Goal: Task Accomplishment & Management: Manage account settings

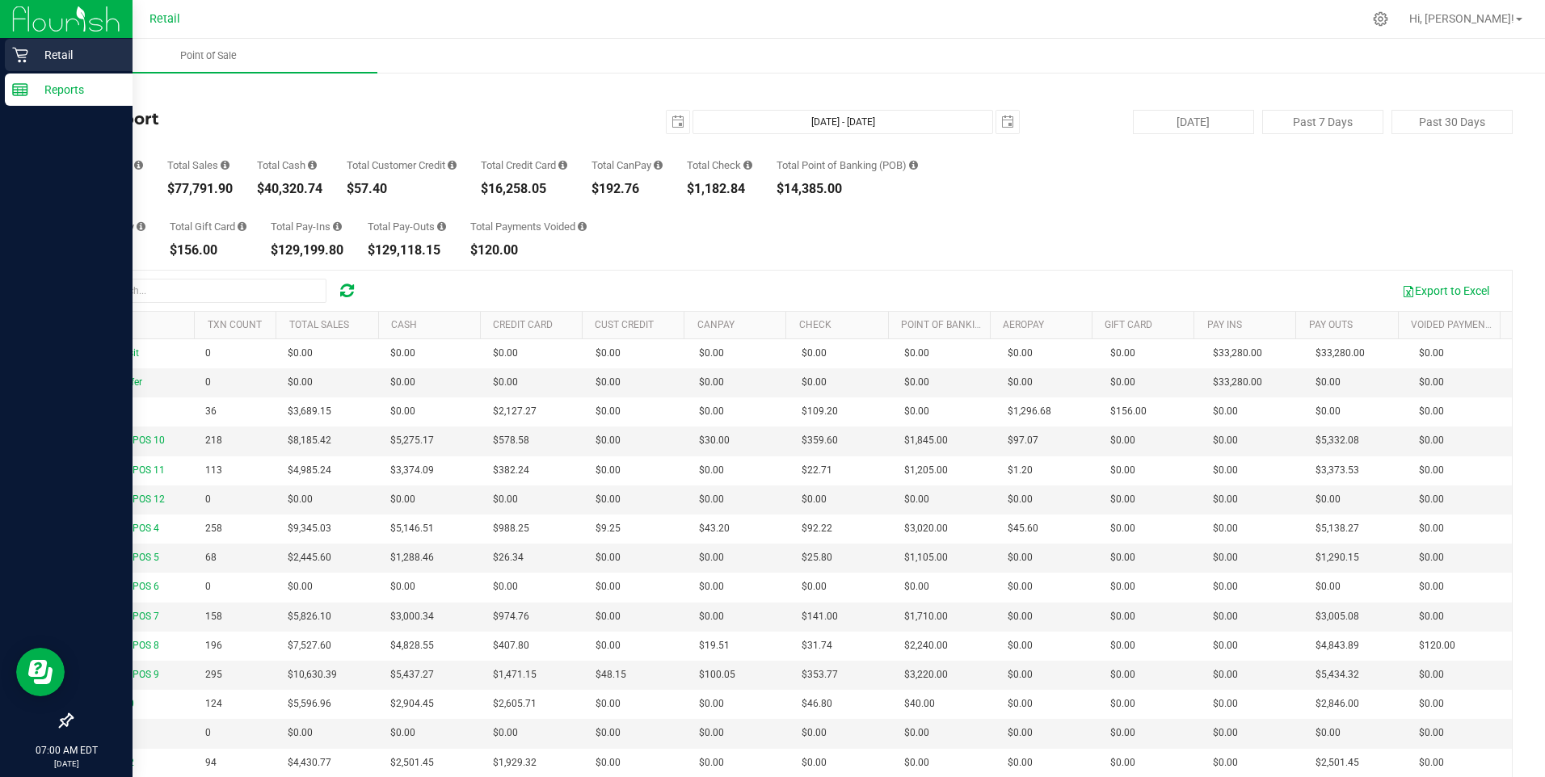
click at [55, 58] on p "Retail" at bounding box center [76, 54] width 97 height 19
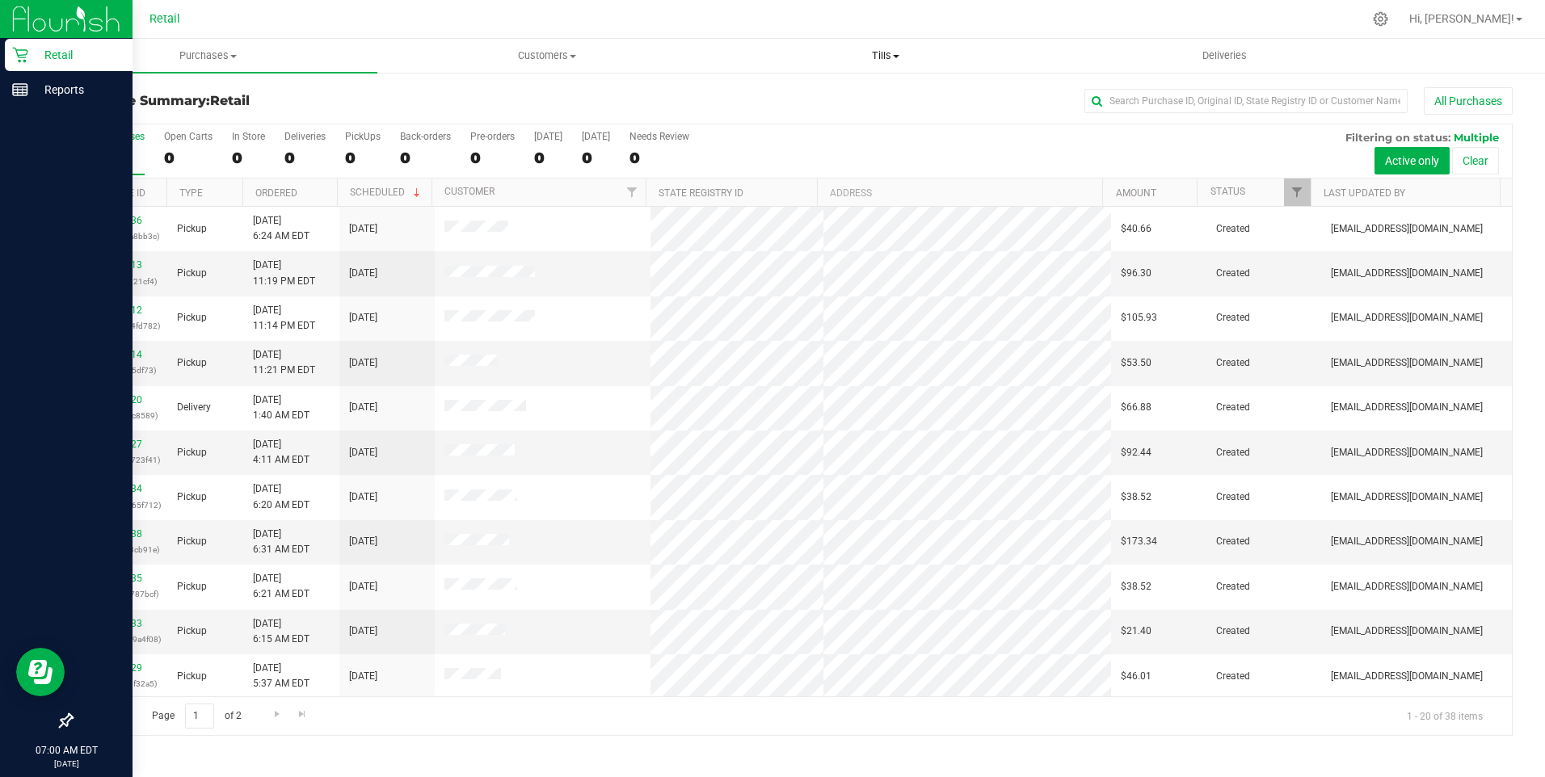
click at [886, 57] on span "Tills" at bounding box center [886, 55] width 337 height 15
click at [797, 93] on span "Manage tills" at bounding box center [771, 98] width 109 height 14
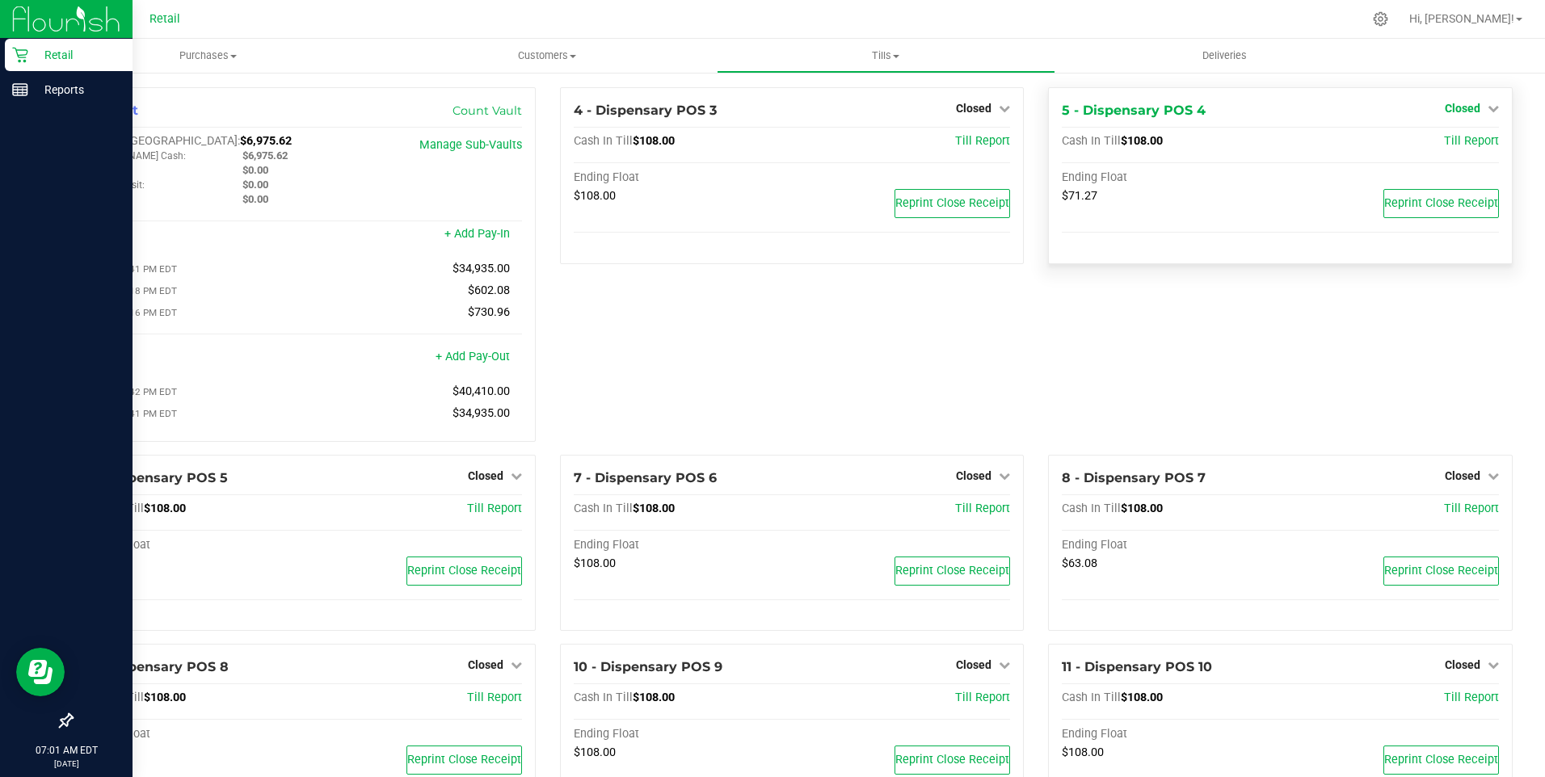
click at [1457, 107] on span "Closed" at bounding box center [1463, 108] width 36 height 13
click at [1441, 144] on link "Open Till" at bounding box center [1462, 142] width 43 height 13
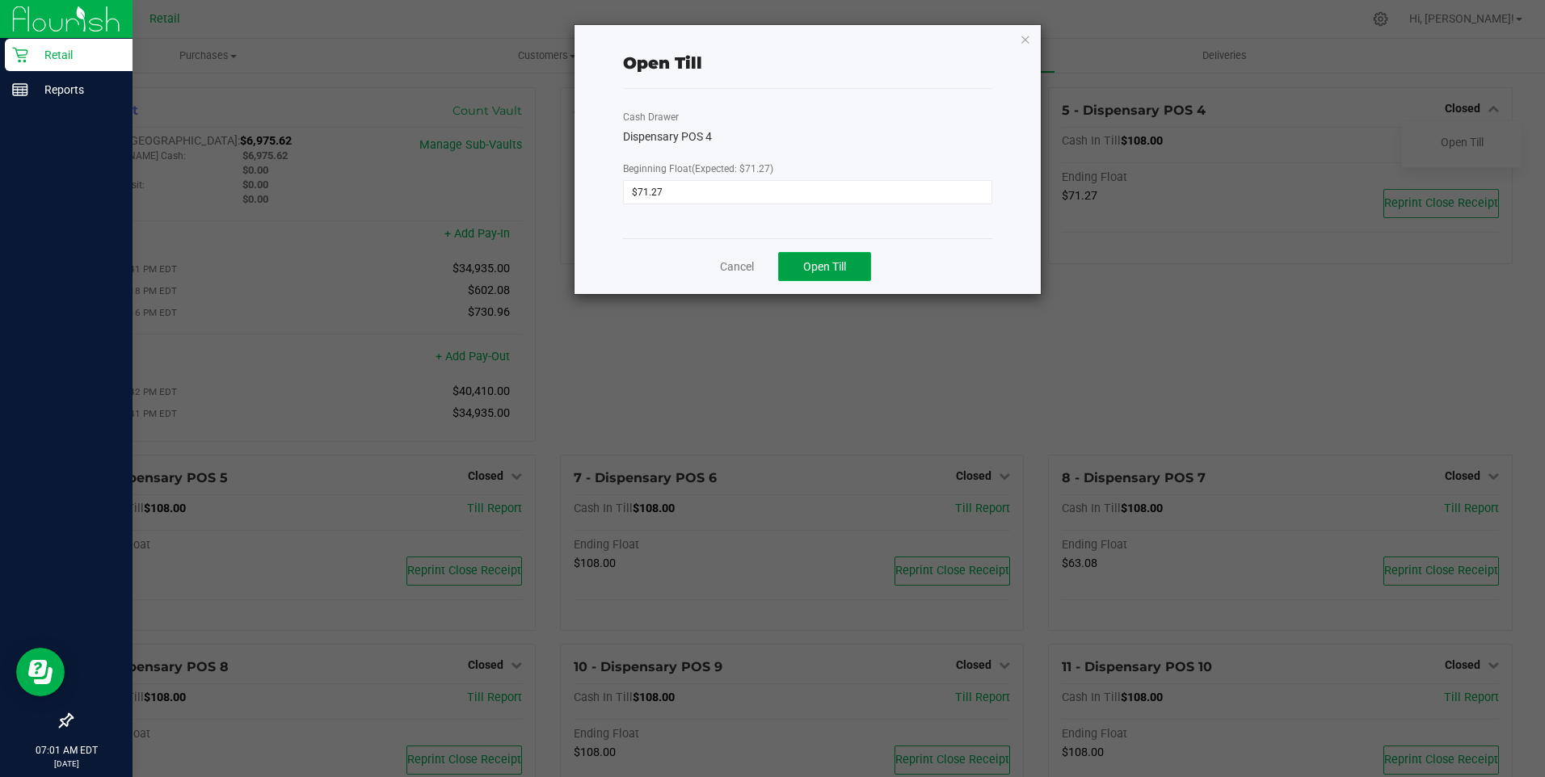
click at [810, 267] on span "Open Till" at bounding box center [824, 266] width 43 height 13
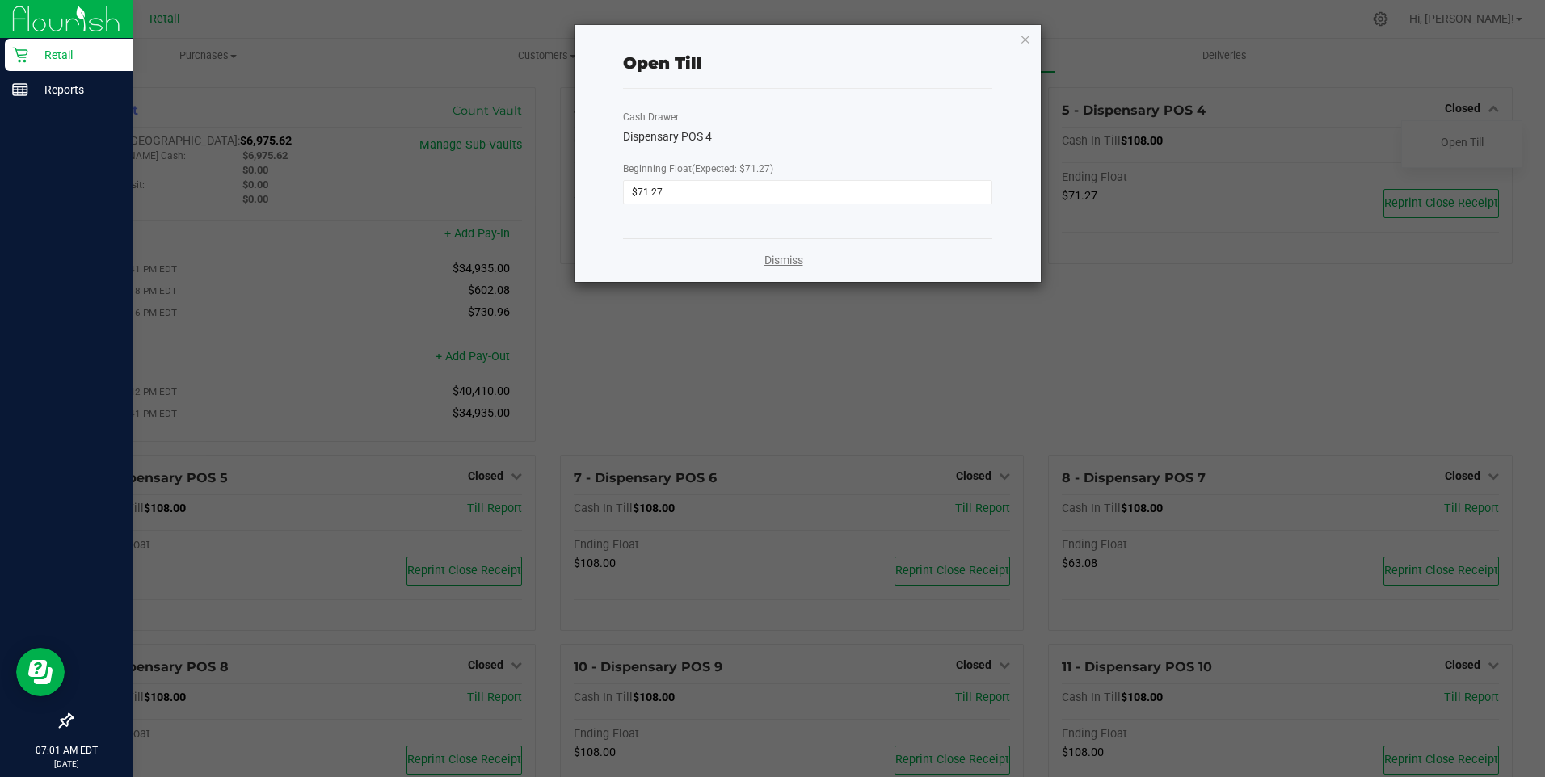
click at [783, 268] on link "Dismiss" at bounding box center [783, 260] width 39 height 17
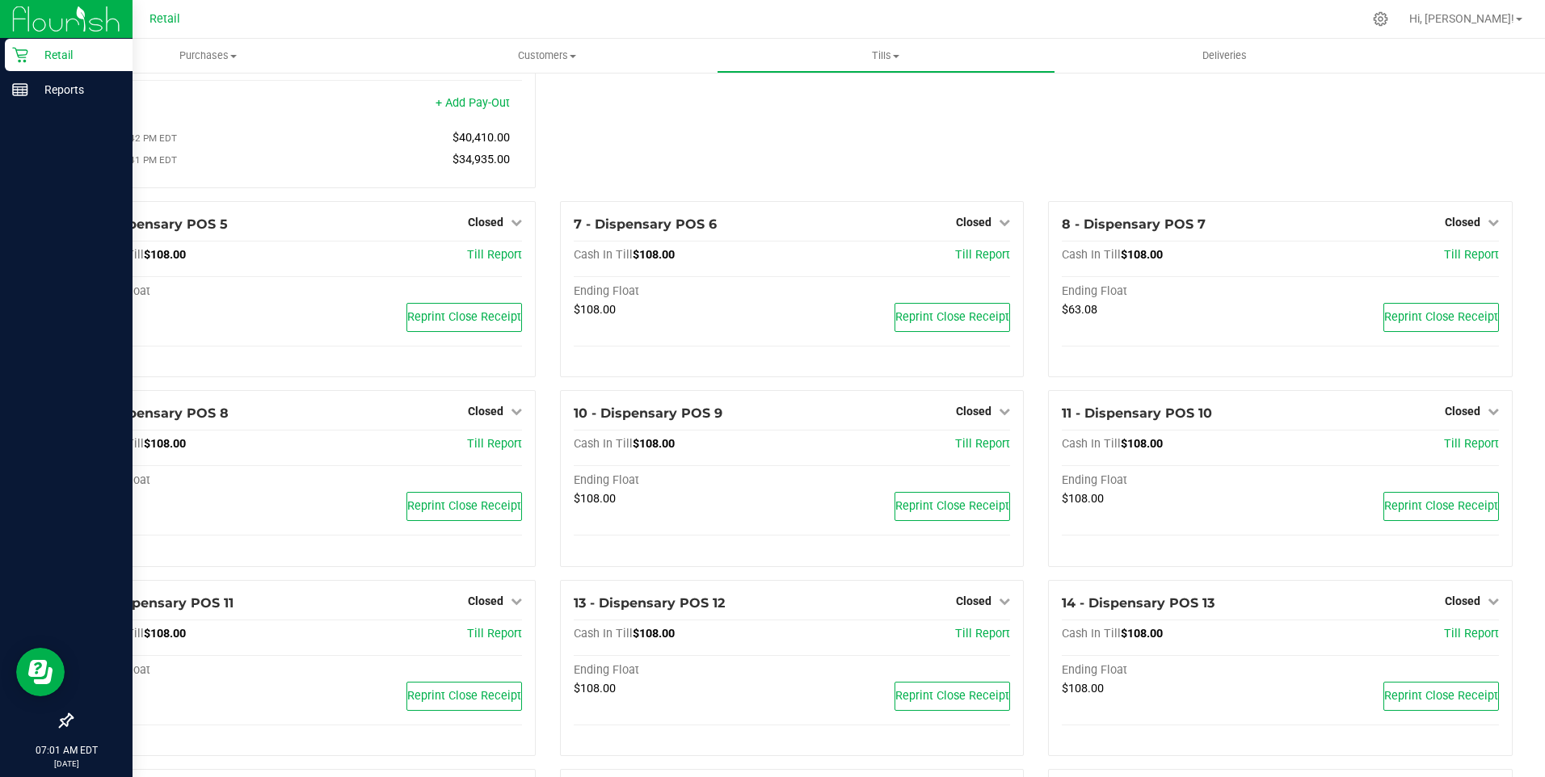
scroll to position [404, 0]
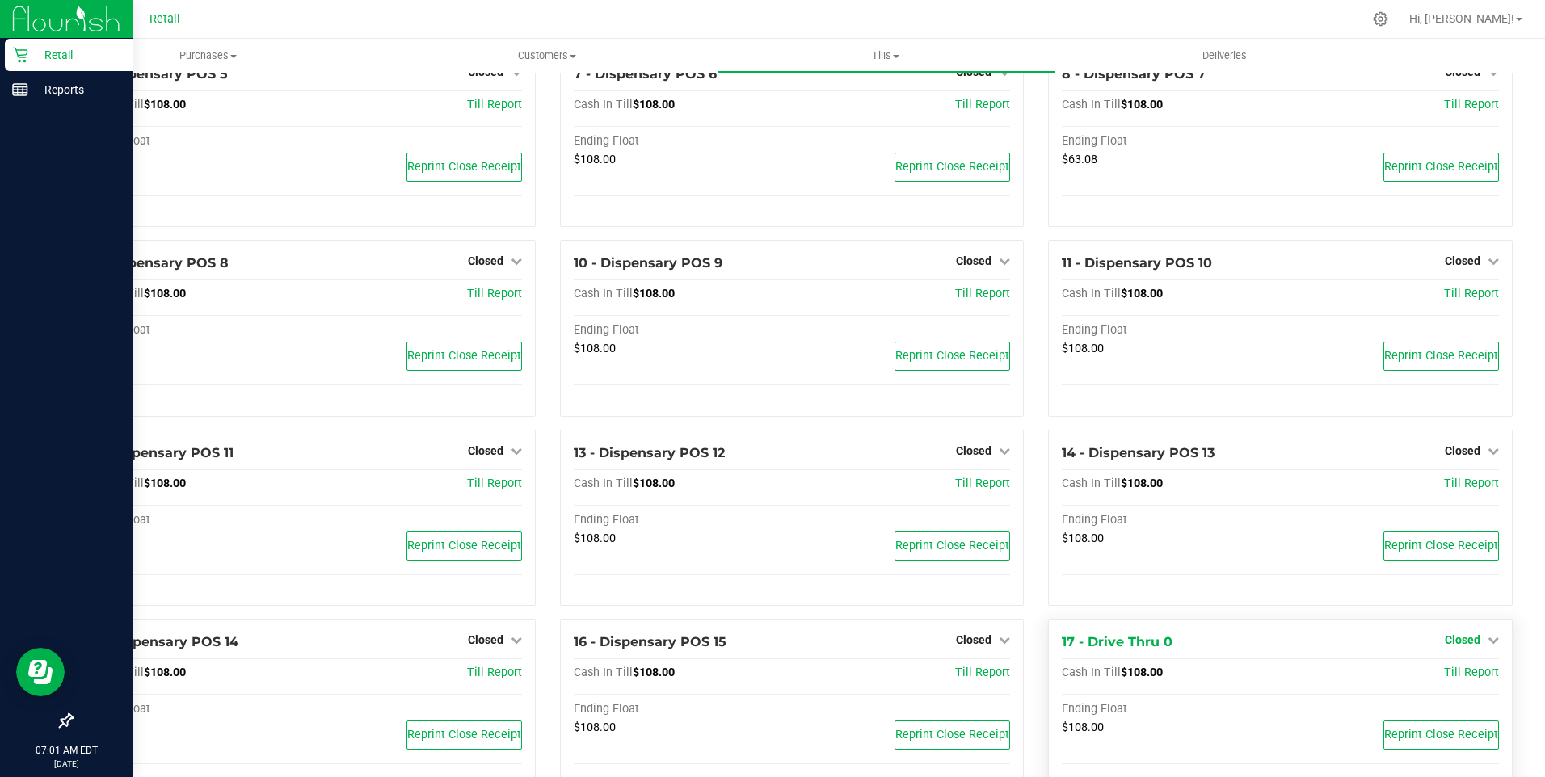
click at [1458, 645] on span "Closed" at bounding box center [1463, 640] width 36 height 13
click at [1442, 680] on link "Open Till" at bounding box center [1462, 673] width 43 height 13
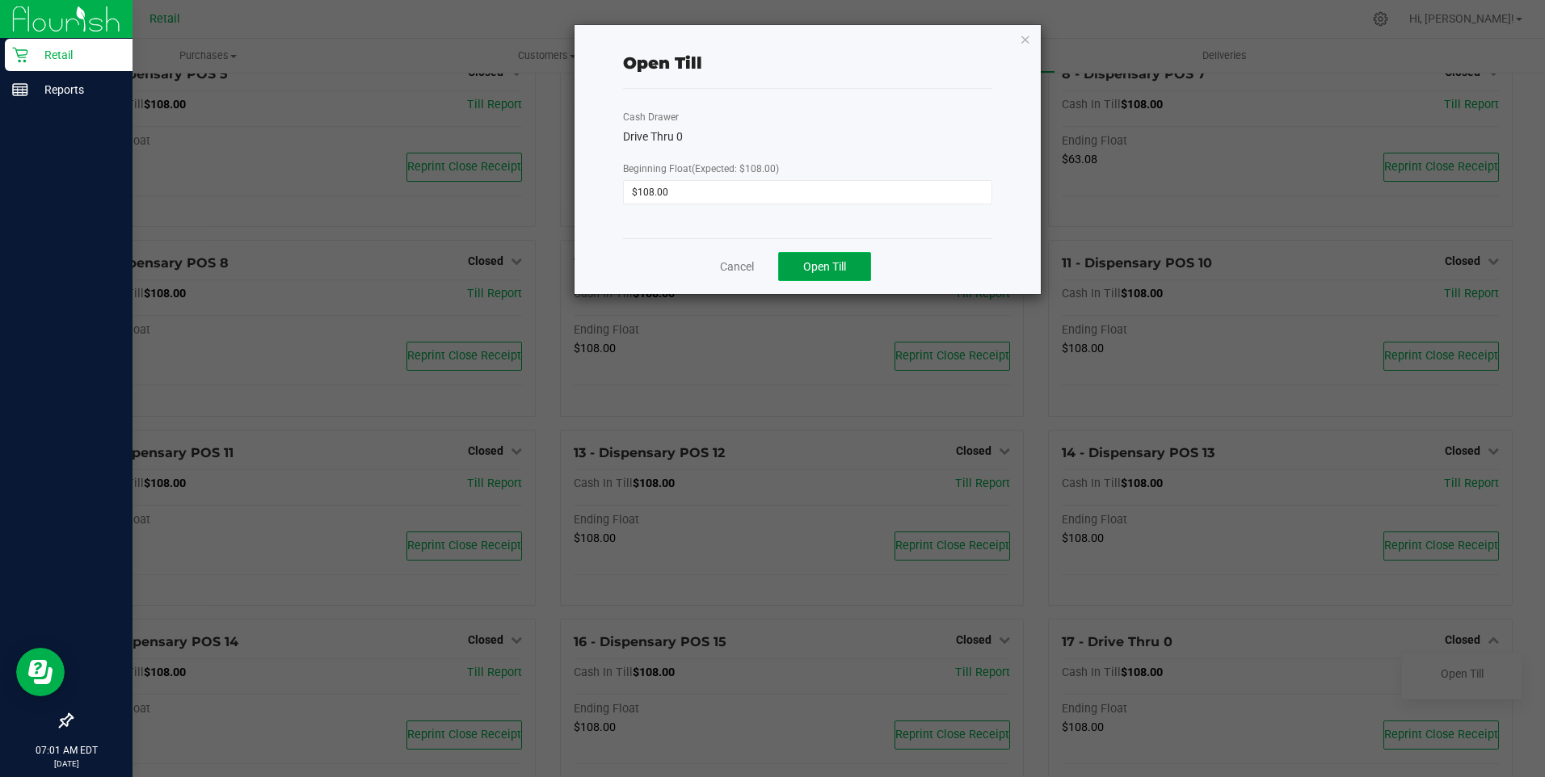
click at [829, 267] on span "Open Till" at bounding box center [824, 266] width 43 height 13
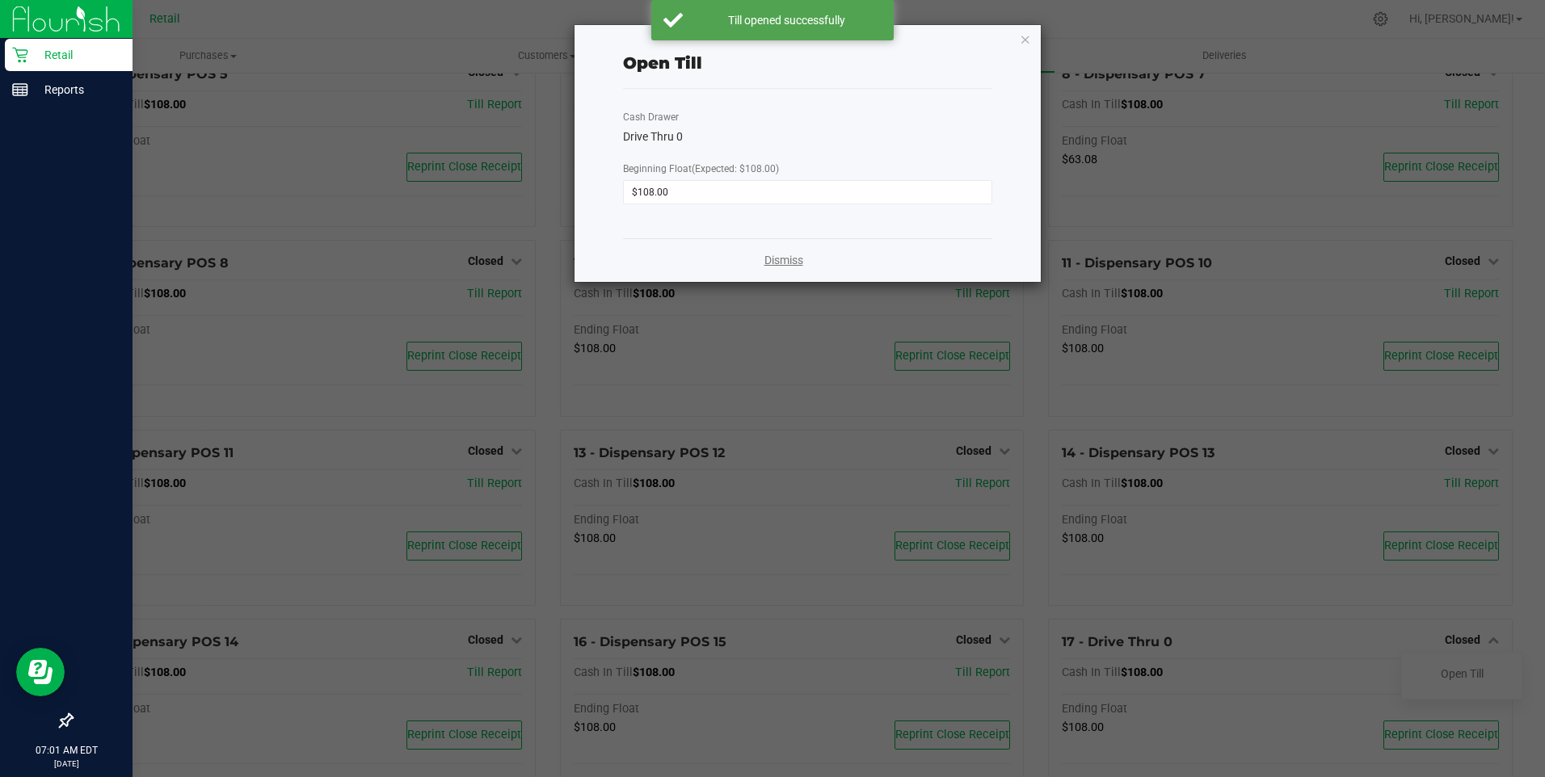
click at [790, 263] on link "Dismiss" at bounding box center [783, 260] width 39 height 17
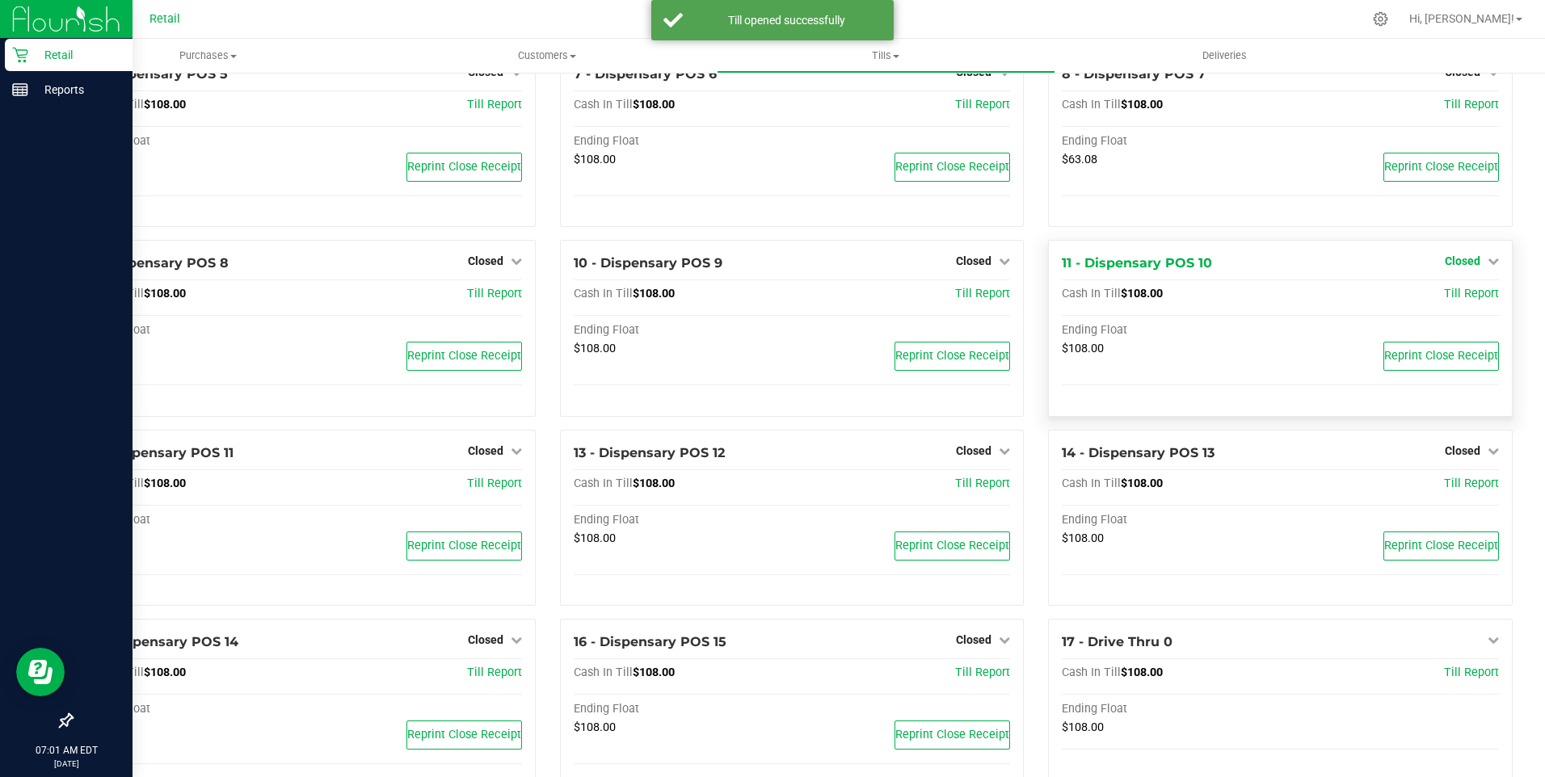
click at [1461, 267] on span "Closed" at bounding box center [1463, 261] width 36 height 13
click at [1458, 301] on link "Open Till" at bounding box center [1462, 294] width 43 height 13
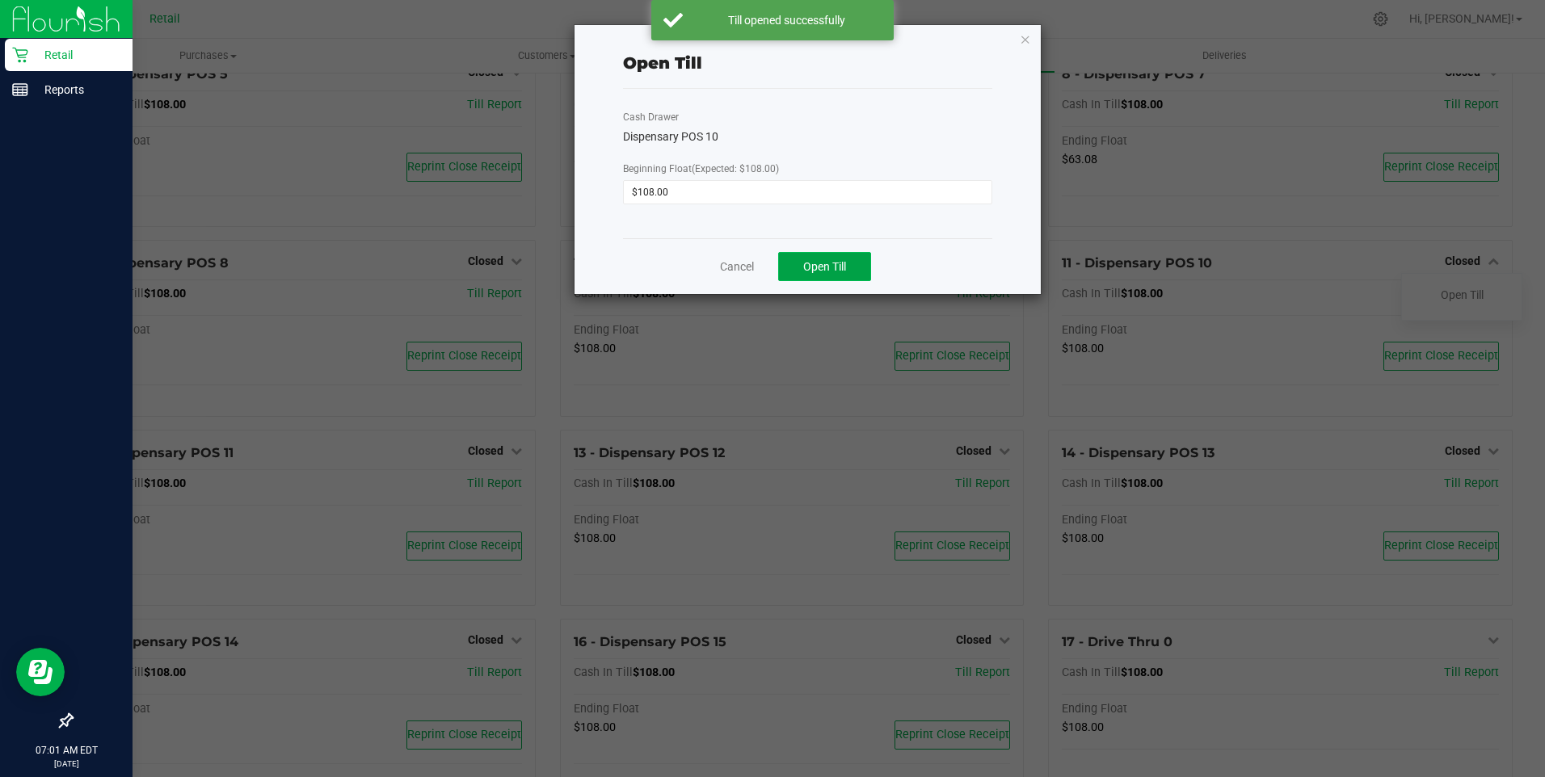
click at [820, 270] on span "Open Till" at bounding box center [824, 266] width 43 height 13
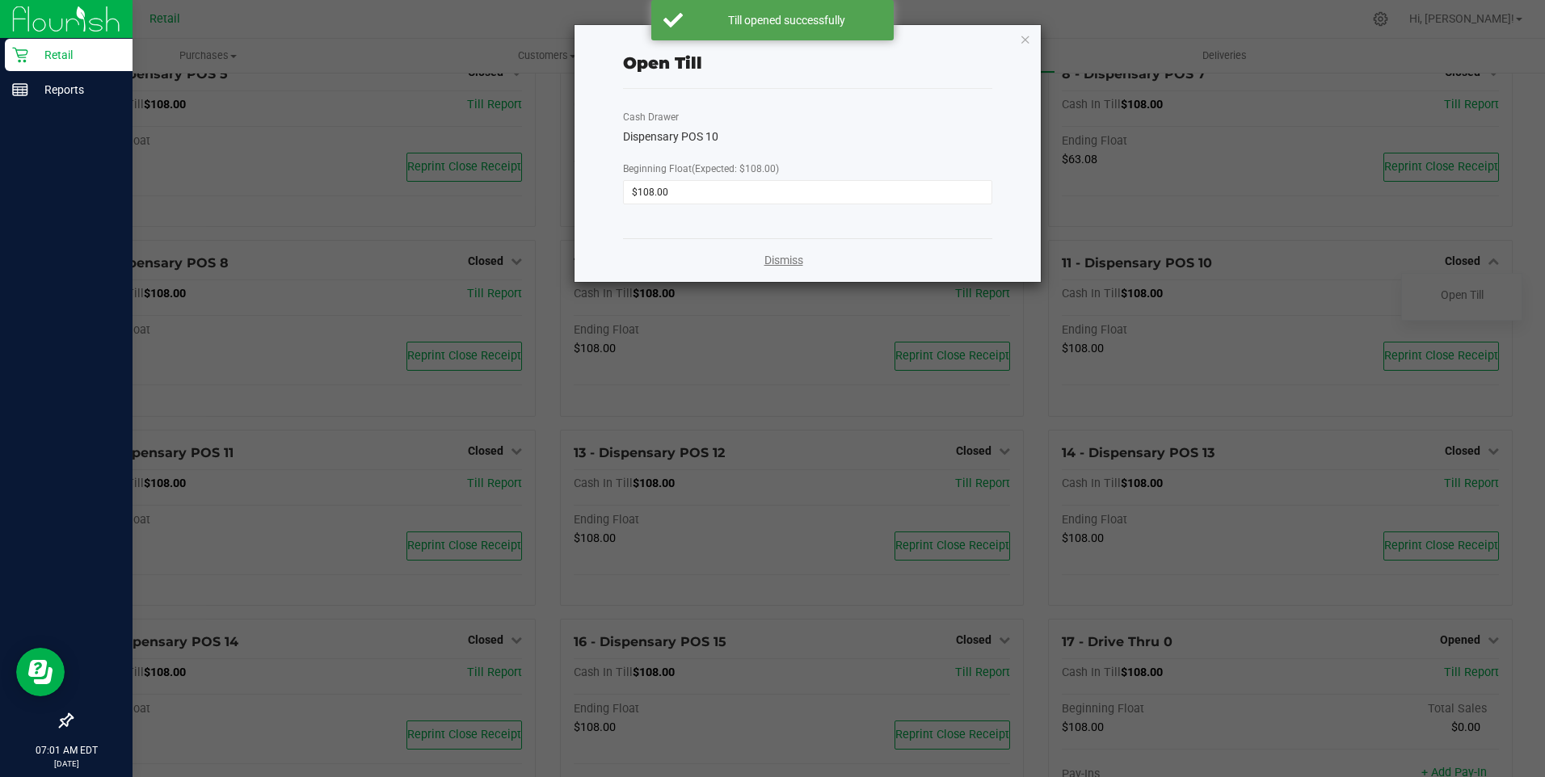
click at [785, 259] on link "Dismiss" at bounding box center [783, 260] width 39 height 17
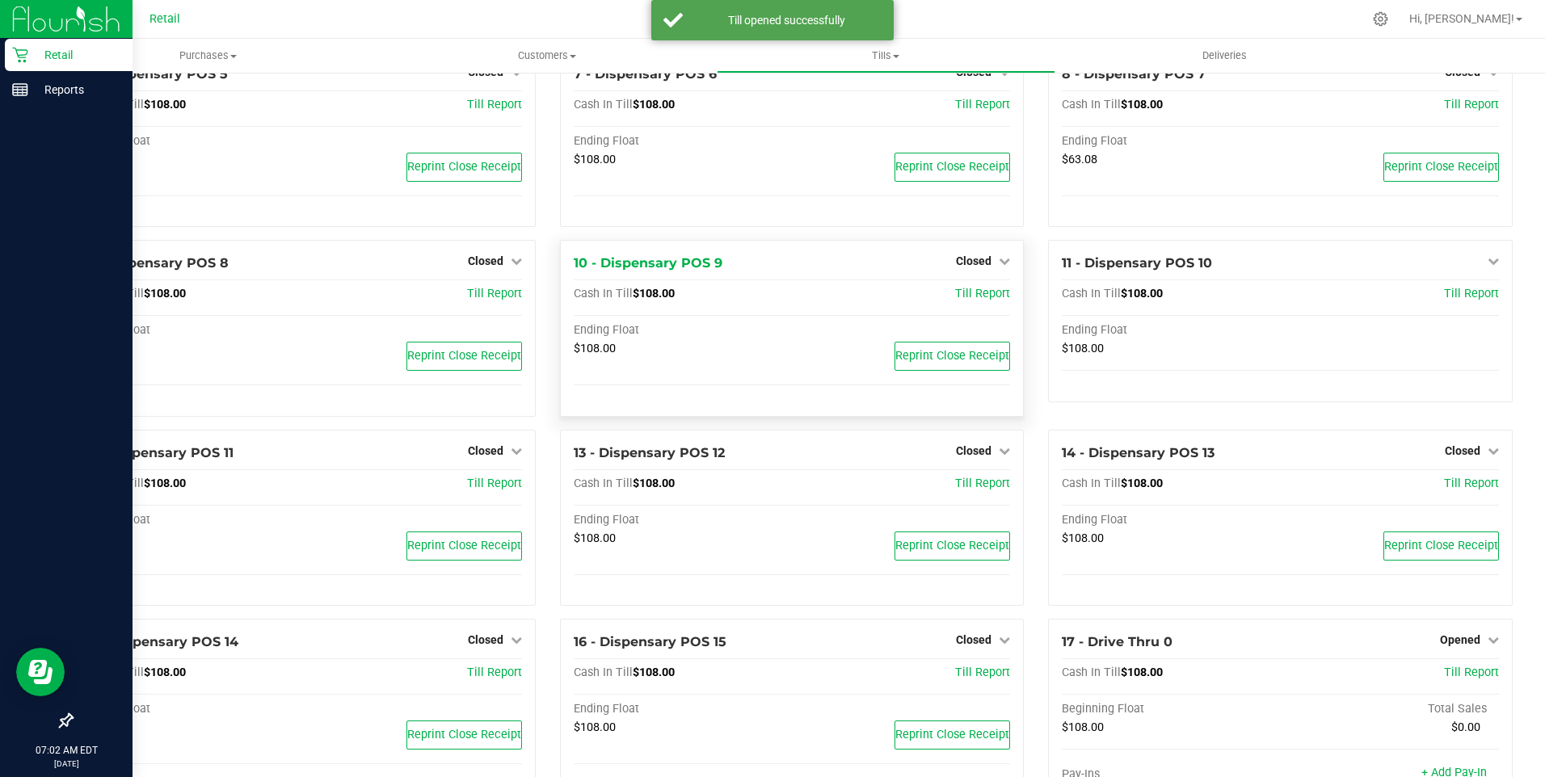
click at [969, 260] on div "Closed" at bounding box center [983, 260] width 54 height 19
click at [970, 267] on span "Closed" at bounding box center [974, 261] width 36 height 13
click at [966, 301] on link "Open Till" at bounding box center [973, 294] width 43 height 13
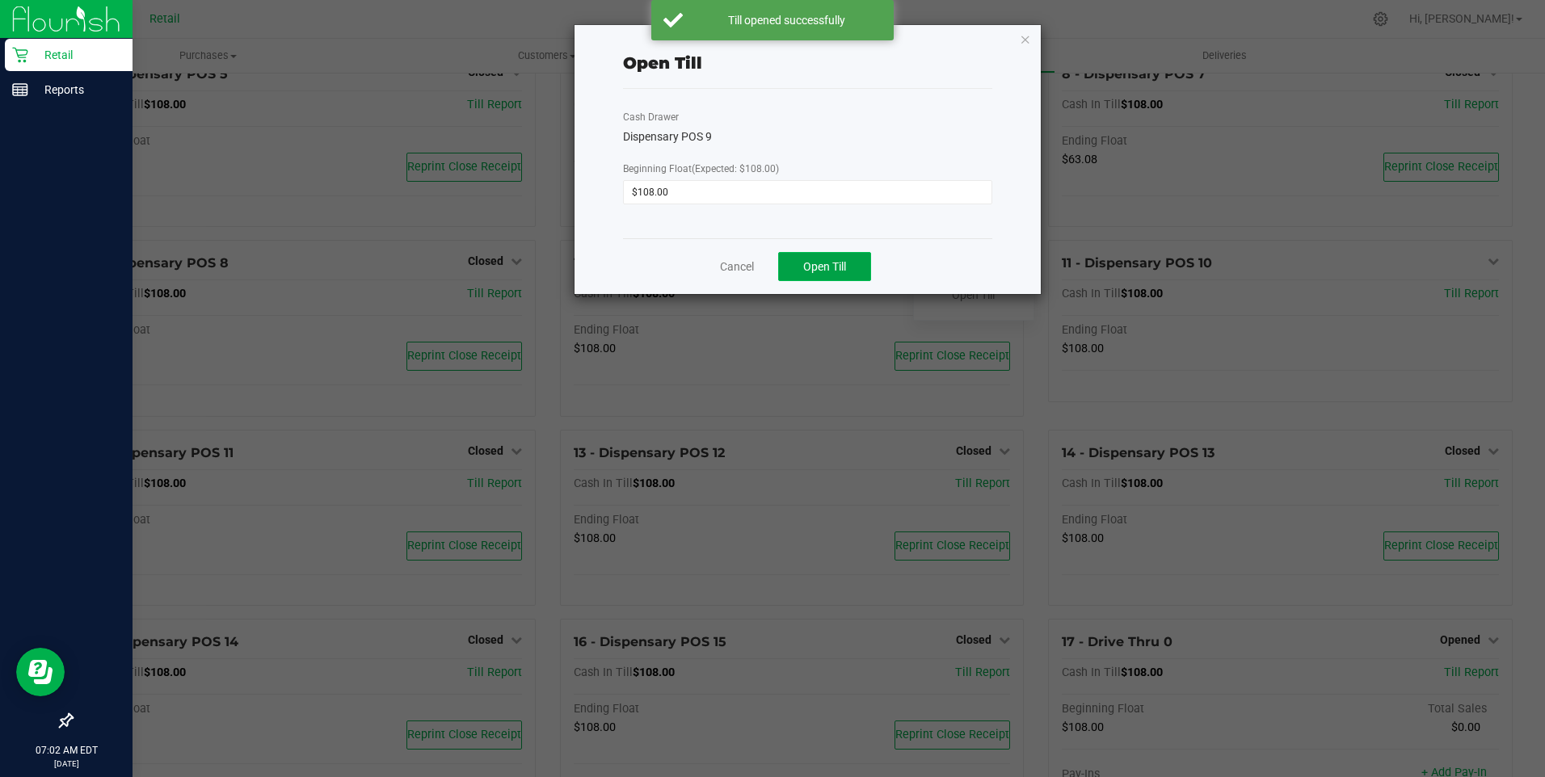
click at [827, 265] on span "Open Till" at bounding box center [824, 266] width 43 height 13
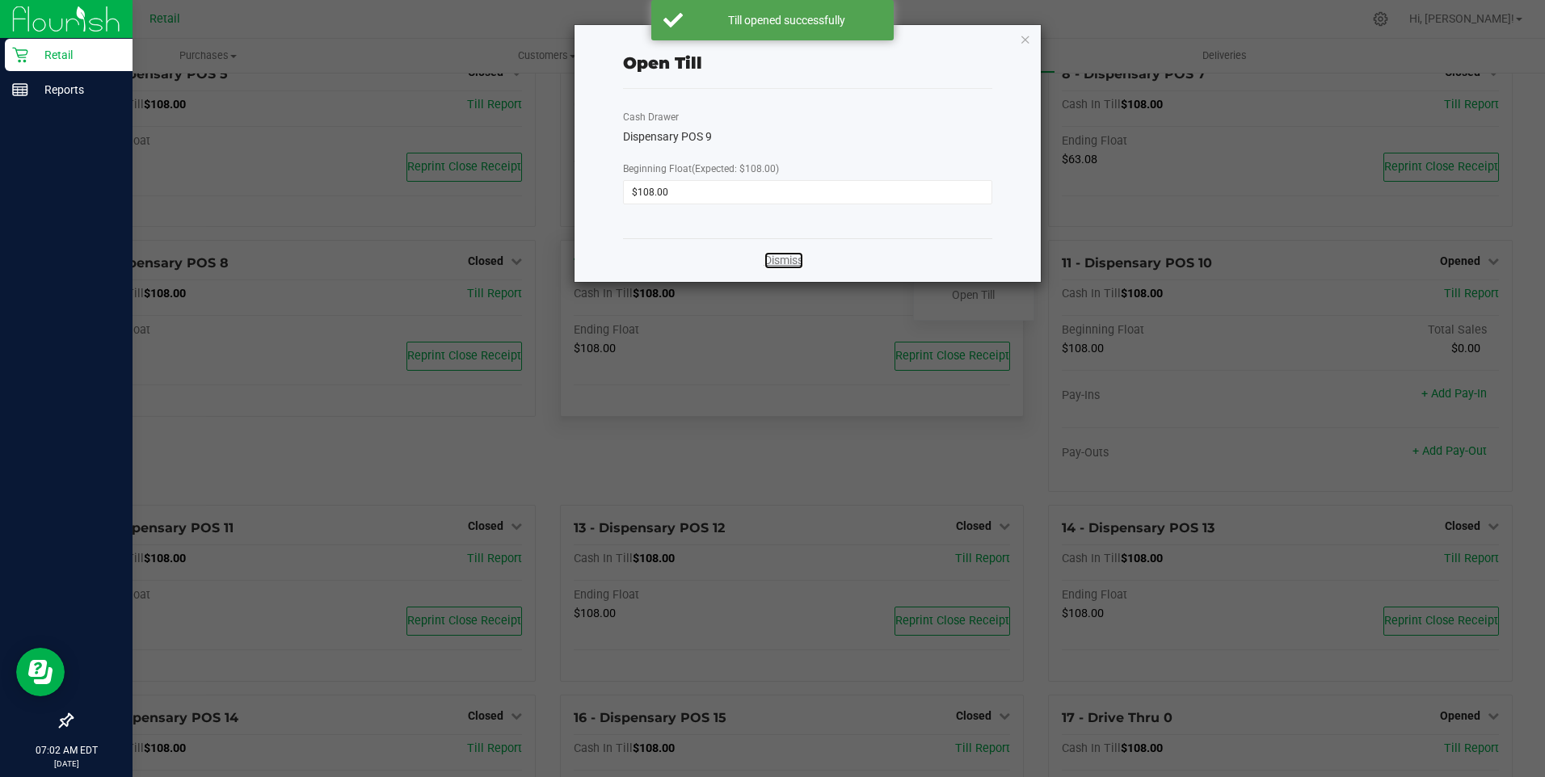
drag, startPoint x: 784, startPoint y: 259, endPoint x: 794, endPoint y: 259, distance: 9.7
click at [786, 259] on link "Dismiss" at bounding box center [783, 260] width 39 height 17
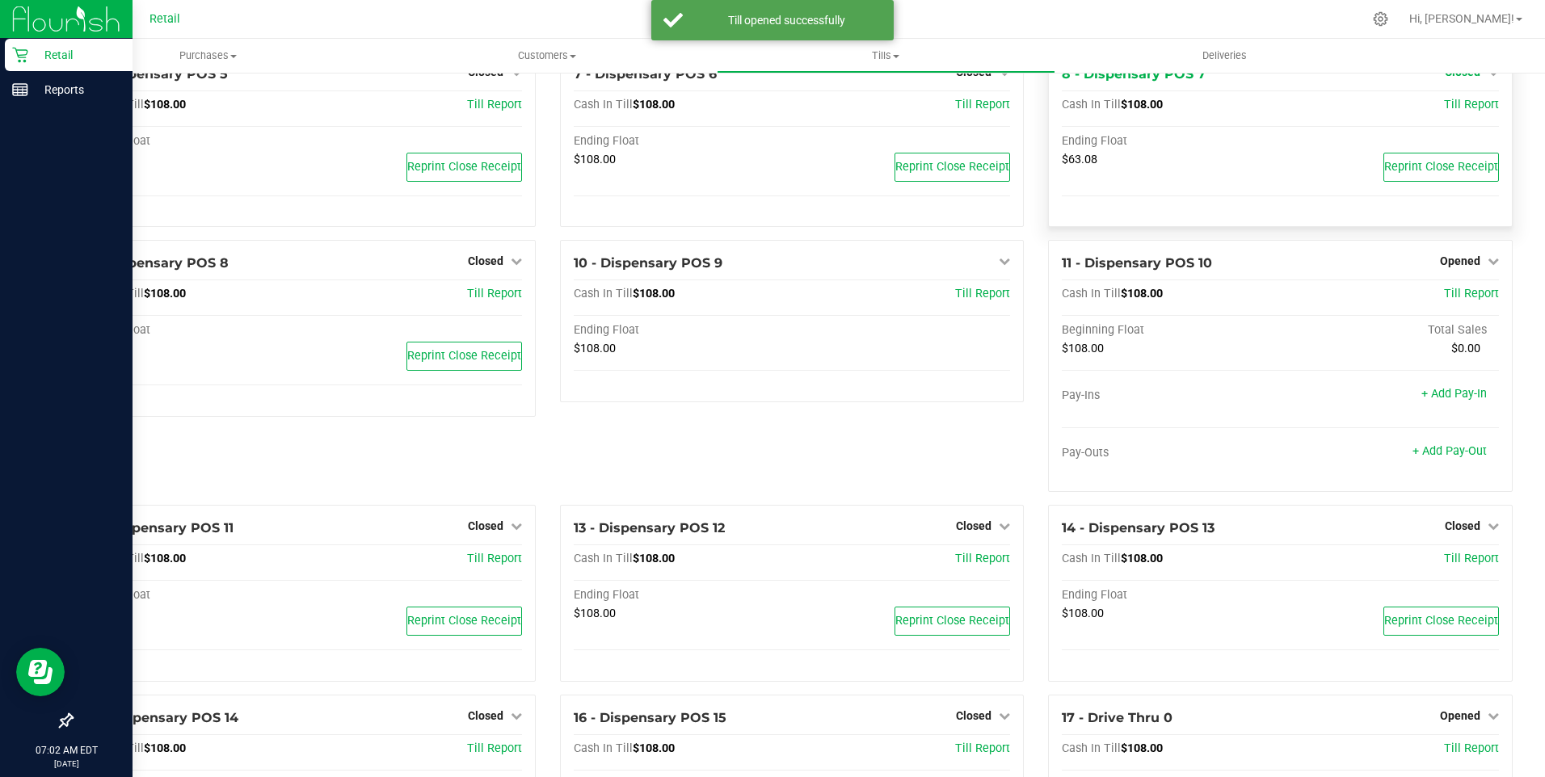
click at [1449, 77] on span "Closed" at bounding box center [1463, 71] width 36 height 13
drag, startPoint x: 1449, startPoint y: 77, endPoint x: 1450, endPoint y: 113, distance: 36.4
click at [1450, 112] on link "Open Till" at bounding box center [1462, 105] width 43 height 13
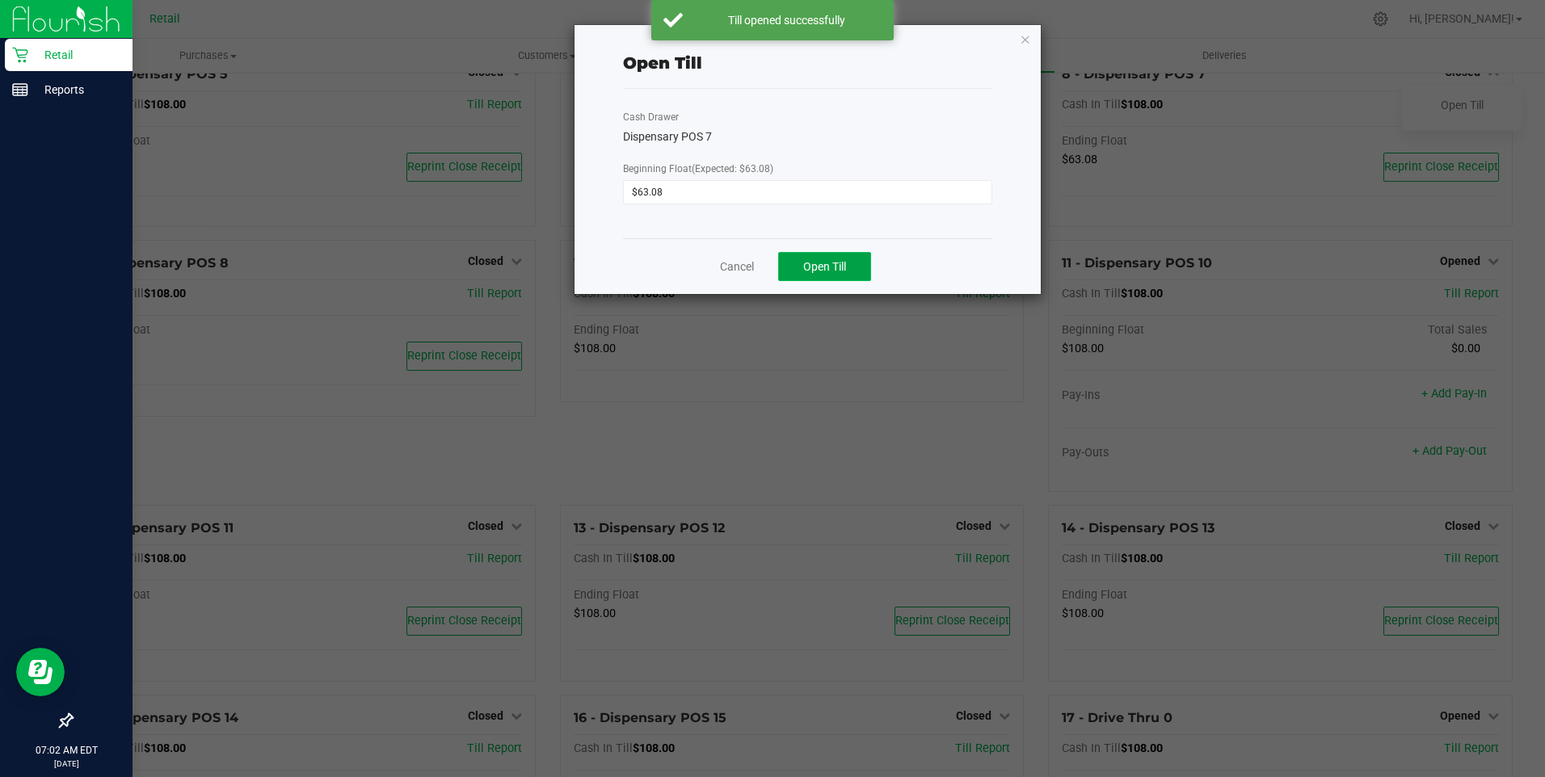
click at [823, 271] on span "Open Till" at bounding box center [824, 266] width 43 height 13
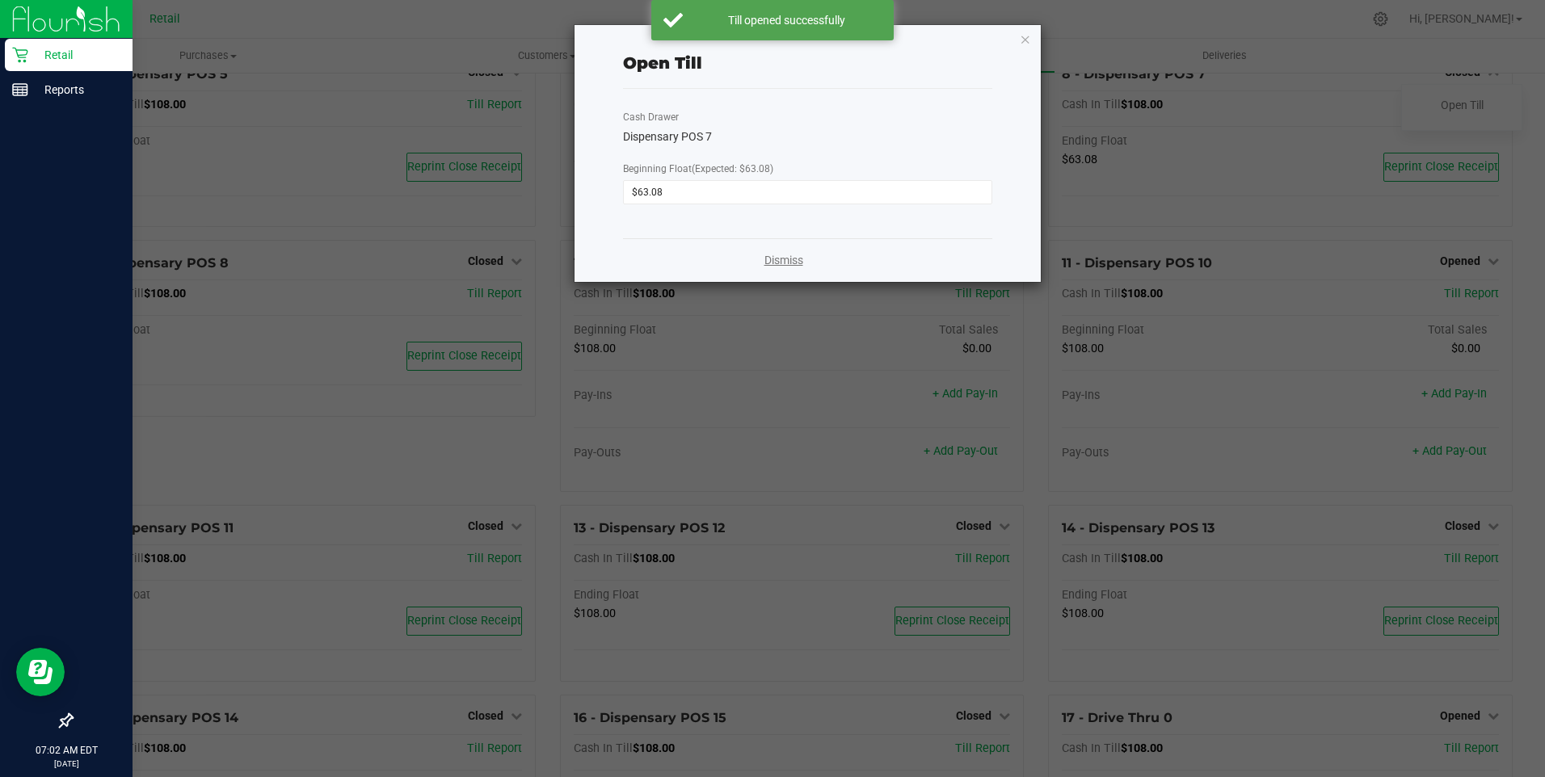
click at [800, 263] on link "Dismiss" at bounding box center [783, 260] width 39 height 17
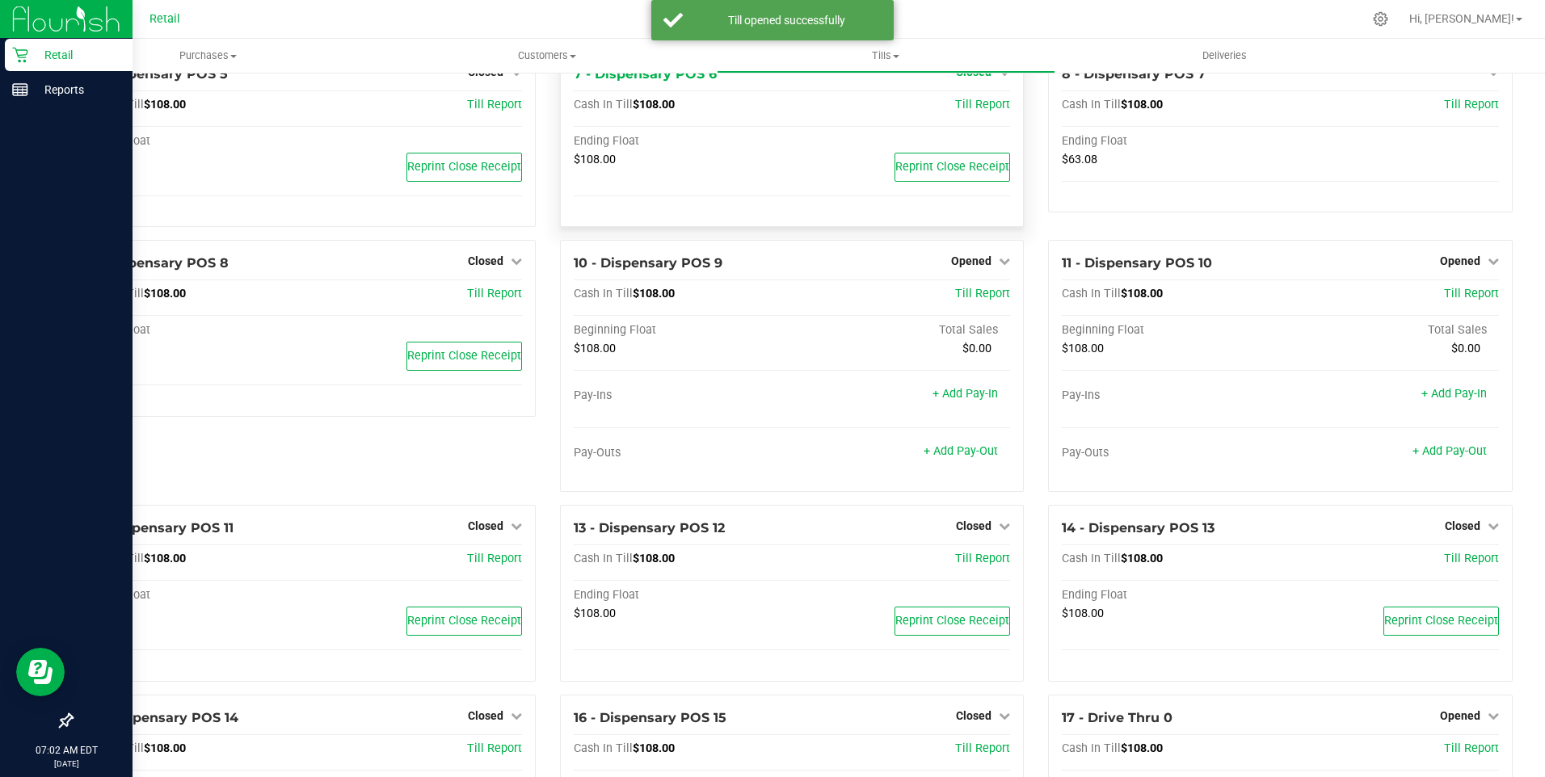
click at [962, 78] on span "Closed" at bounding box center [974, 71] width 36 height 13
click at [966, 112] on link "Open Till" at bounding box center [973, 105] width 43 height 13
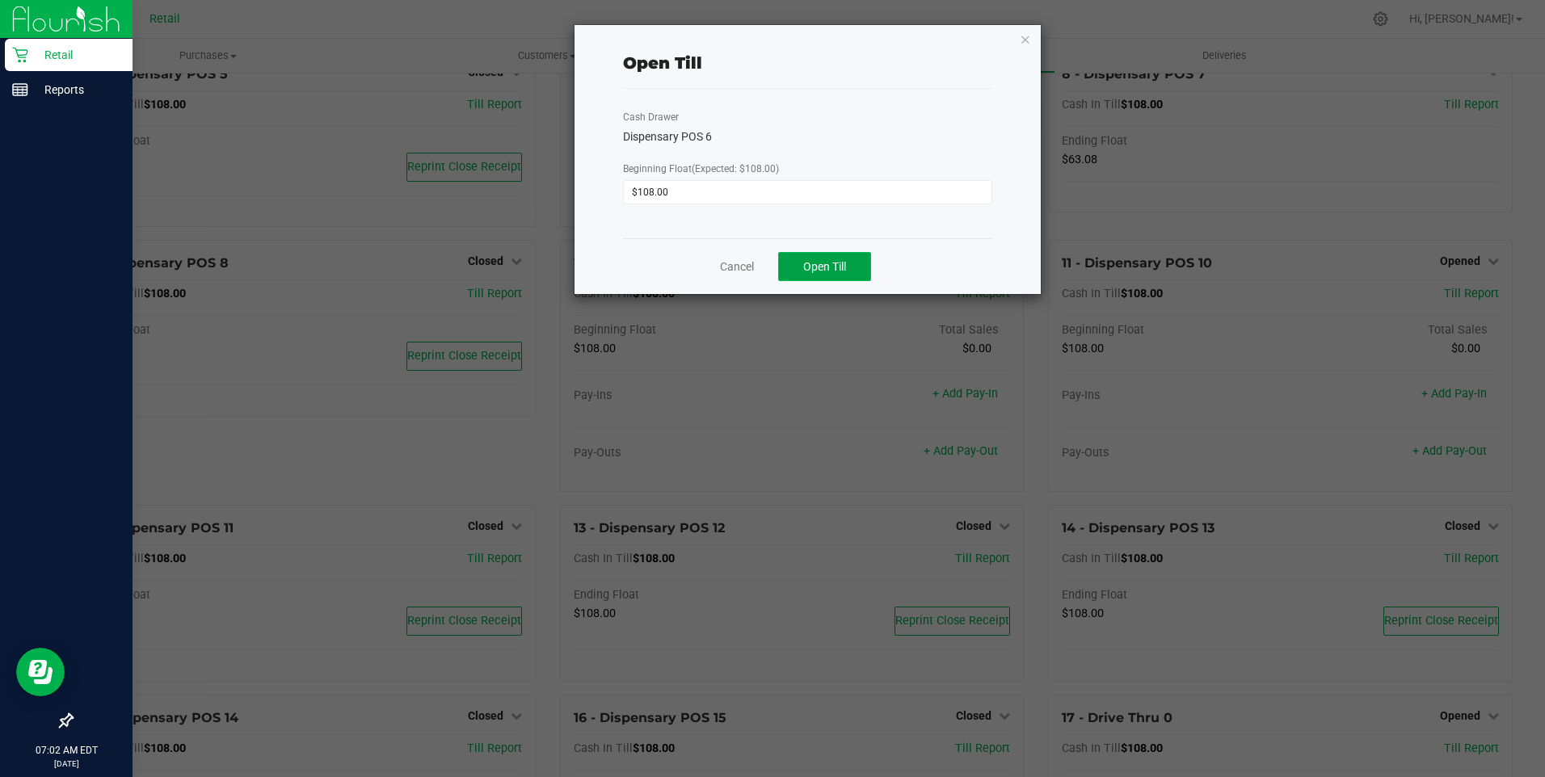
click at [806, 272] on span "Open Till" at bounding box center [824, 266] width 43 height 13
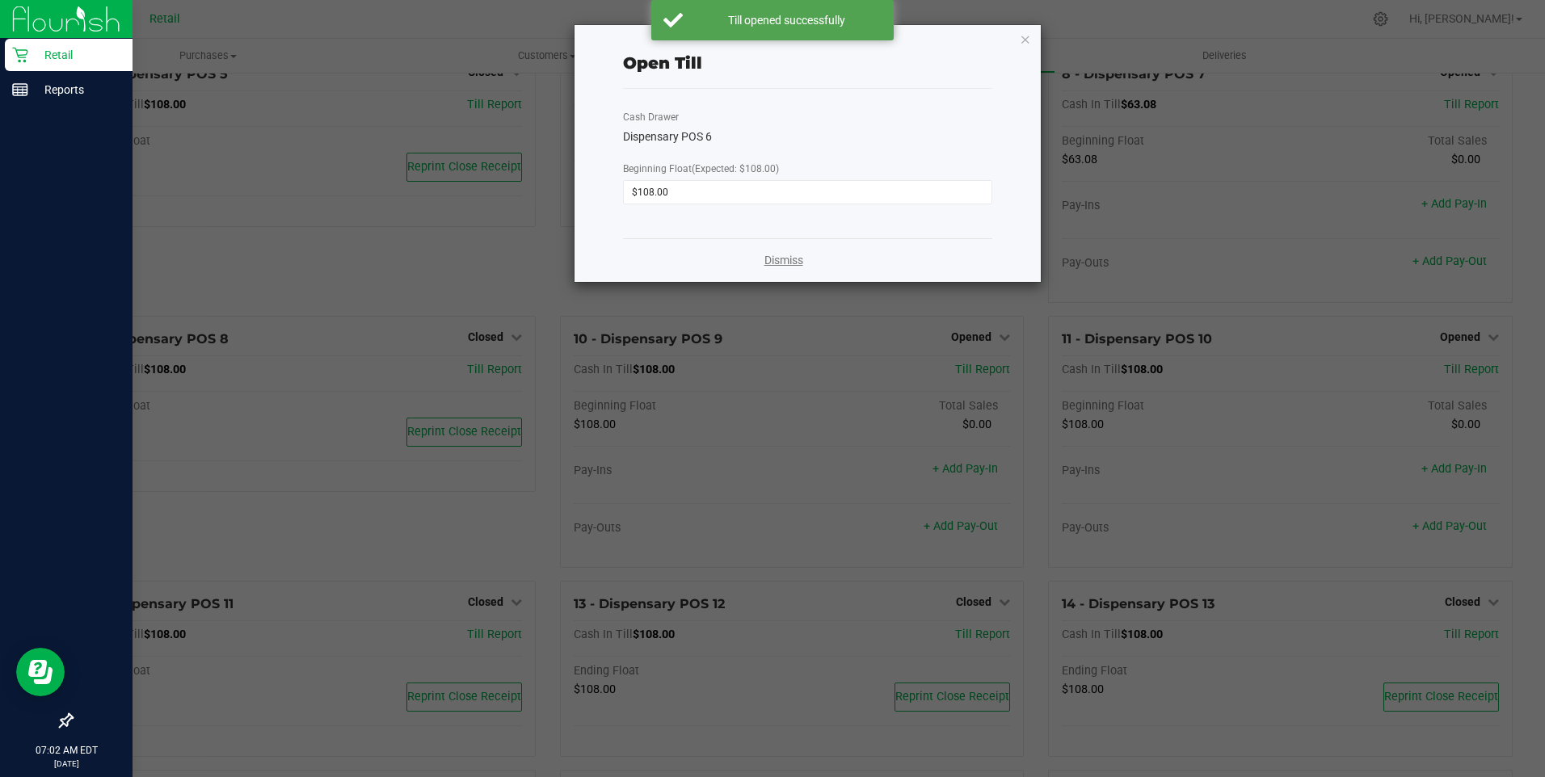
click at [785, 257] on link "Dismiss" at bounding box center [783, 260] width 39 height 17
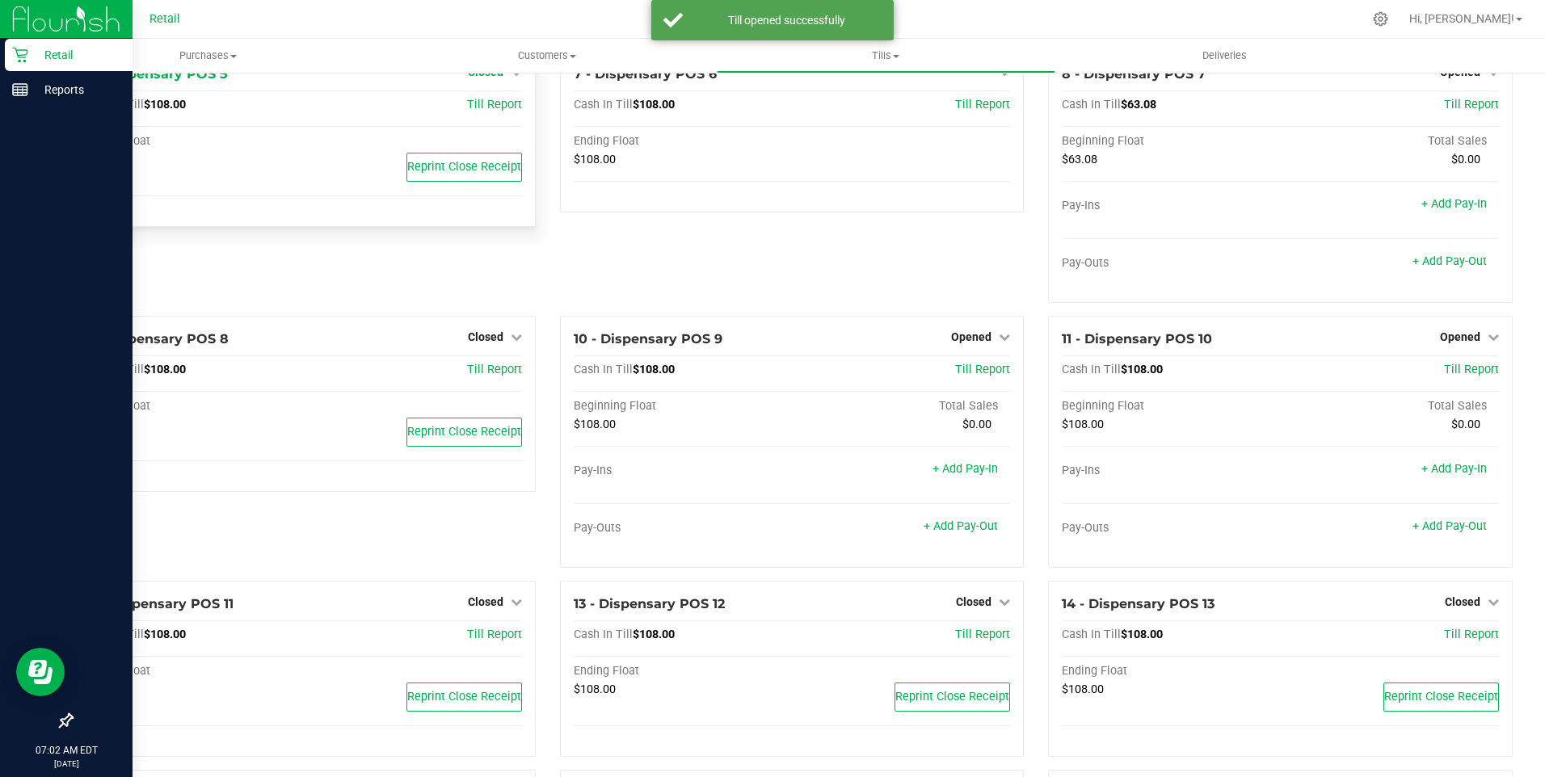
click at [484, 78] on span "Closed" at bounding box center [486, 71] width 36 height 13
click at [490, 116] on div "Open Till" at bounding box center [485, 105] width 120 height 20
click at [485, 112] on link "Open Till" at bounding box center [485, 105] width 43 height 13
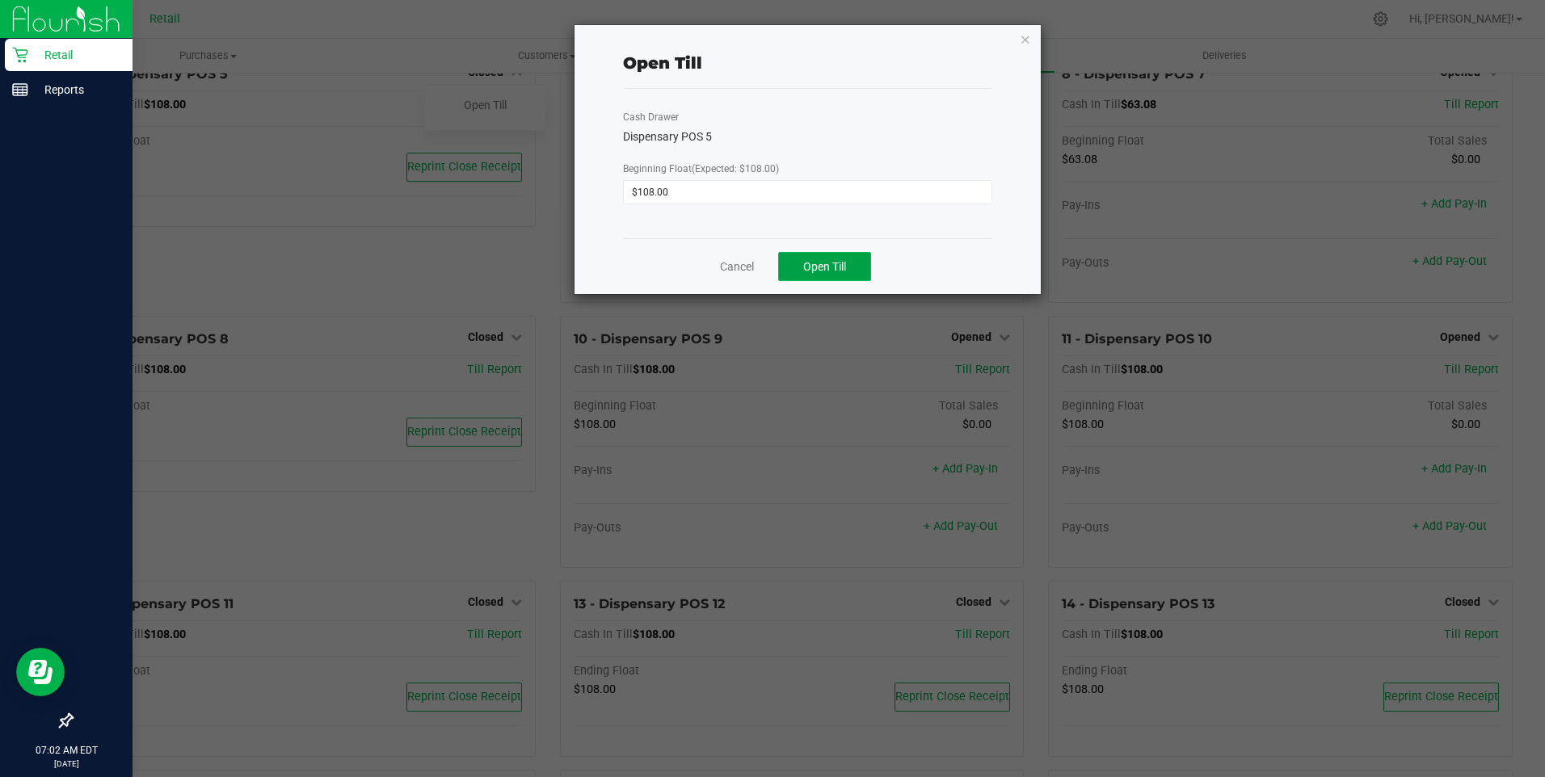
click at [832, 263] on span "Open Till" at bounding box center [824, 266] width 43 height 13
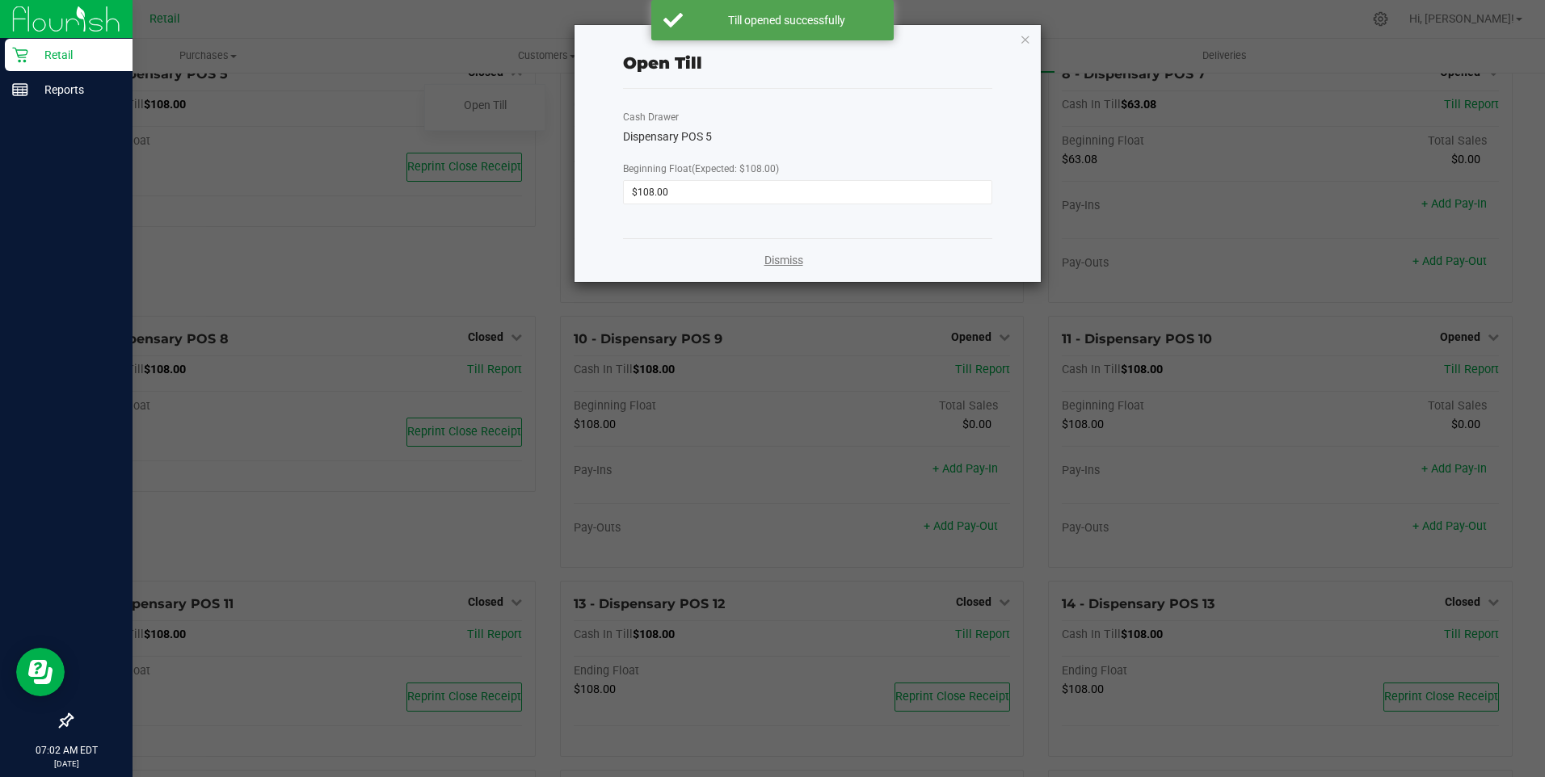
click at [770, 259] on link "Dismiss" at bounding box center [783, 260] width 39 height 17
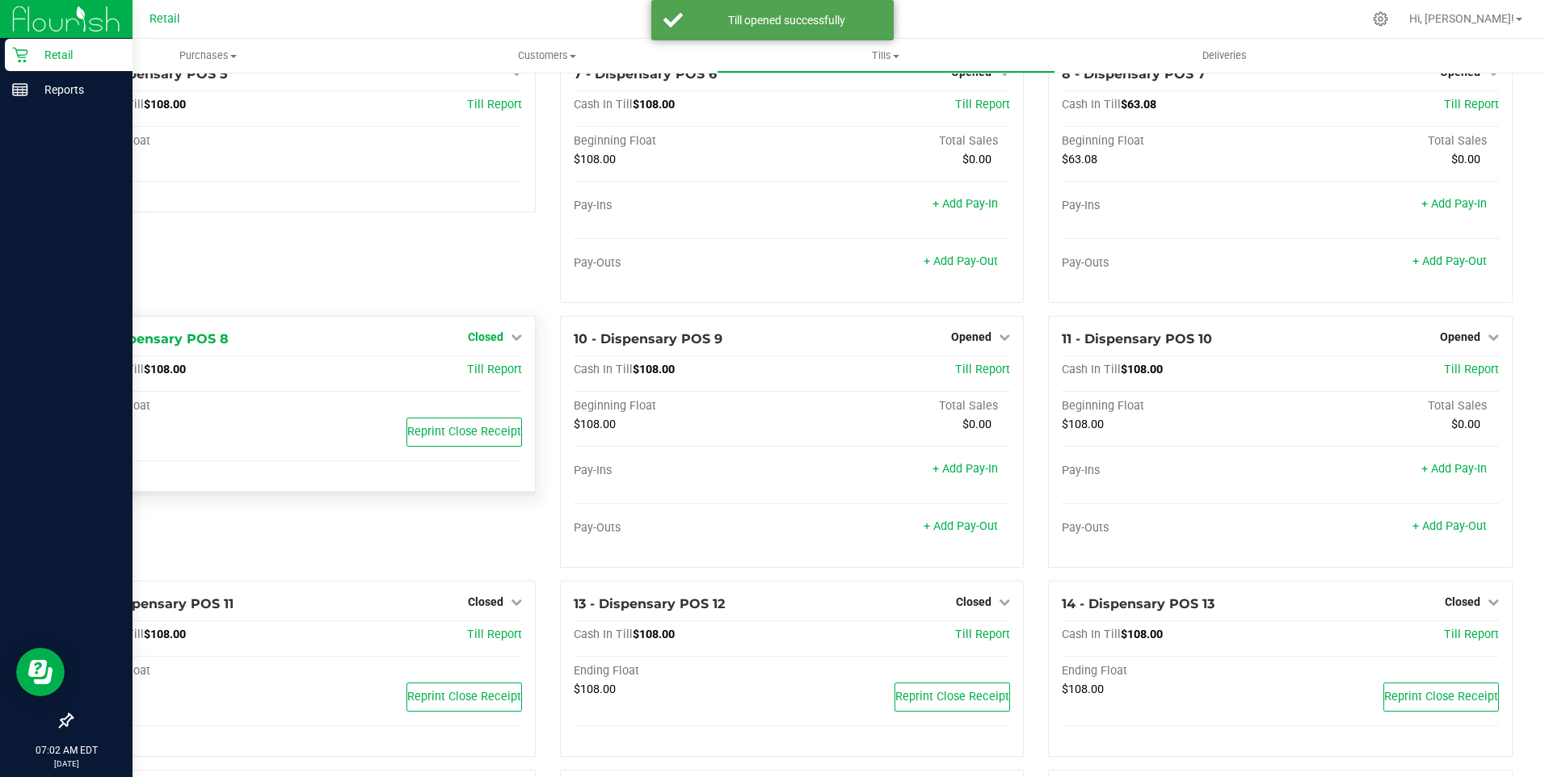
click at [476, 343] on span "Closed" at bounding box center [486, 336] width 36 height 13
click at [486, 366] on div "Open Till" at bounding box center [484, 373] width 121 height 48
click at [486, 372] on link "Open Till" at bounding box center [485, 370] width 43 height 13
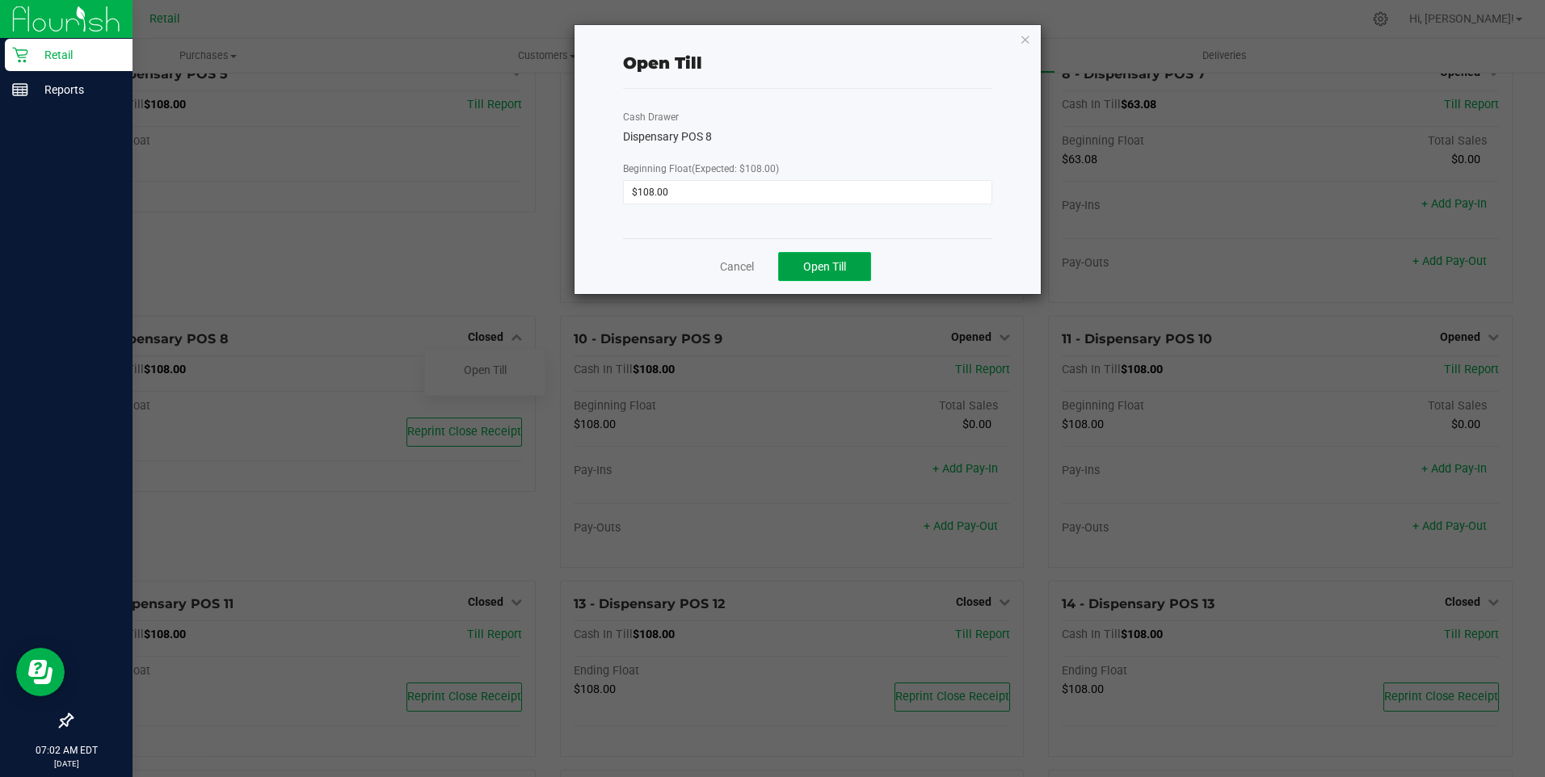
click at [805, 271] on span "Open Till" at bounding box center [824, 266] width 43 height 13
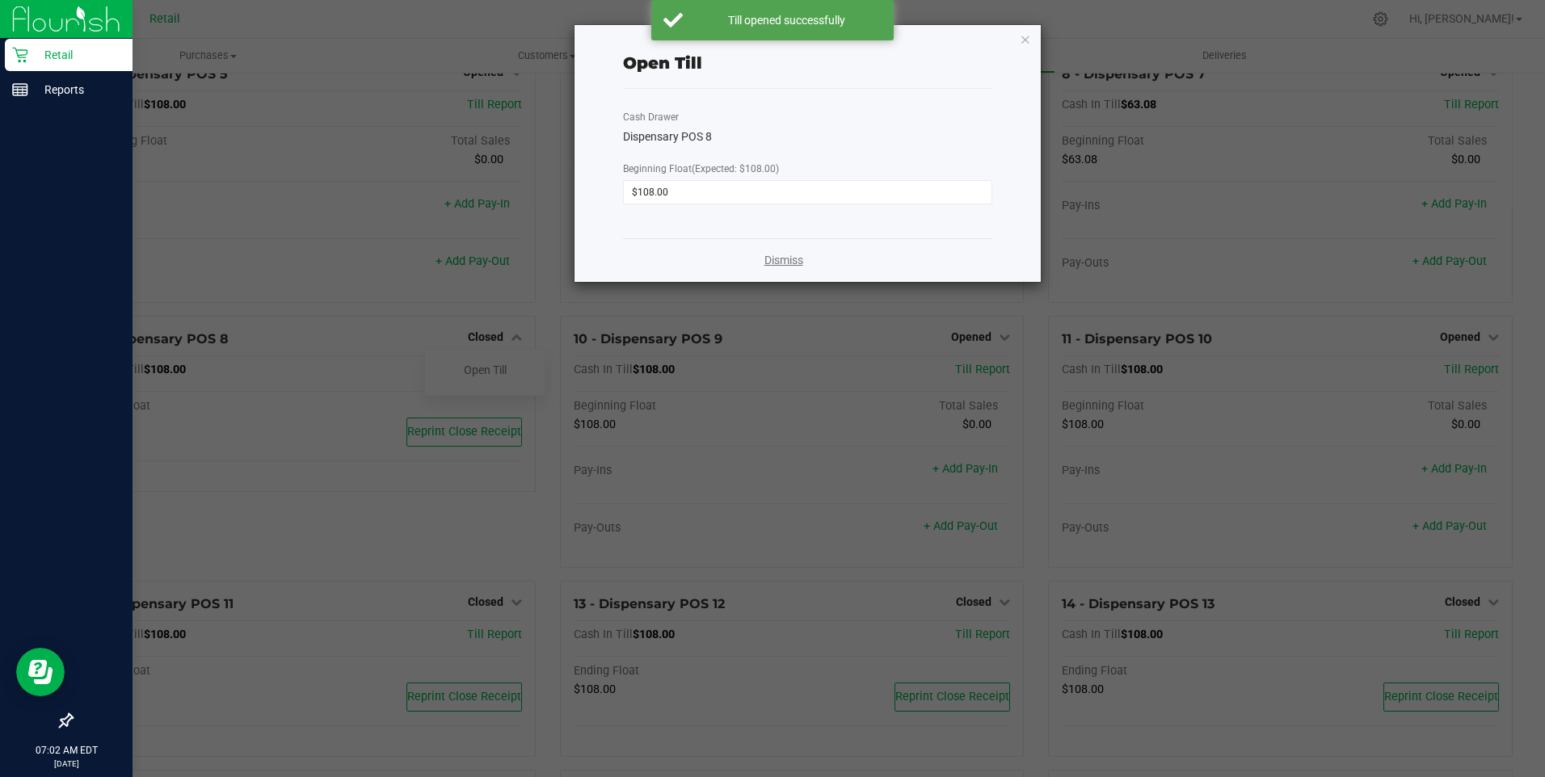
click at [781, 256] on link "Dismiss" at bounding box center [783, 260] width 39 height 17
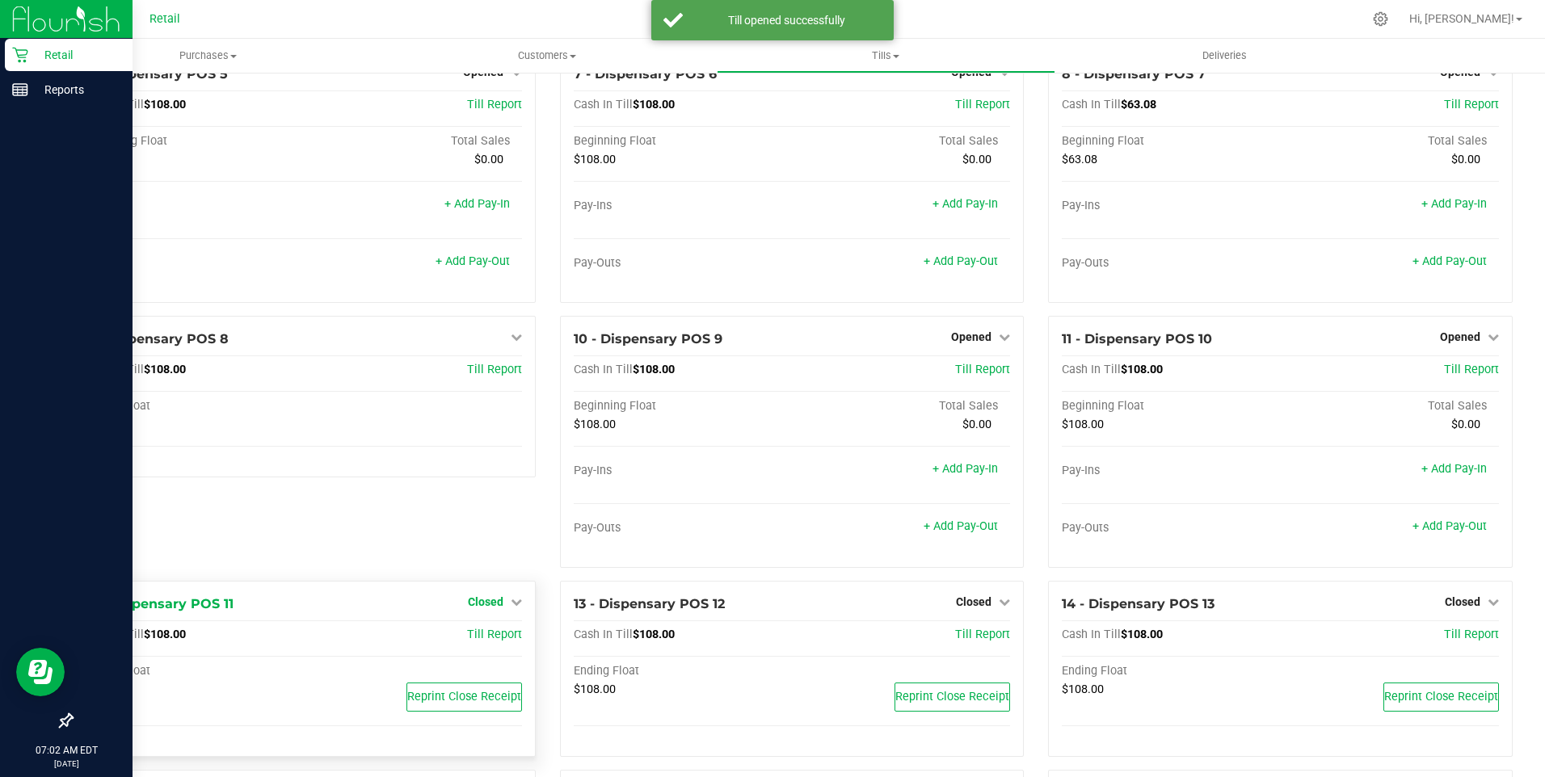
click at [497, 608] on span "Closed" at bounding box center [486, 602] width 36 height 13
click at [492, 637] on link "Open Till" at bounding box center [485, 635] width 43 height 13
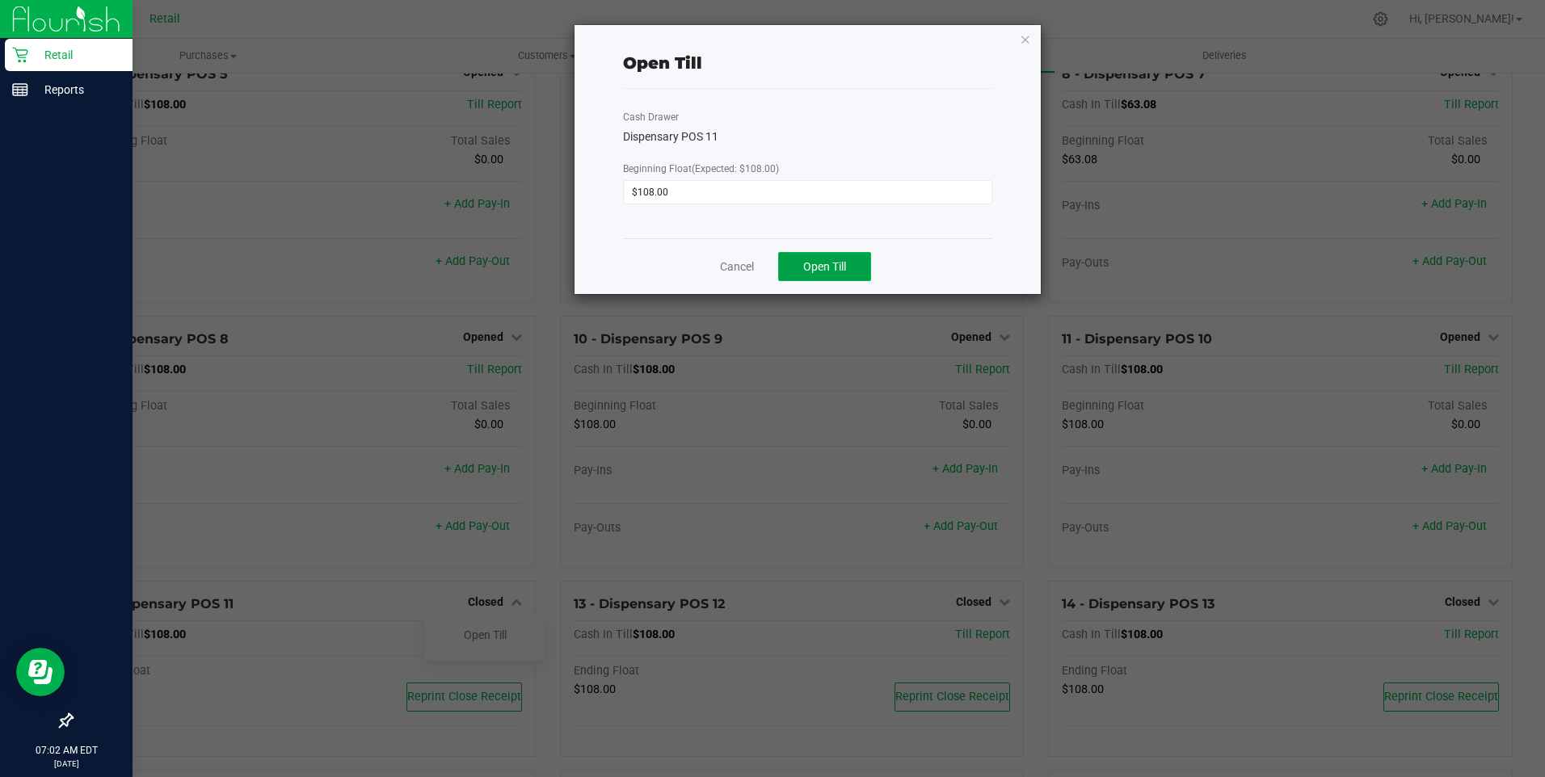
click at [853, 267] on button "Open Till" at bounding box center [824, 266] width 93 height 29
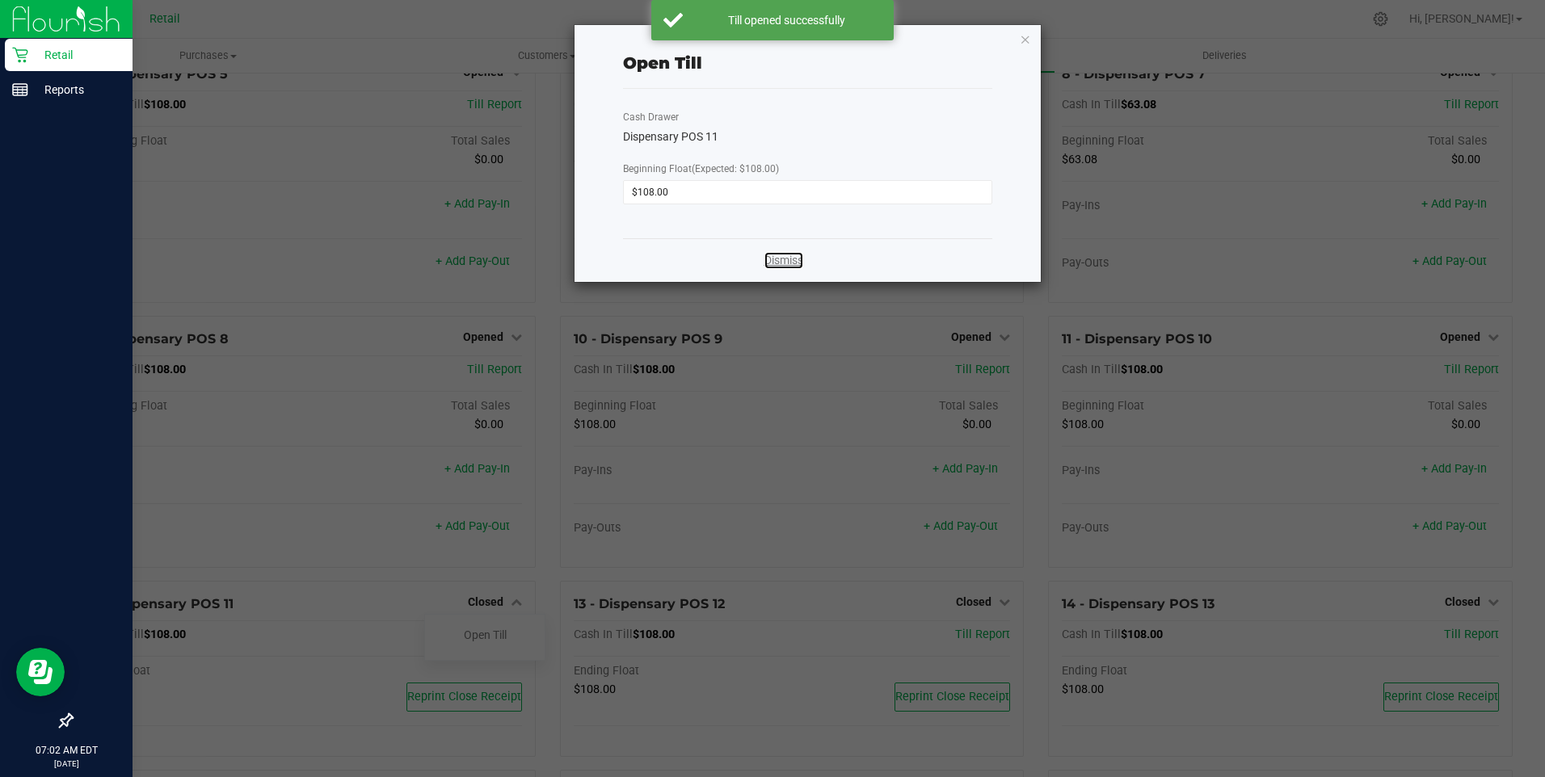
click at [789, 262] on link "Dismiss" at bounding box center [783, 260] width 39 height 17
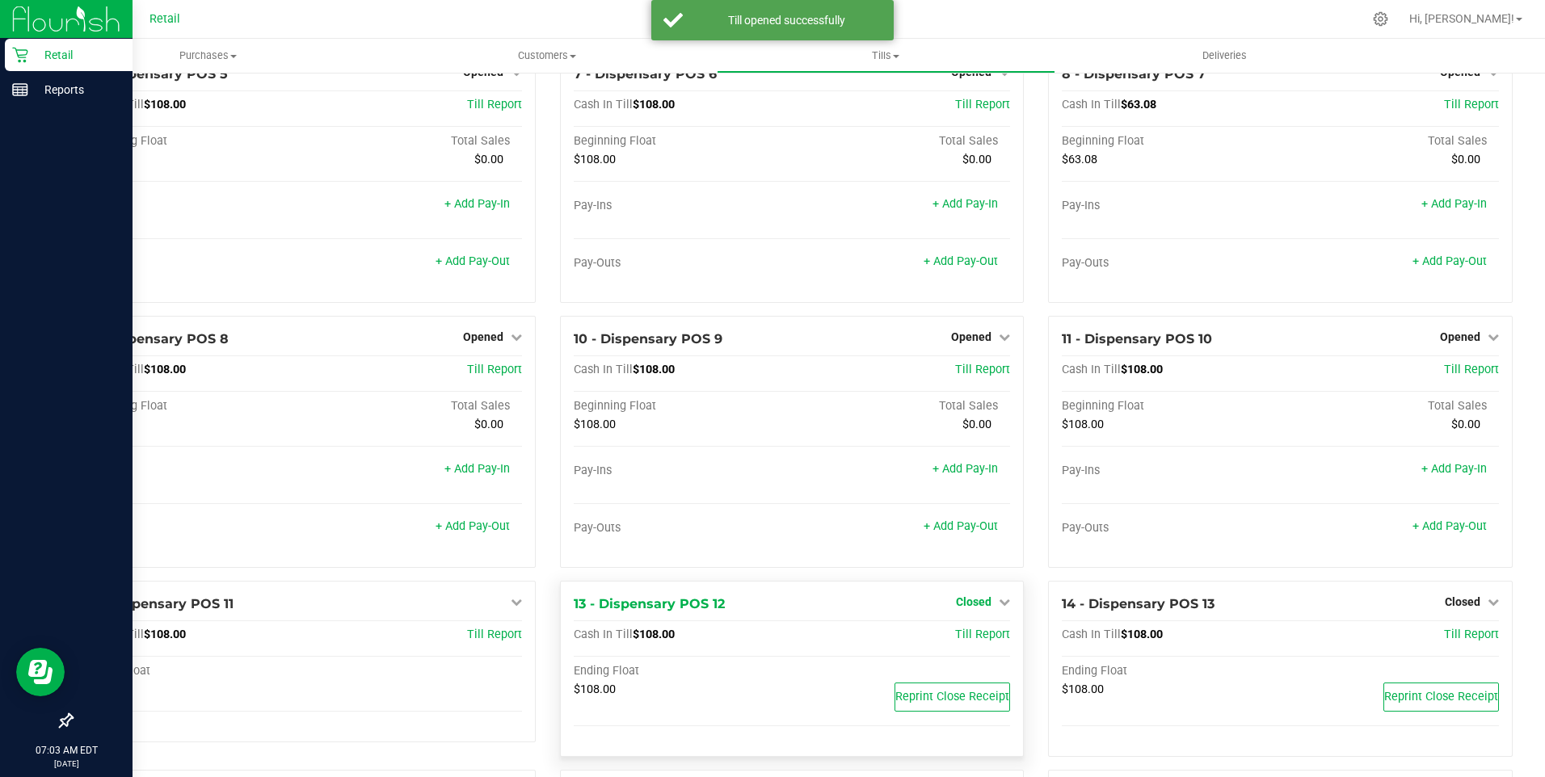
click at [999, 608] on icon at bounding box center [1004, 601] width 11 height 11
click at [970, 641] on link "Open Till" at bounding box center [973, 635] width 43 height 13
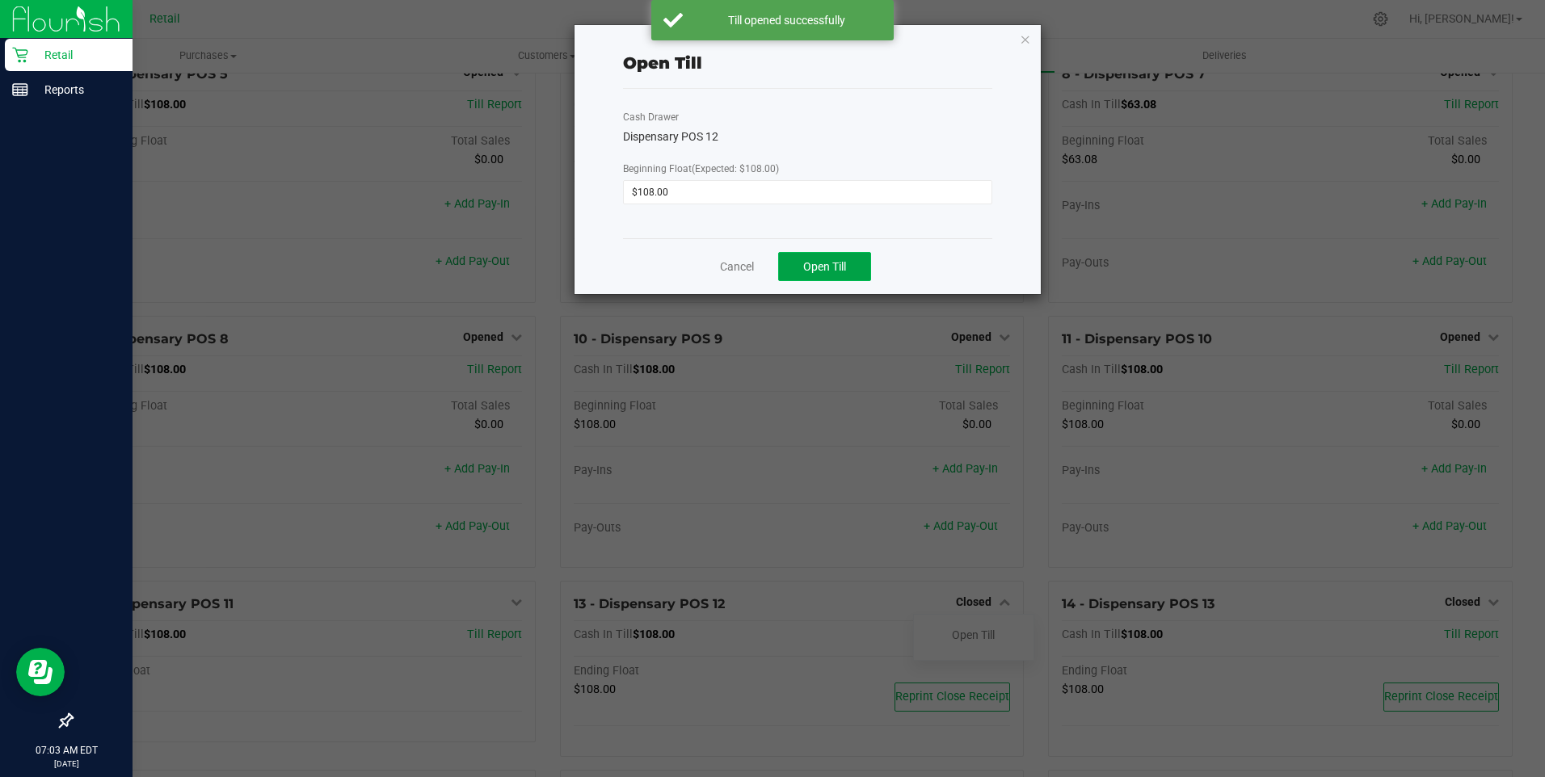
click at [839, 272] on span "Open Till" at bounding box center [824, 266] width 43 height 13
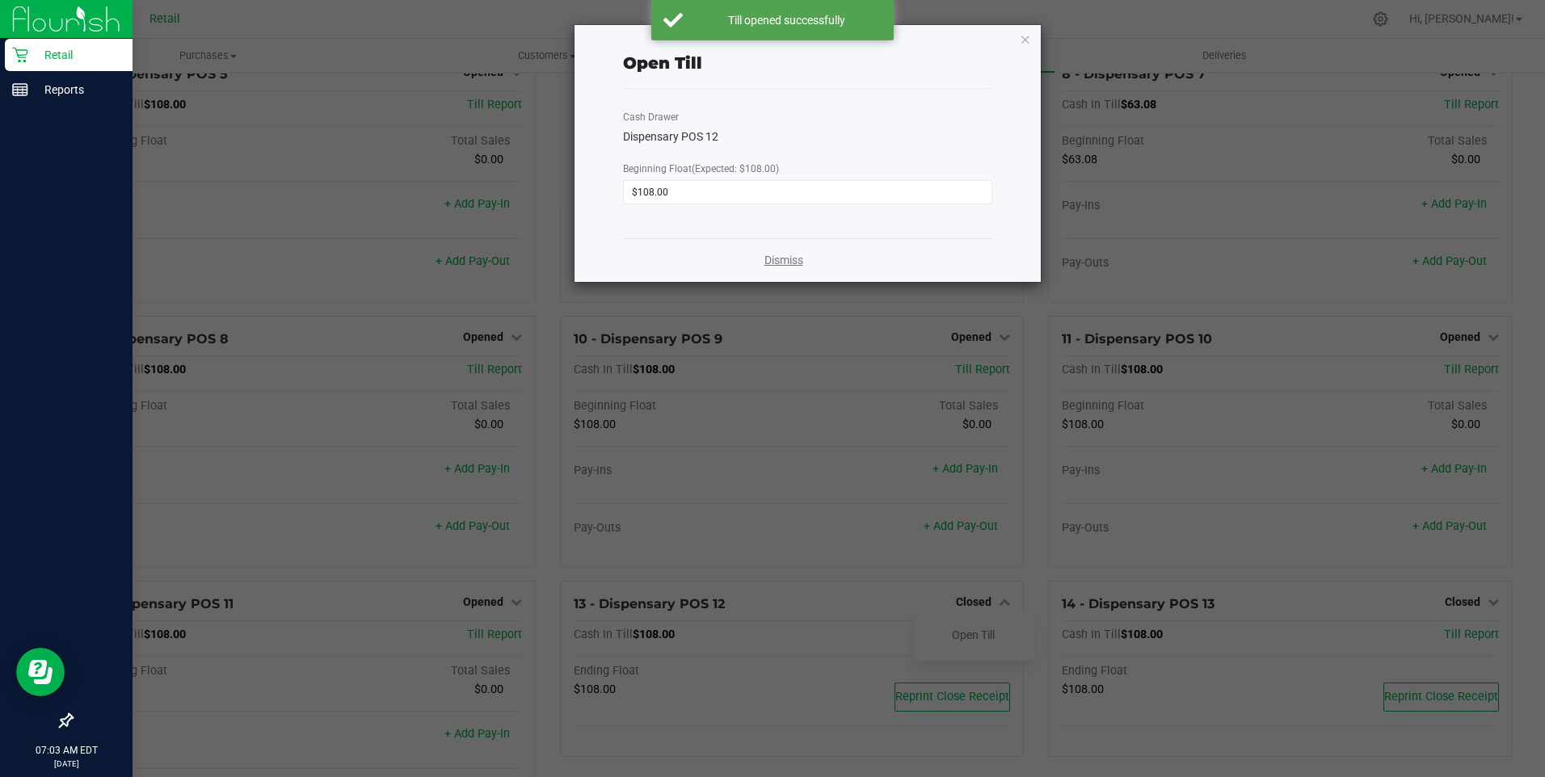
click at [793, 261] on link "Dismiss" at bounding box center [783, 260] width 39 height 17
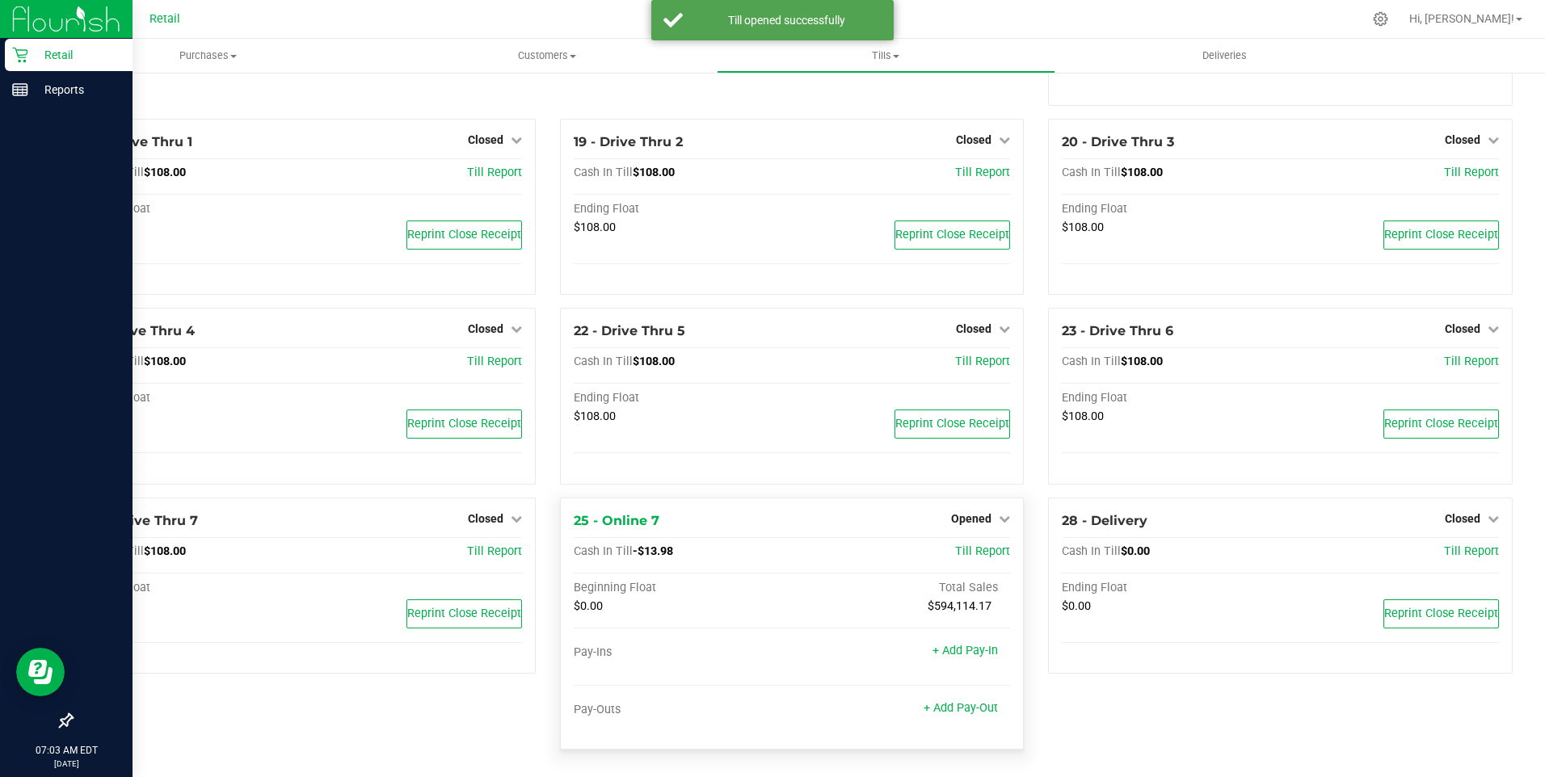
scroll to position [1405, 0]
click at [1459, 523] on span "Closed" at bounding box center [1463, 517] width 36 height 13
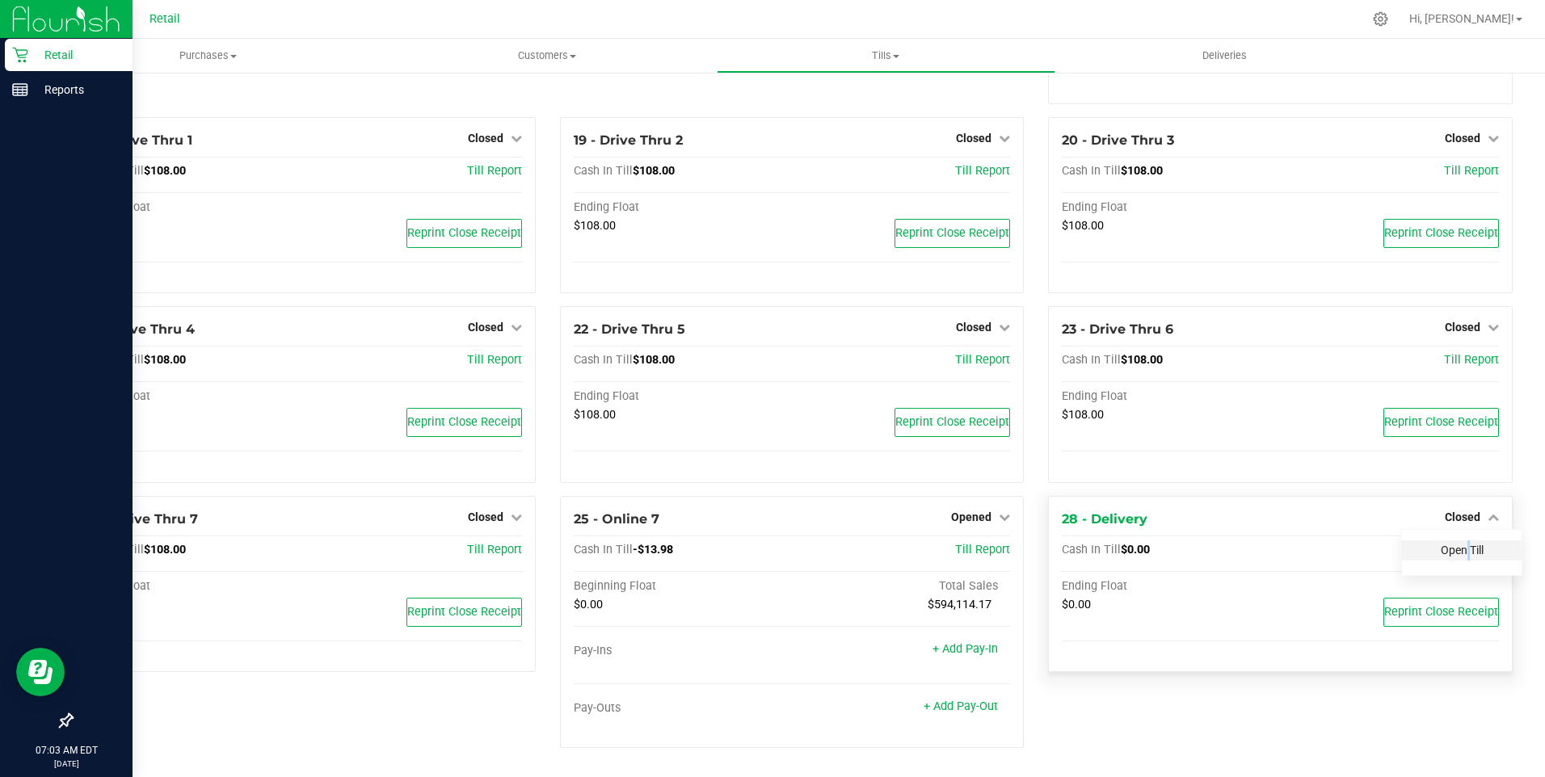
click at [1454, 554] on link "Open Till" at bounding box center [1462, 550] width 43 height 13
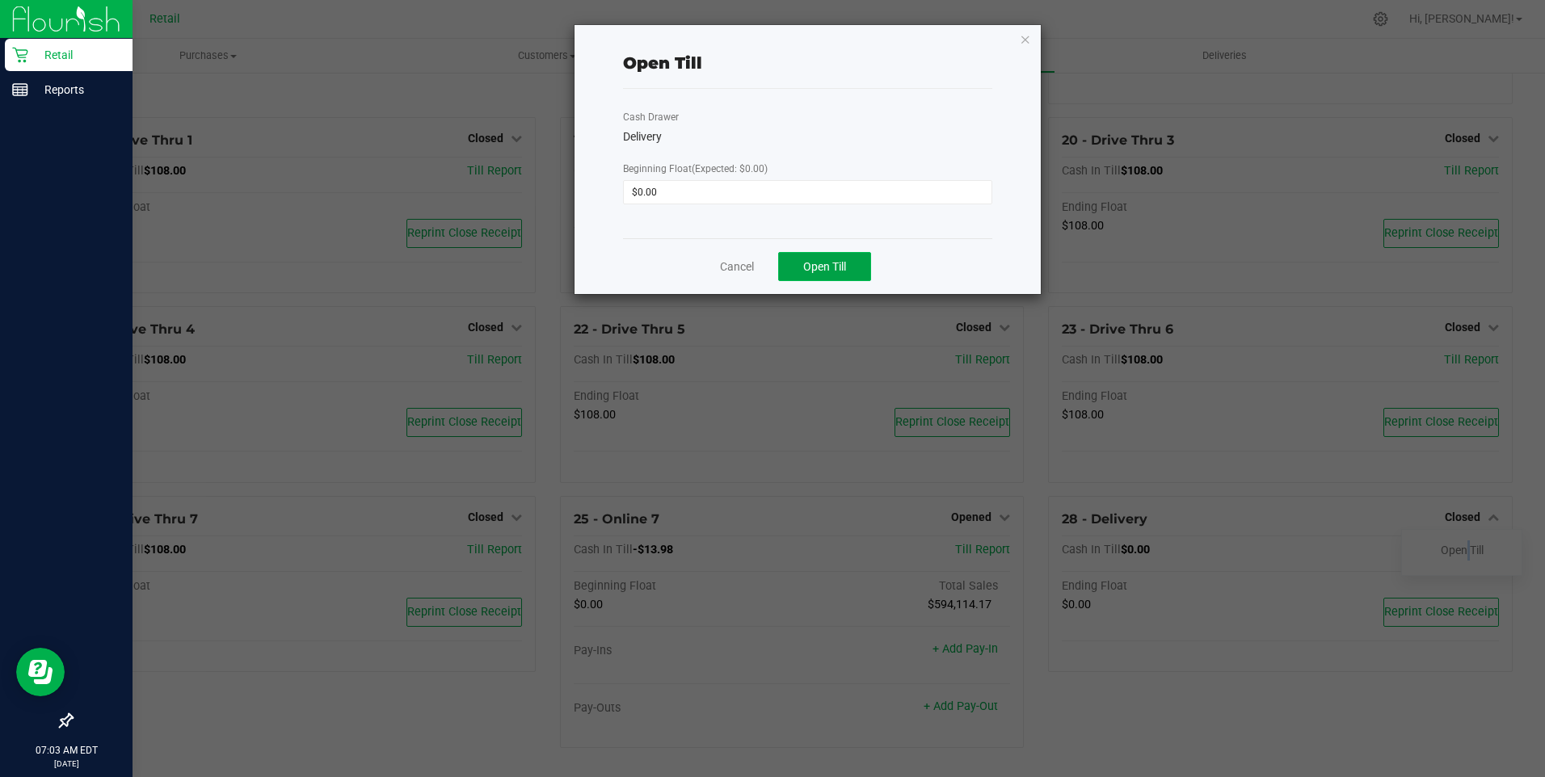
click at [836, 271] on span "Open Till" at bounding box center [824, 266] width 43 height 13
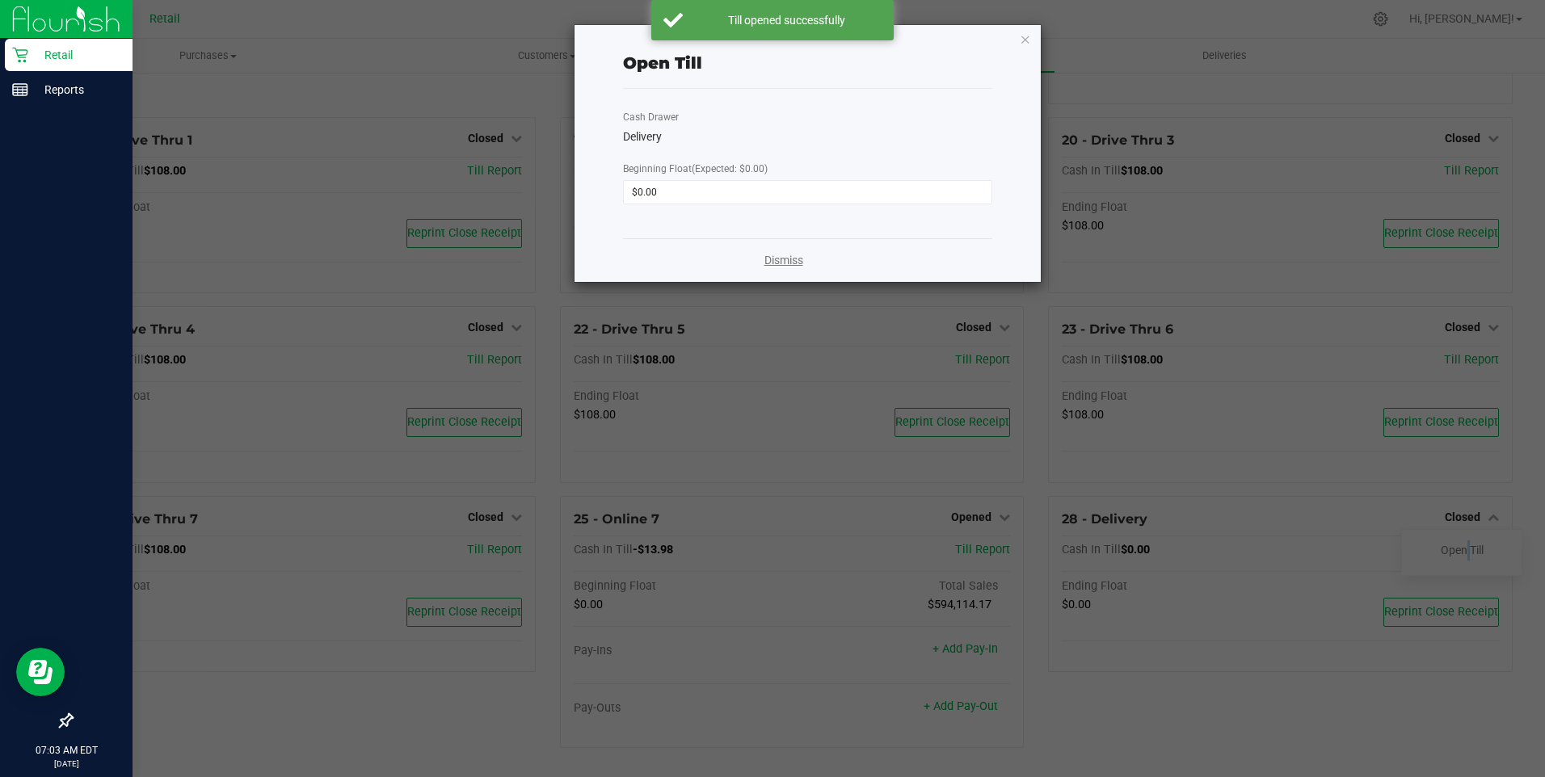
click at [795, 262] on link "Dismiss" at bounding box center [783, 260] width 39 height 17
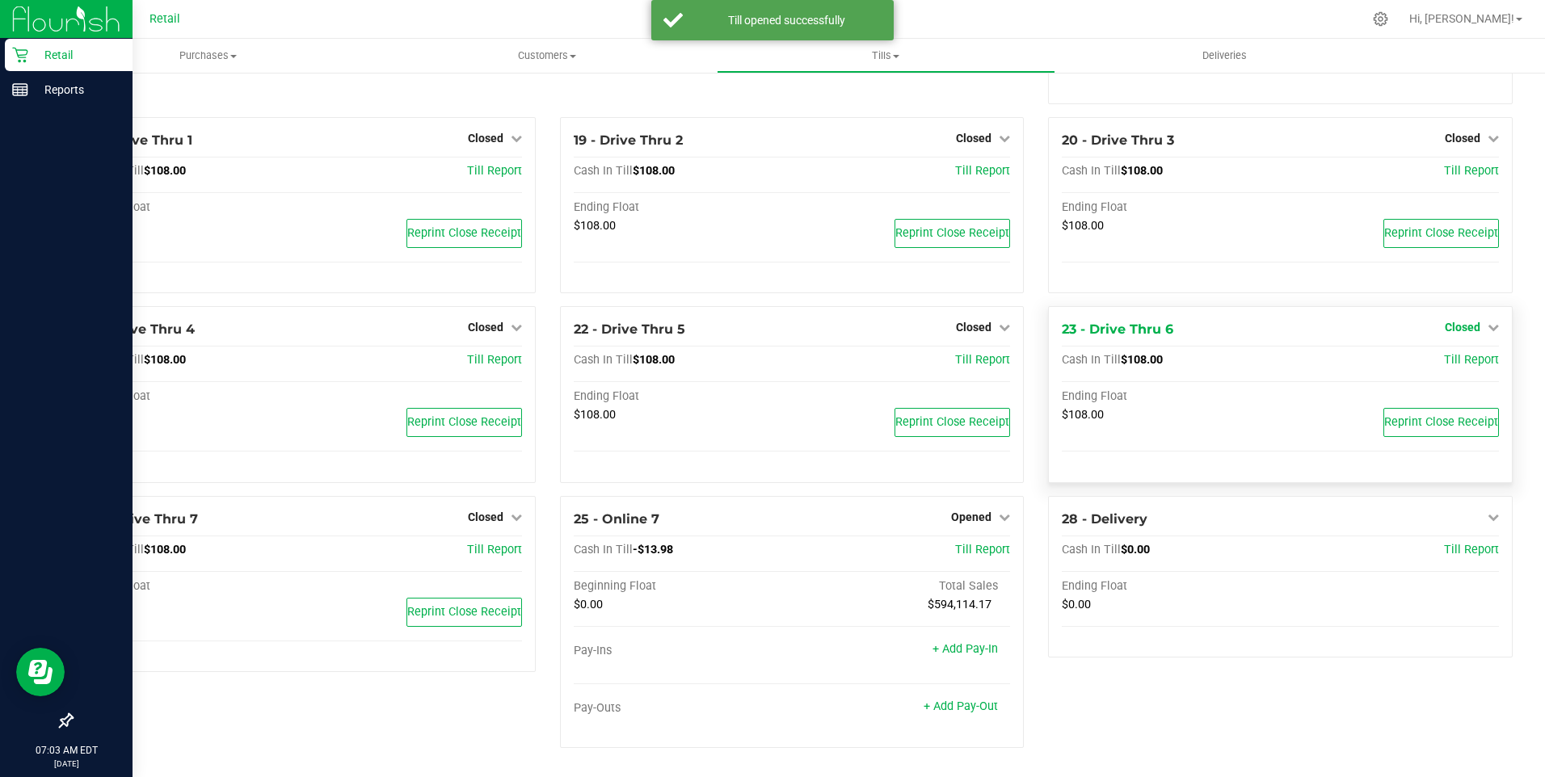
click at [1449, 328] on span "Closed" at bounding box center [1463, 327] width 36 height 13
click at [1448, 369] on div "Open Till" at bounding box center [1462, 362] width 120 height 20
click at [1442, 364] on link "Open Till" at bounding box center [1462, 361] width 43 height 13
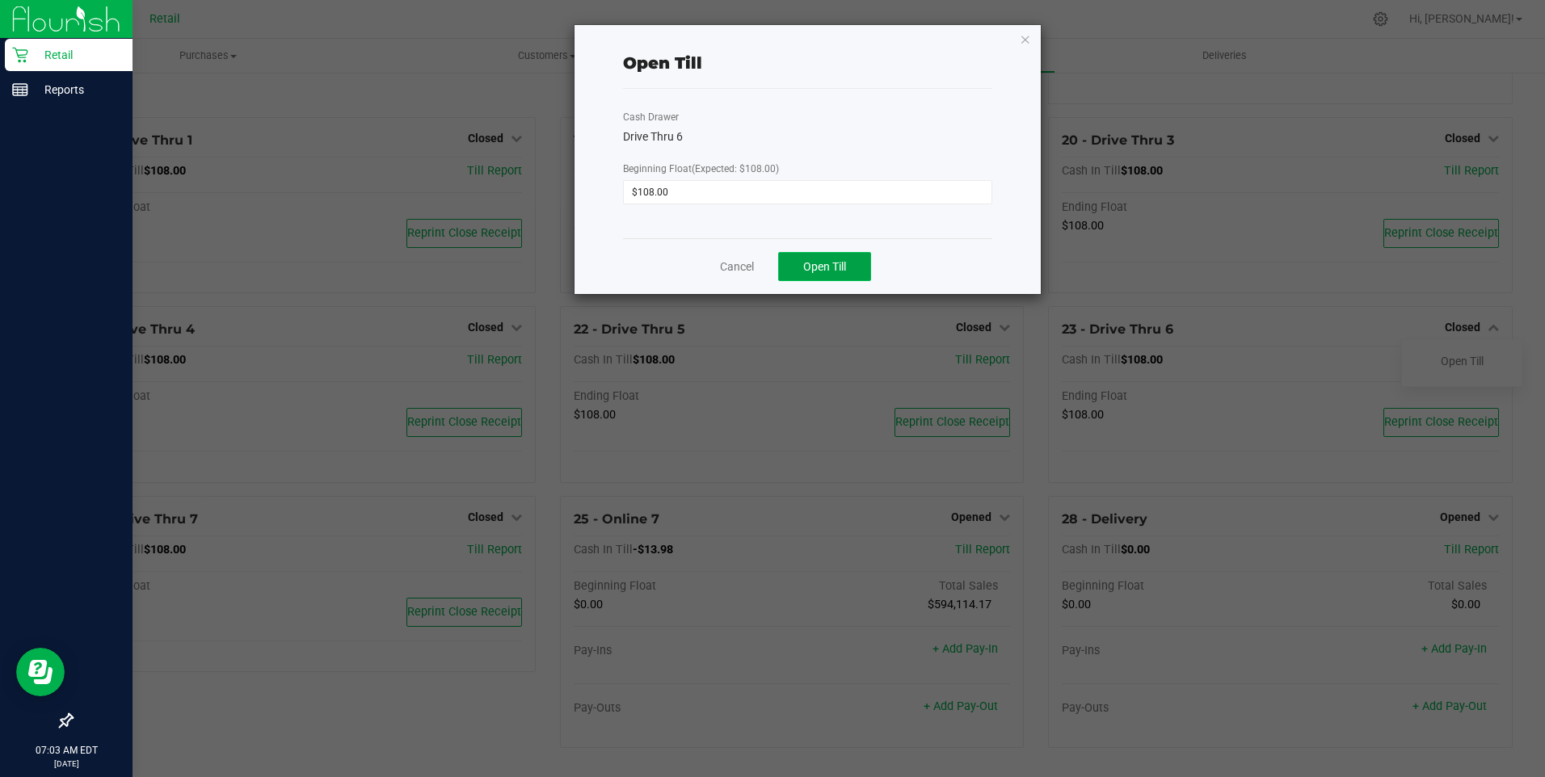
click at [831, 271] on span "Open Till" at bounding box center [824, 266] width 43 height 13
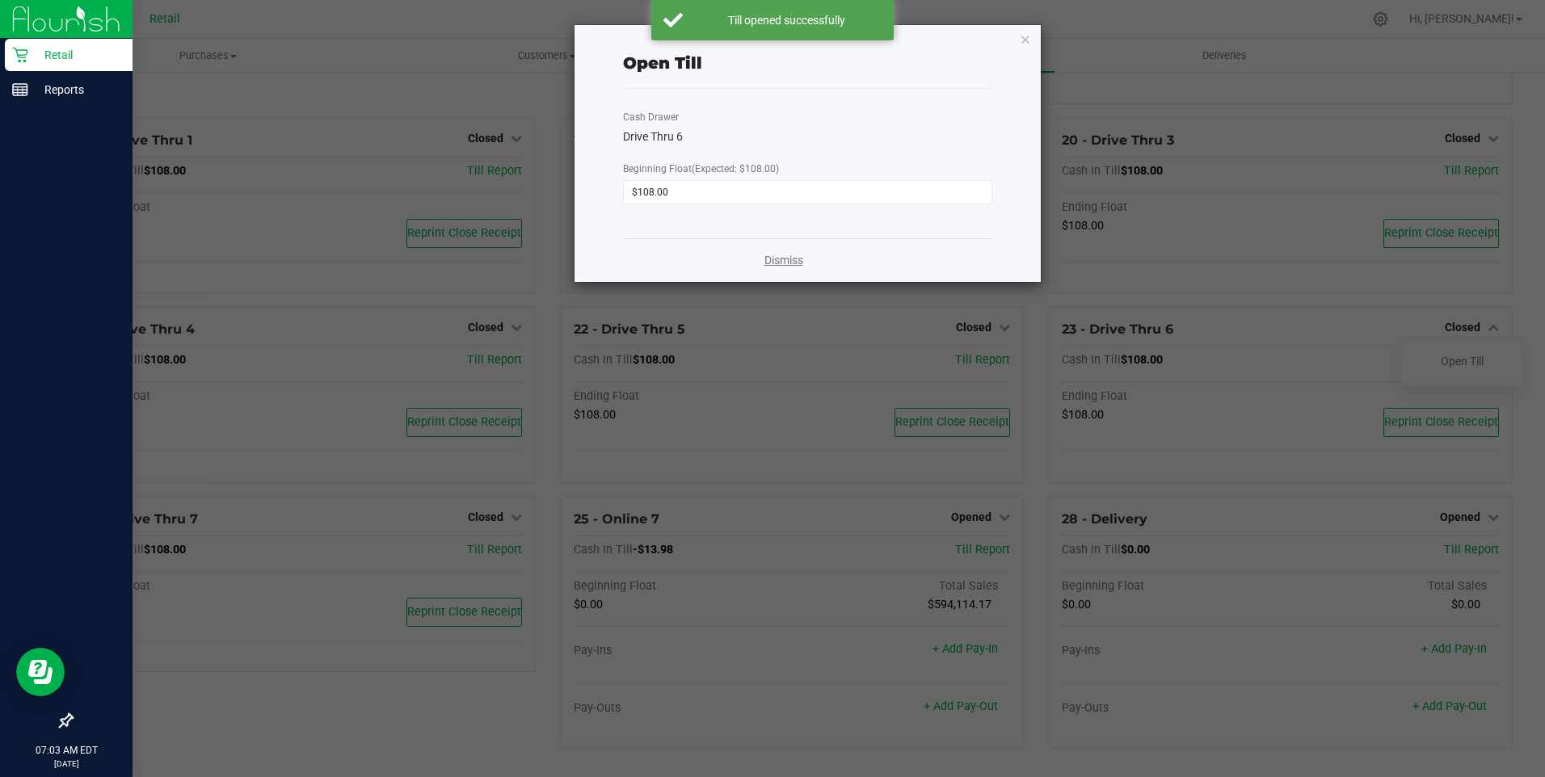
click at [777, 261] on link "Dismiss" at bounding box center [783, 260] width 39 height 17
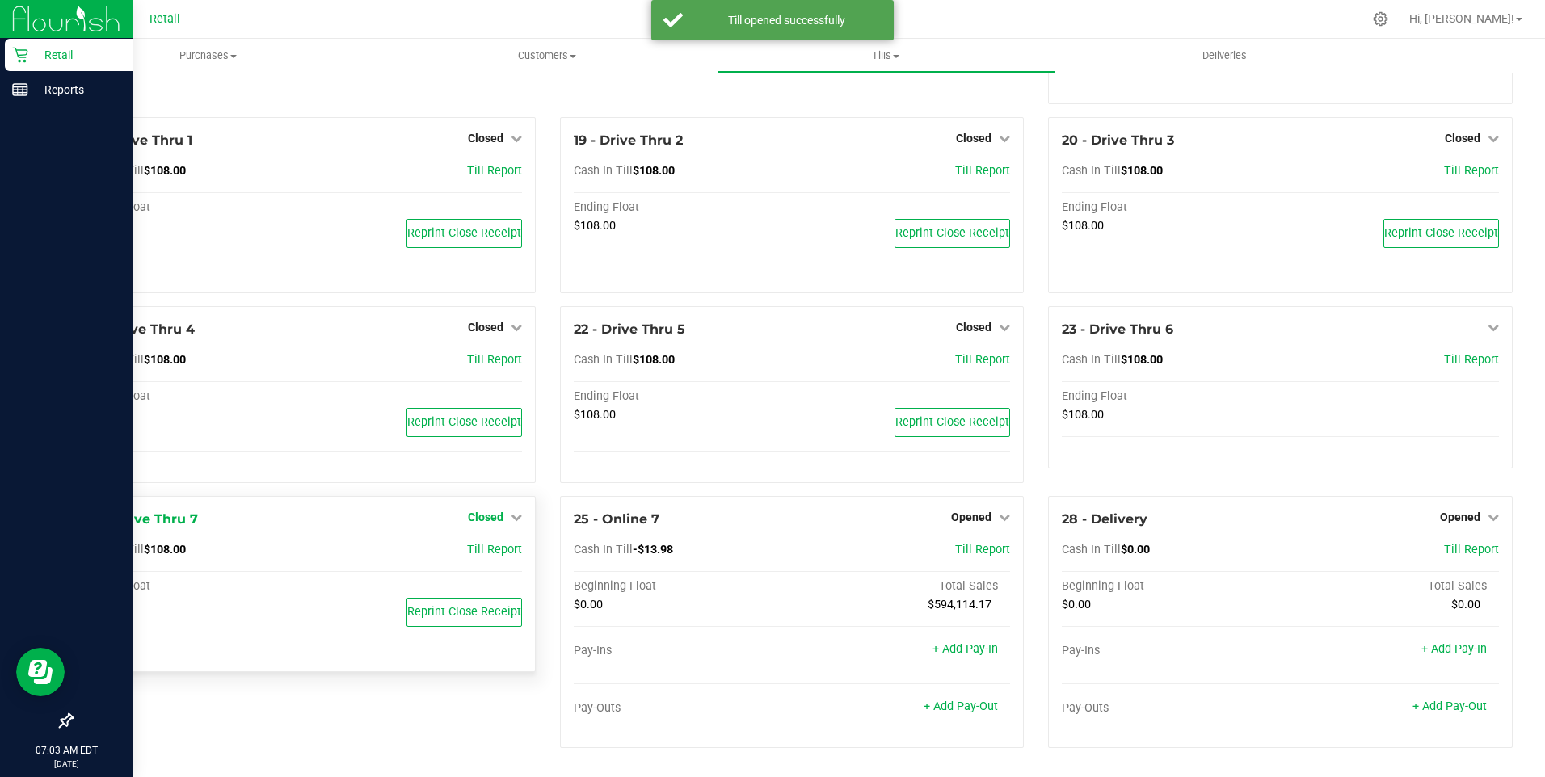
click at [503, 511] on link "Closed" at bounding box center [495, 517] width 54 height 13
click at [500, 549] on link "Open Till" at bounding box center [485, 550] width 43 height 13
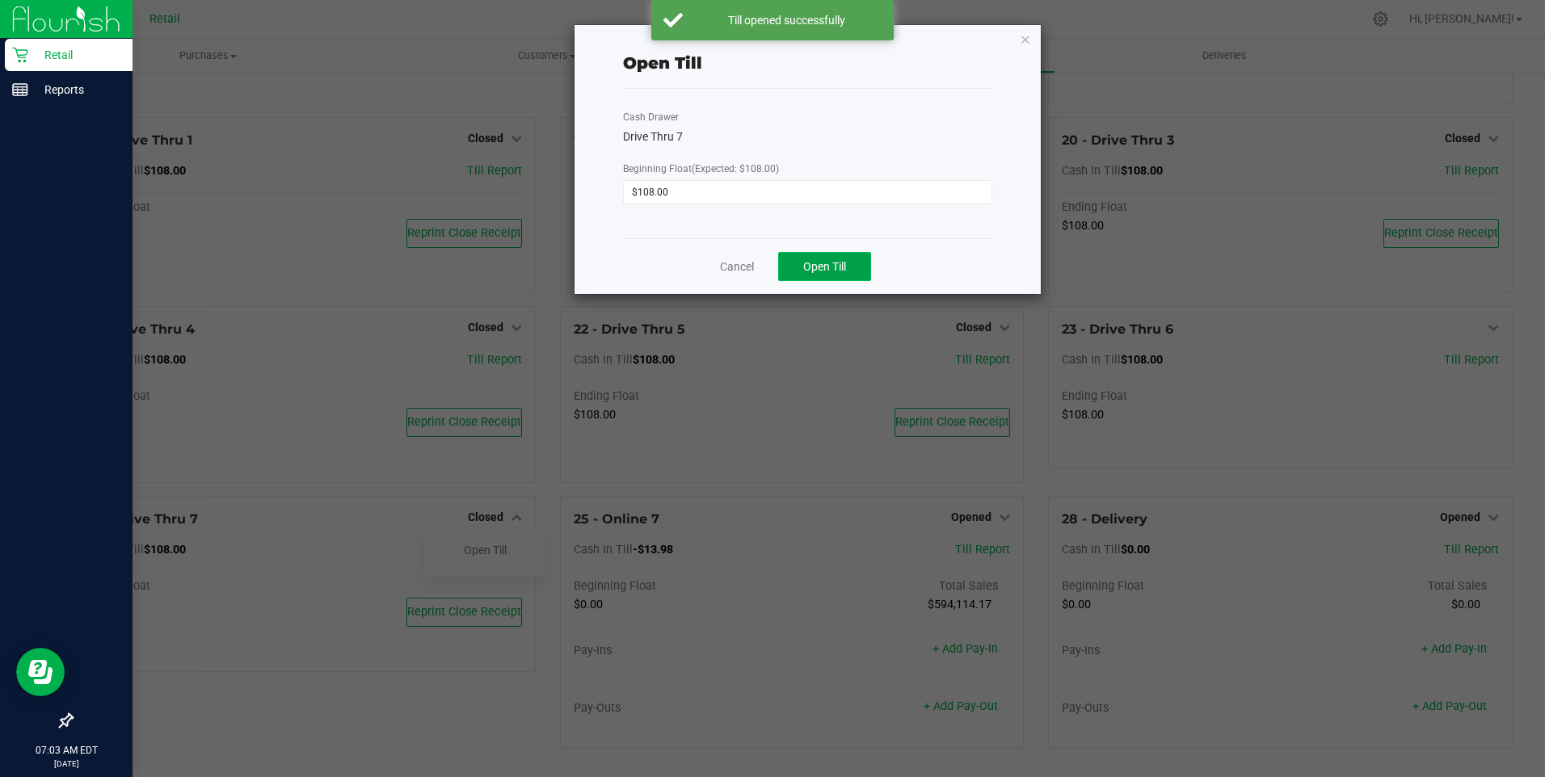
click at [813, 267] on span "Open Till" at bounding box center [824, 266] width 43 height 13
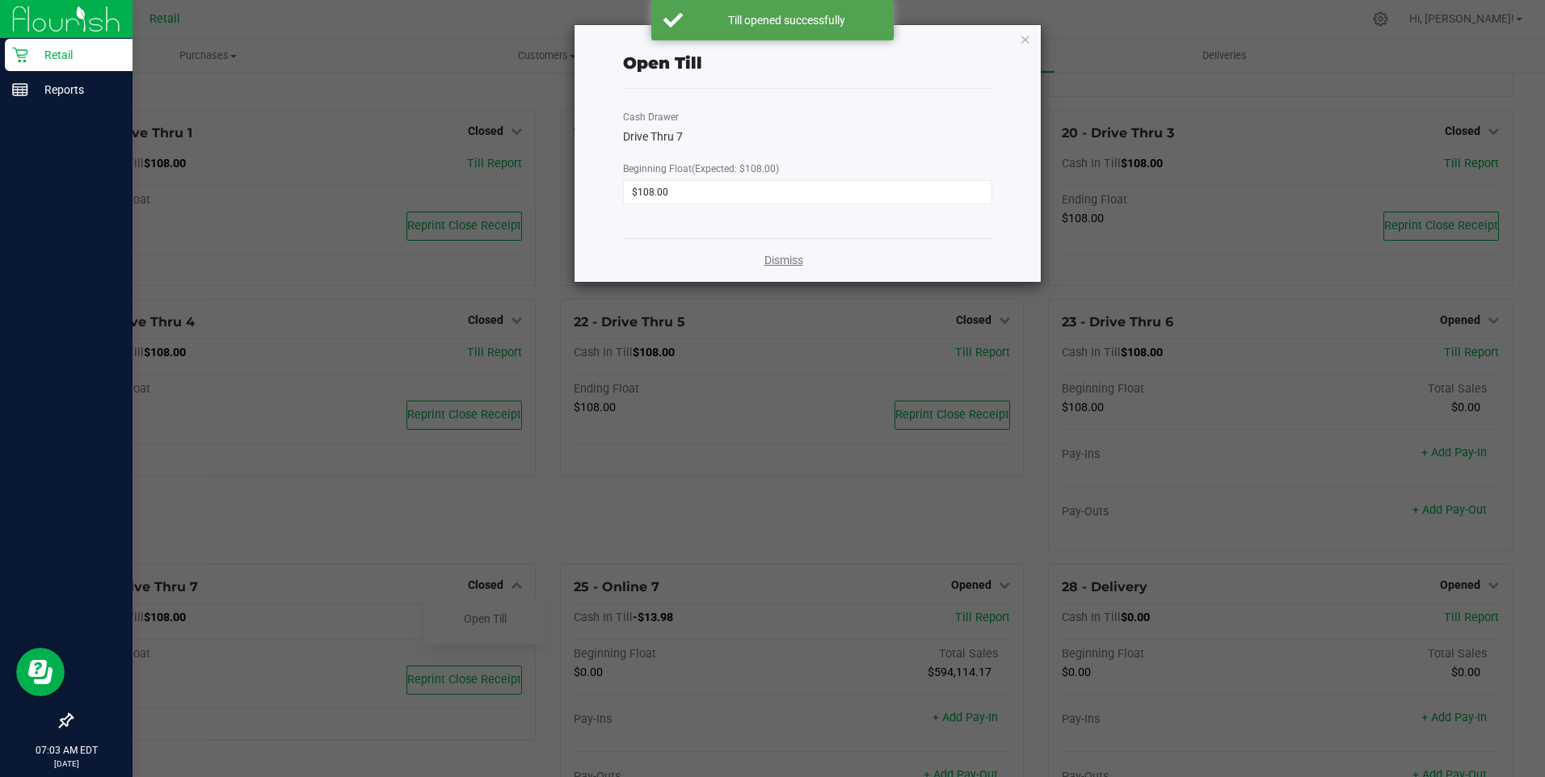
click at [774, 263] on link "Dismiss" at bounding box center [783, 260] width 39 height 17
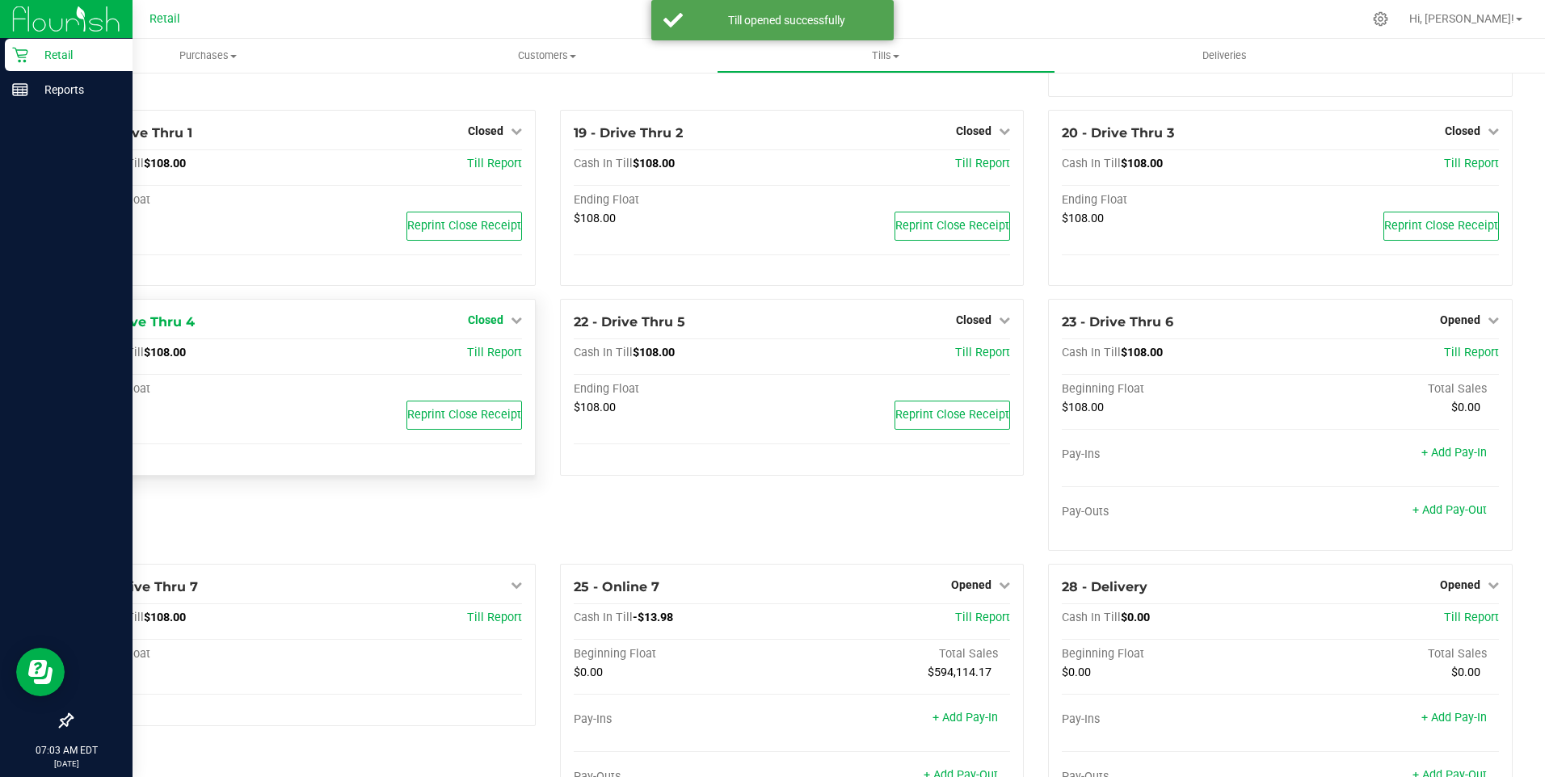
click at [486, 322] on span "Closed" at bounding box center [486, 320] width 36 height 13
click at [505, 364] on div "Open Till" at bounding box center [485, 354] width 120 height 20
click at [504, 359] on div "Open Till" at bounding box center [485, 354] width 120 height 20
click at [482, 356] on link "Open Till" at bounding box center [485, 353] width 43 height 13
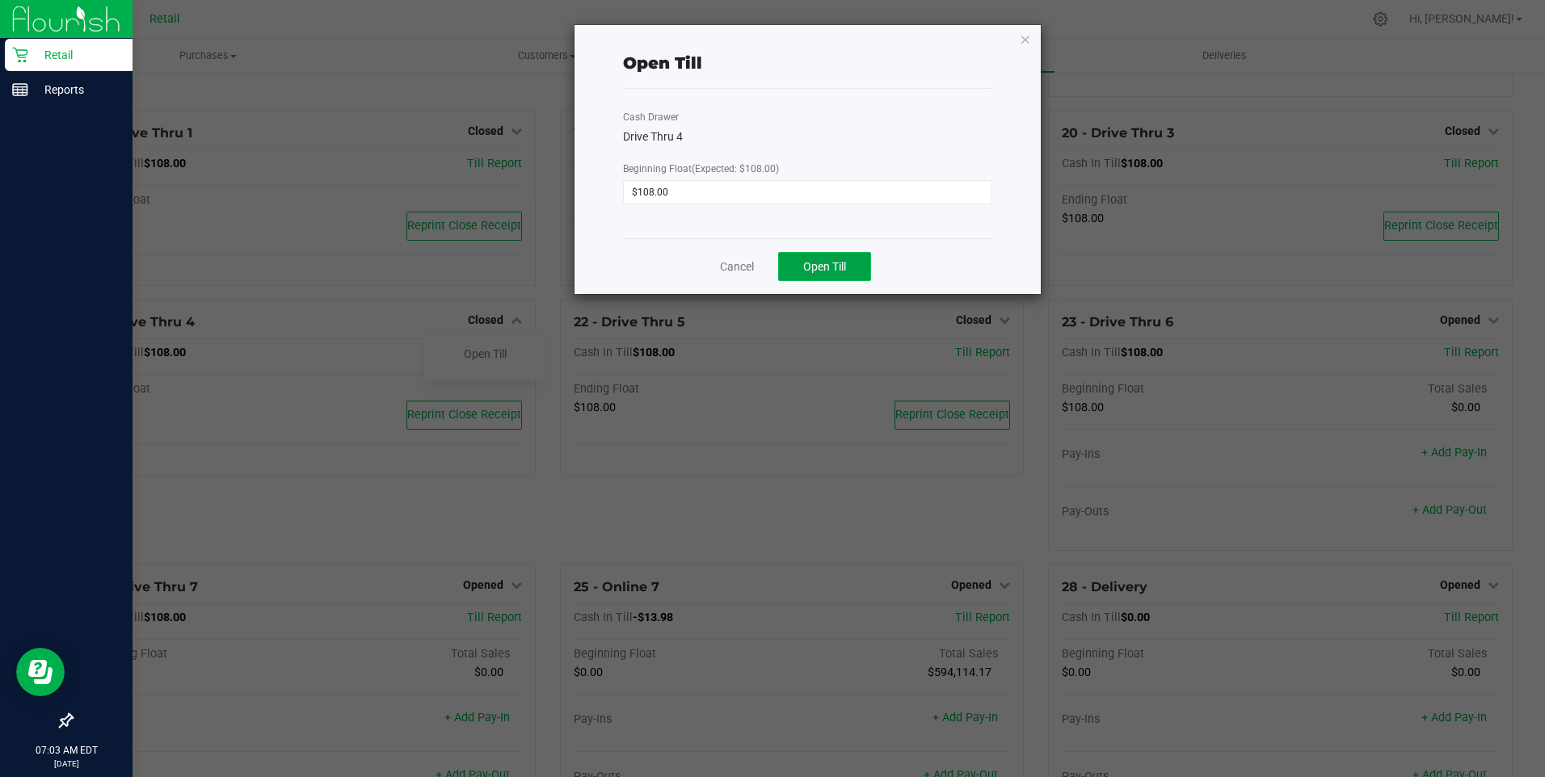
click at [814, 264] on span "Open Till" at bounding box center [824, 266] width 43 height 13
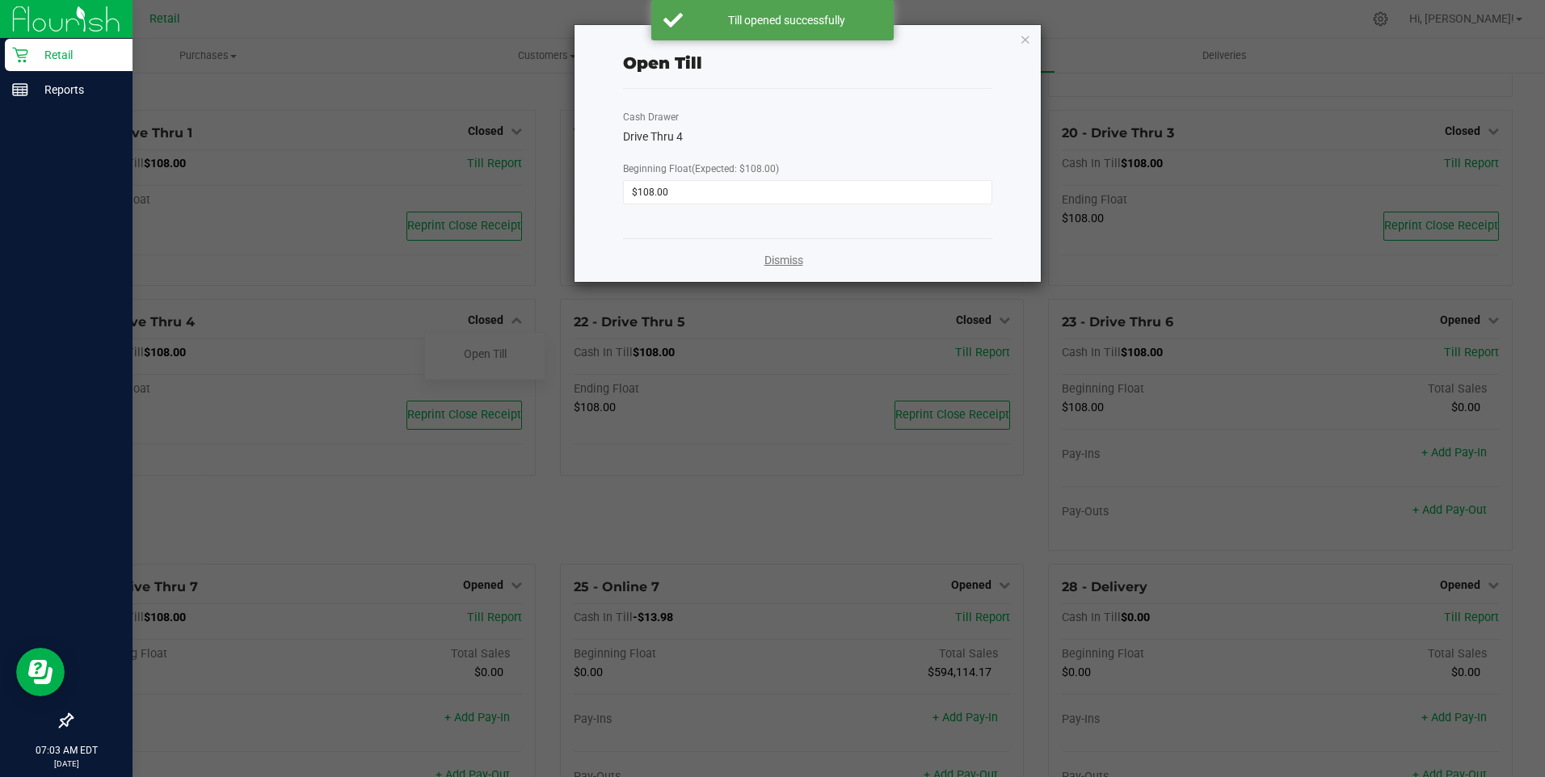
click at [802, 262] on link "Dismiss" at bounding box center [783, 260] width 39 height 17
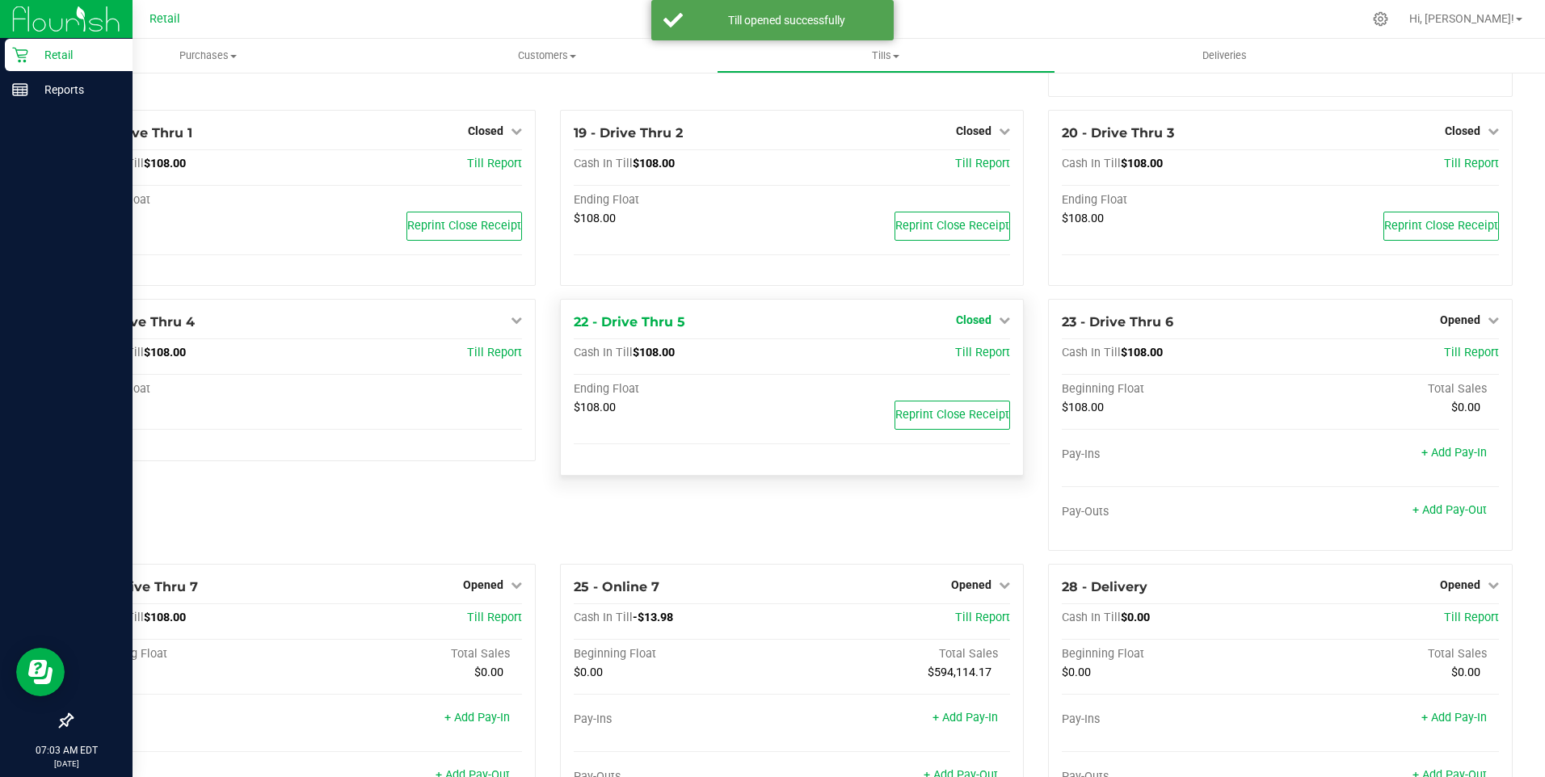
click at [962, 326] on span "Closed" at bounding box center [974, 320] width 36 height 13
click at [955, 360] on link "Open Till" at bounding box center [973, 353] width 43 height 13
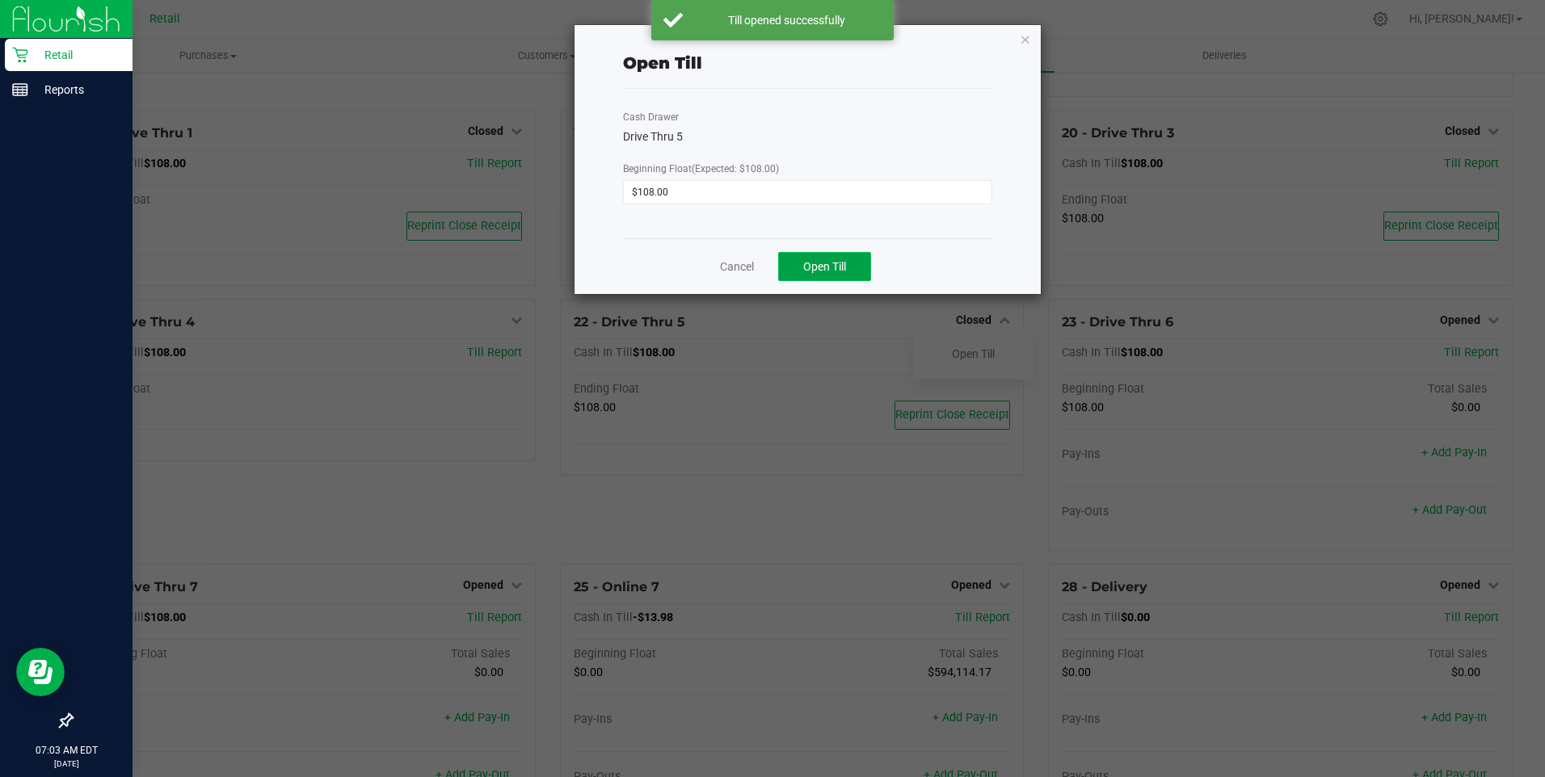
click at [819, 263] on span "Open Till" at bounding box center [824, 266] width 43 height 13
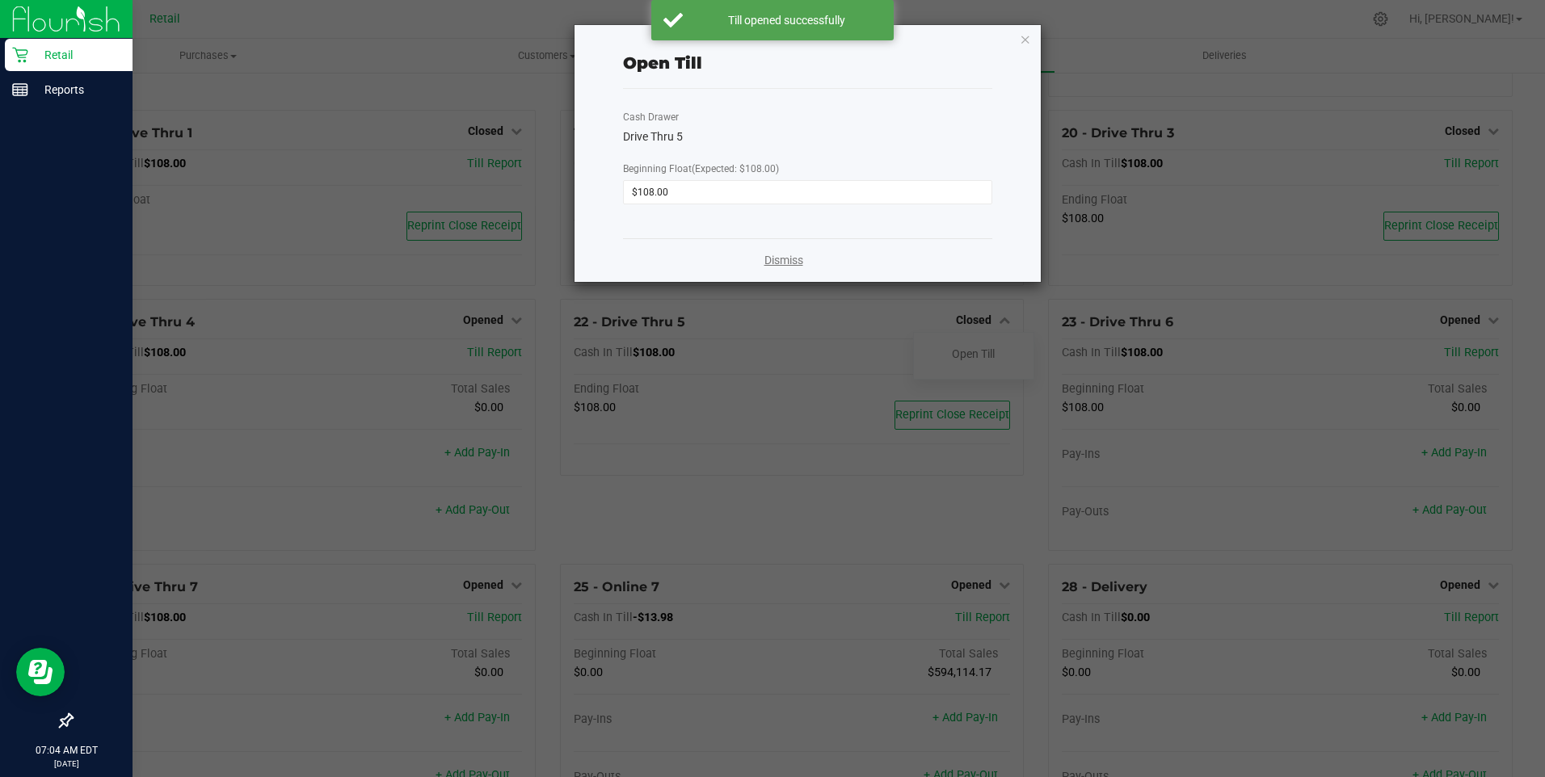
click at [789, 263] on link "Dismiss" at bounding box center [783, 260] width 39 height 17
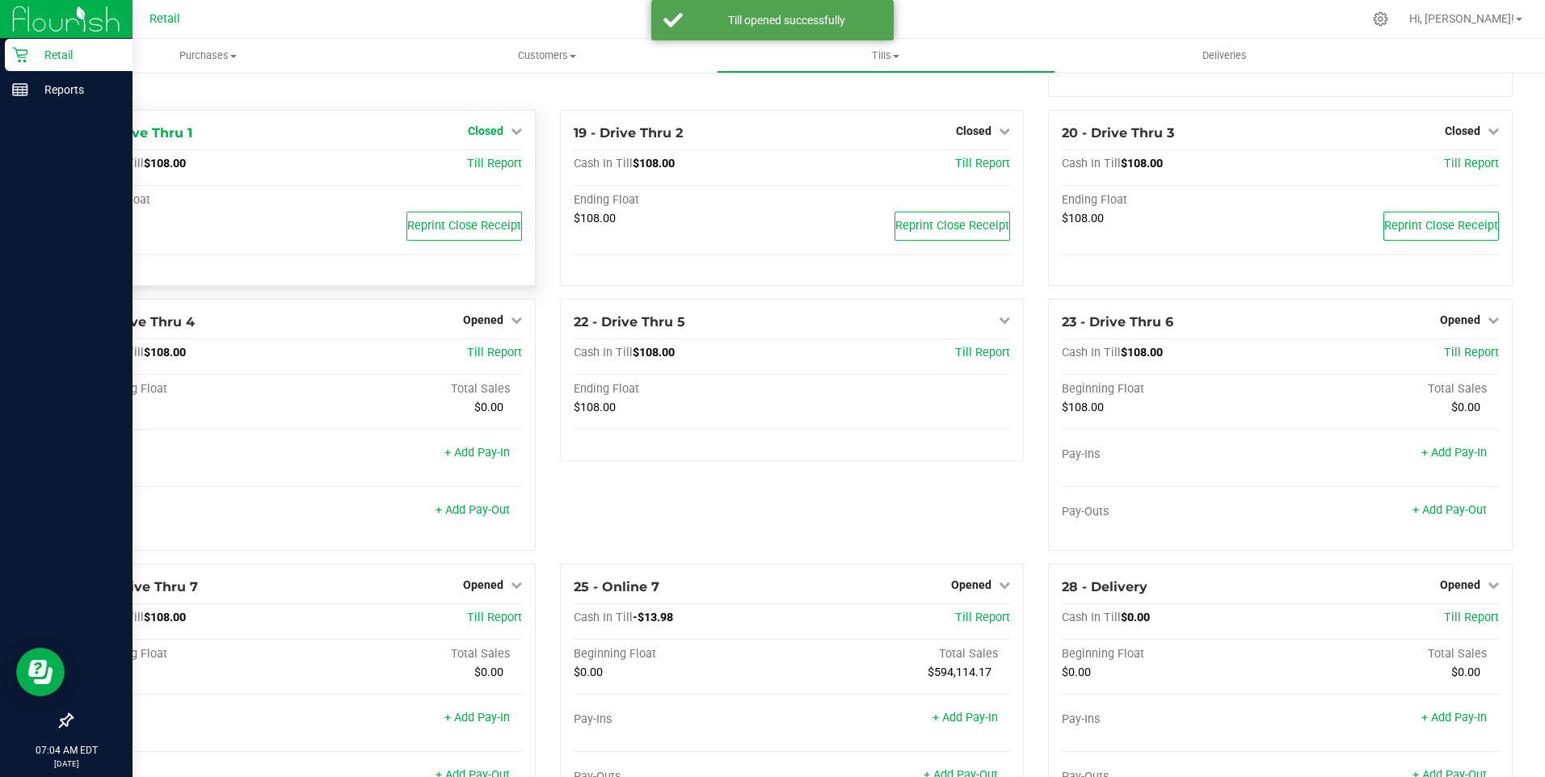
click at [500, 136] on link "Closed" at bounding box center [495, 130] width 54 height 13
click at [503, 168] on div "Open Till" at bounding box center [485, 164] width 120 height 20
click at [485, 167] on link "Open Till" at bounding box center [485, 164] width 43 height 13
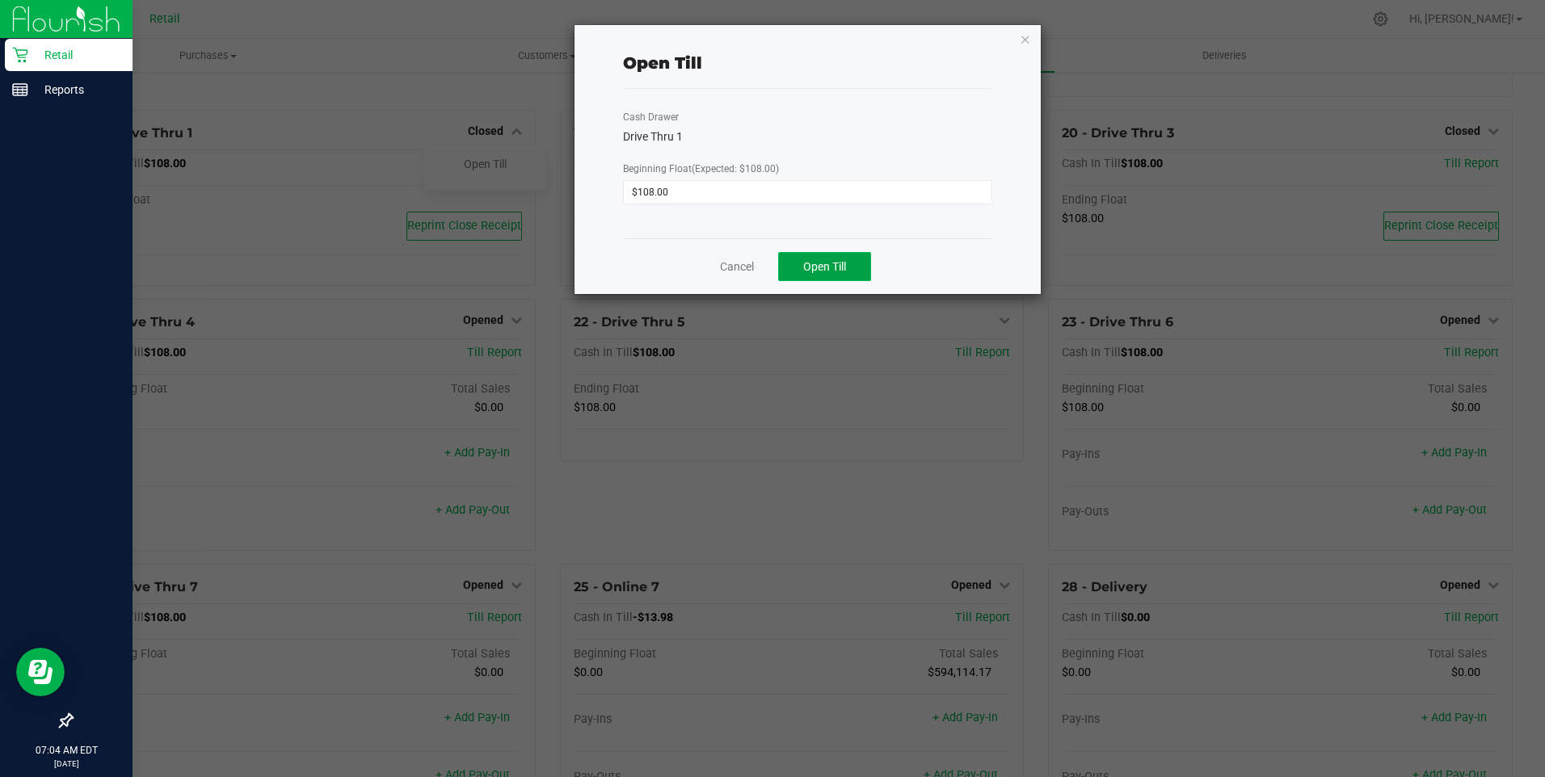
click at [833, 261] on span "Open Till" at bounding box center [824, 266] width 43 height 13
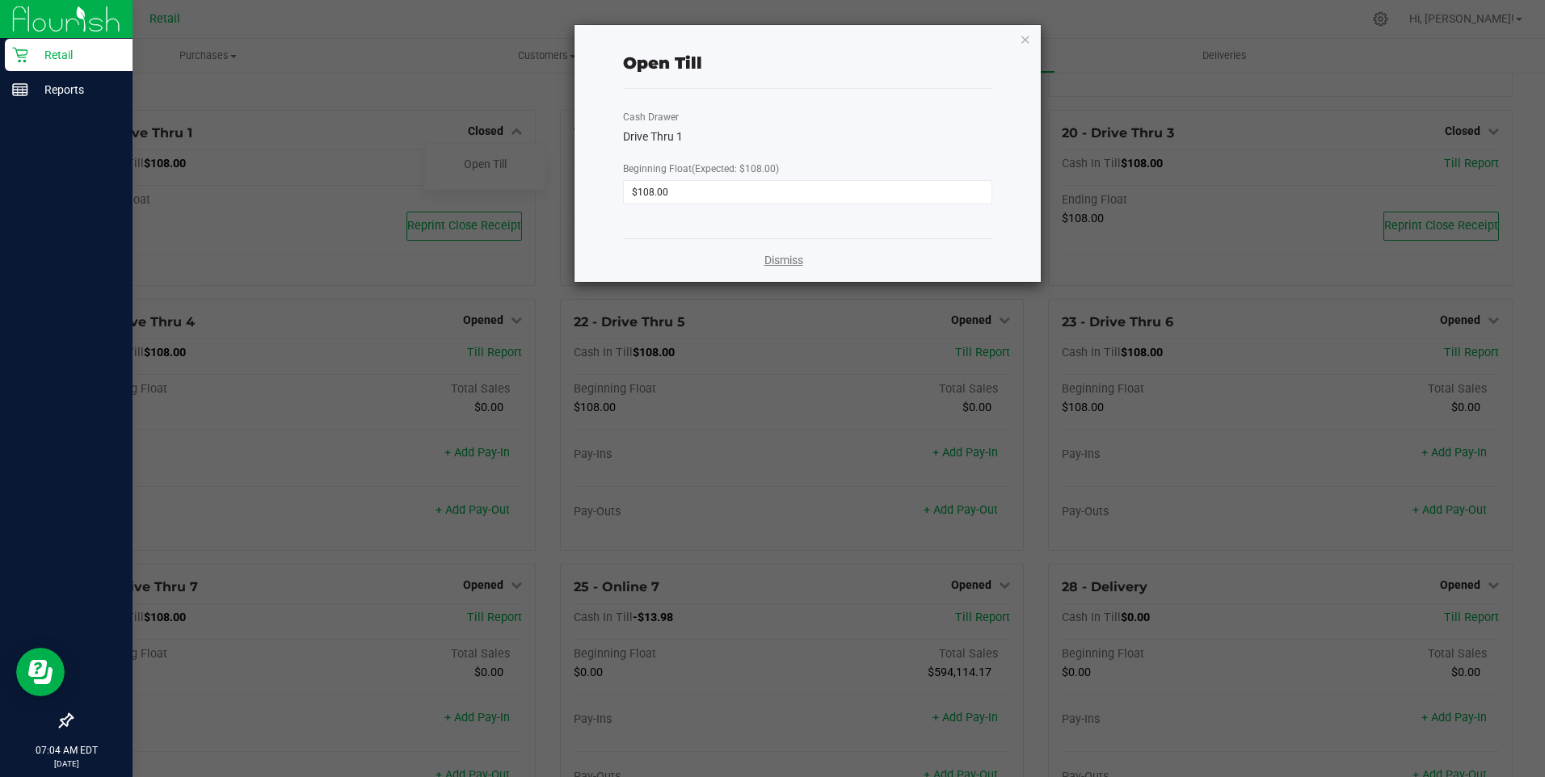
click at [777, 262] on link "Dismiss" at bounding box center [783, 260] width 39 height 17
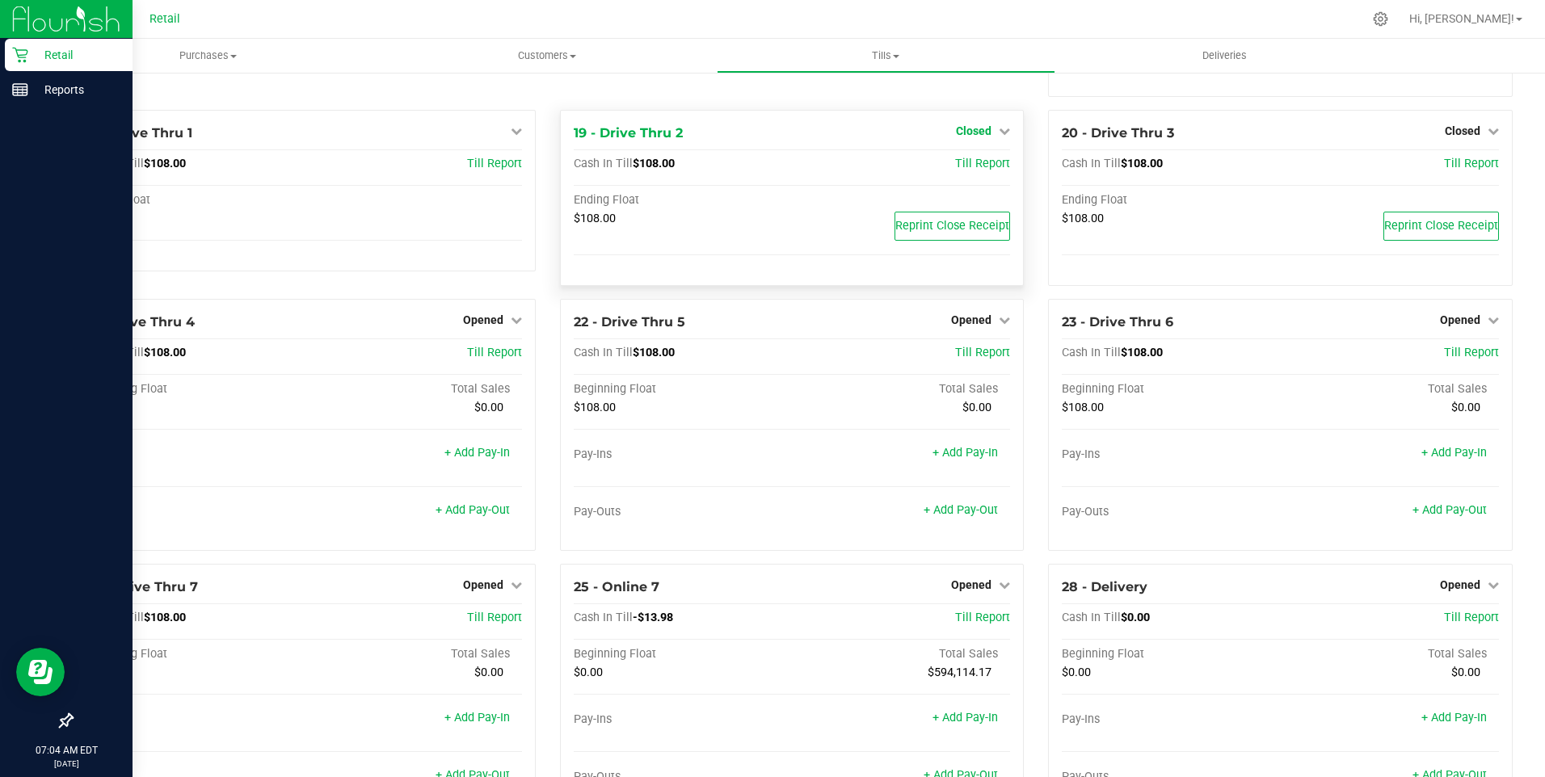
click at [986, 135] on link "Closed" at bounding box center [983, 130] width 54 height 13
click at [962, 168] on link "Open Till" at bounding box center [973, 164] width 43 height 13
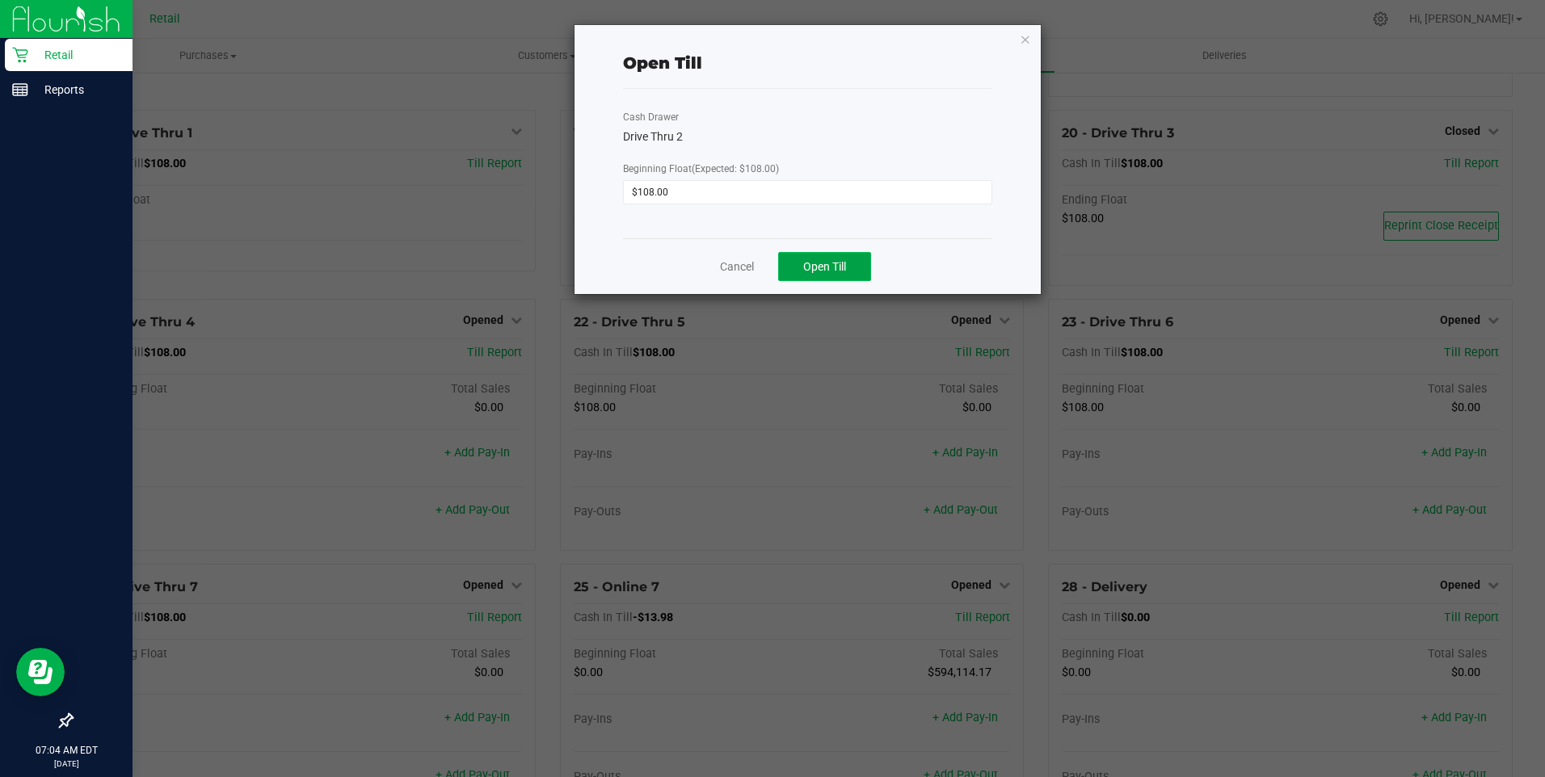
click at [810, 263] on span "Open Till" at bounding box center [824, 266] width 43 height 13
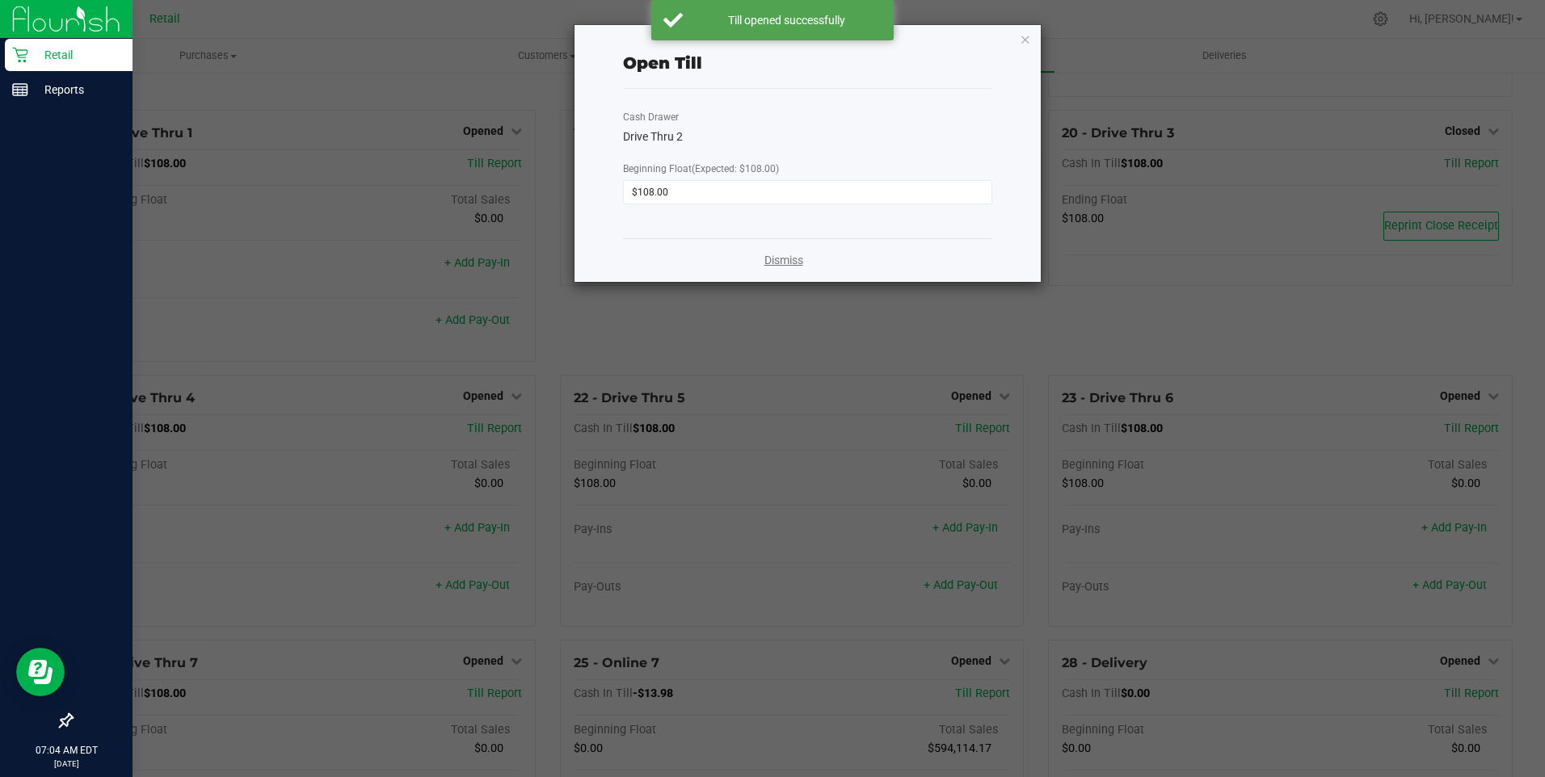
click at [788, 259] on link "Dismiss" at bounding box center [783, 260] width 39 height 17
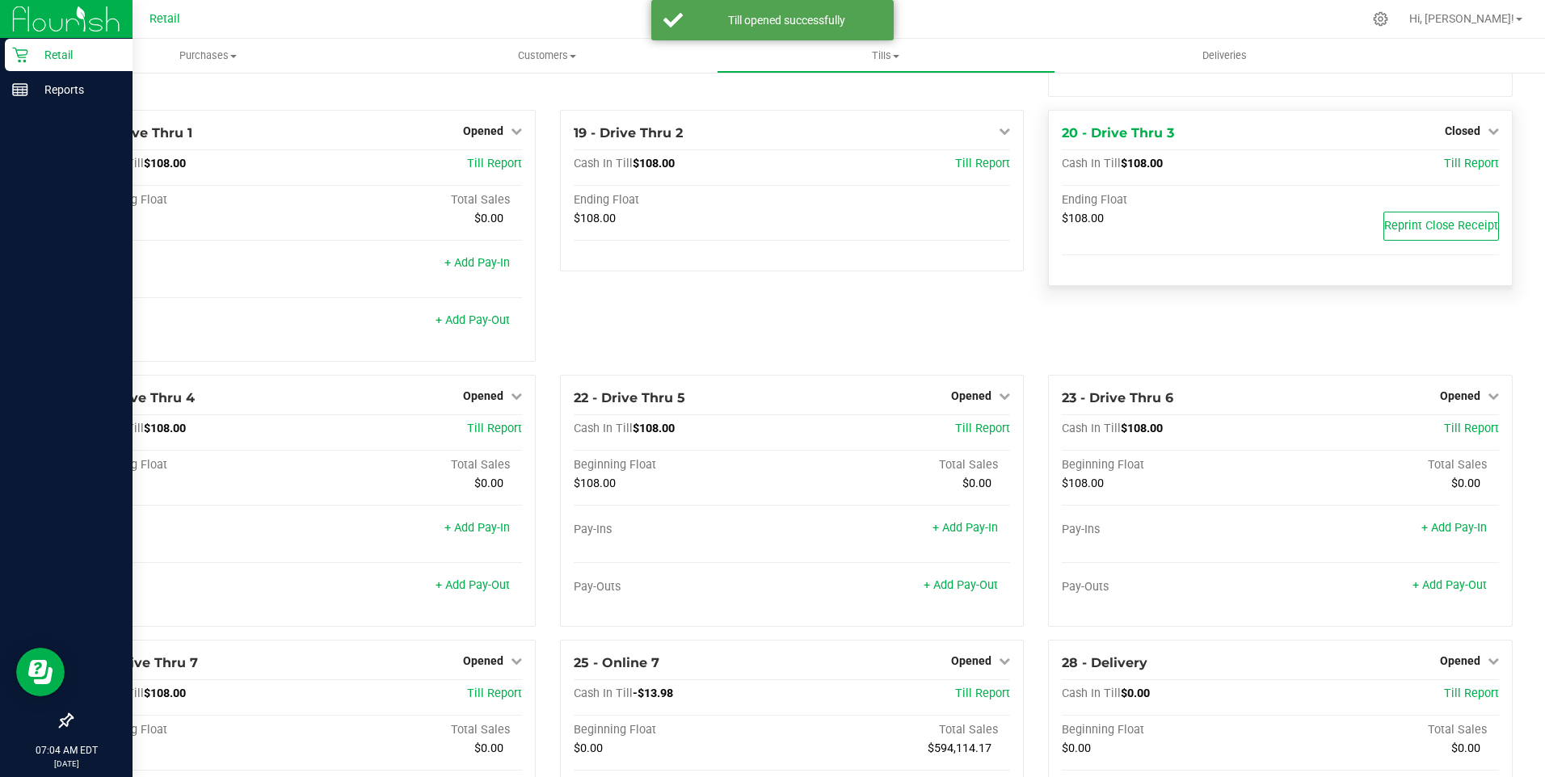
click at [1459, 141] on div "Closed" at bounding box center [1472, 130] width 54 height 19
click at [1448, 137] on span "Closed" at bounding box center [1463, 130] width 36 height 13
click at [1441, 169] on link "Open Till" at bounding box center [1462, 164] width 43 height 13
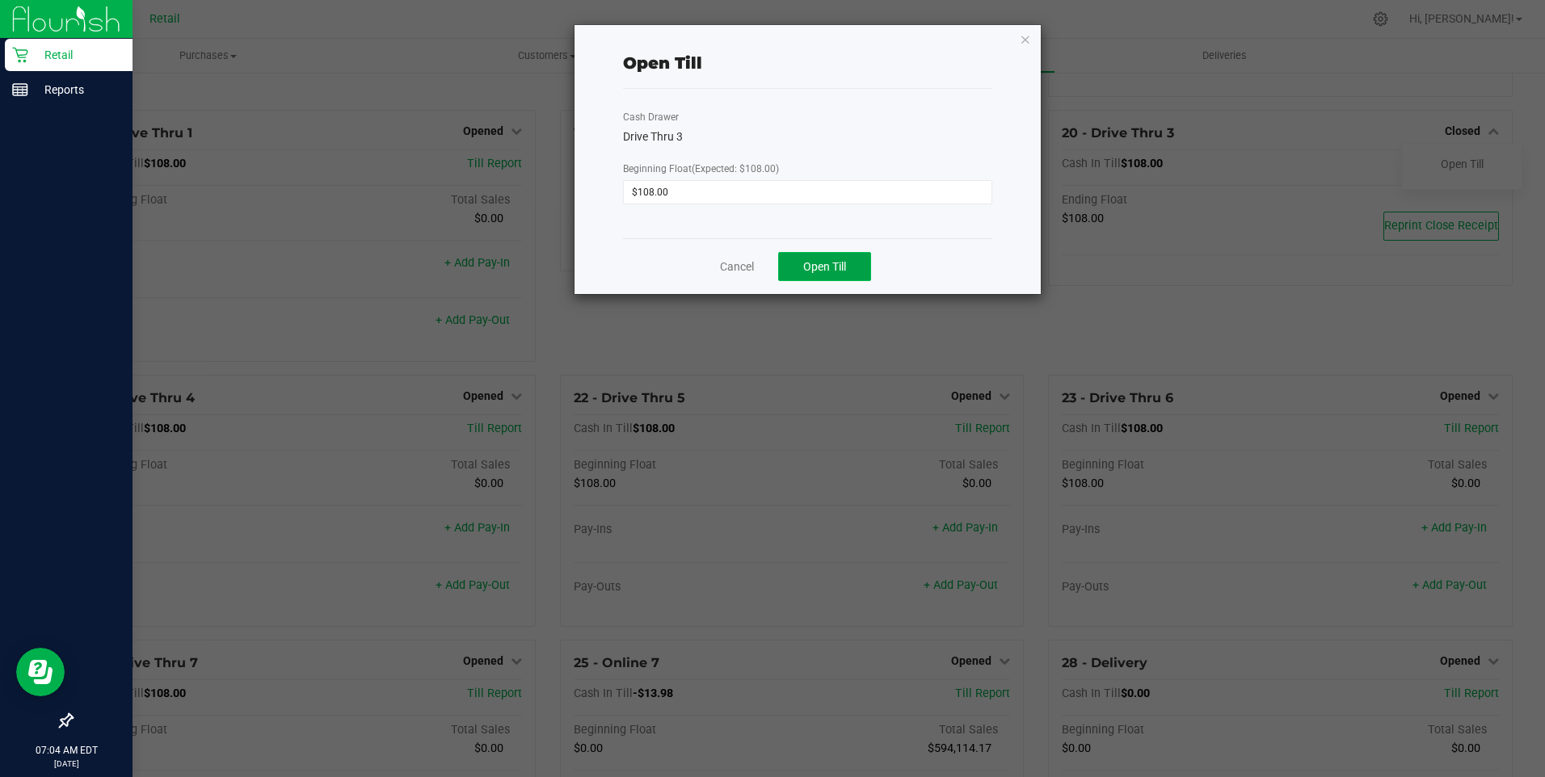
click at [827, 269] on span "Open Till" at bounding box center [824, 266] width 43 height 13
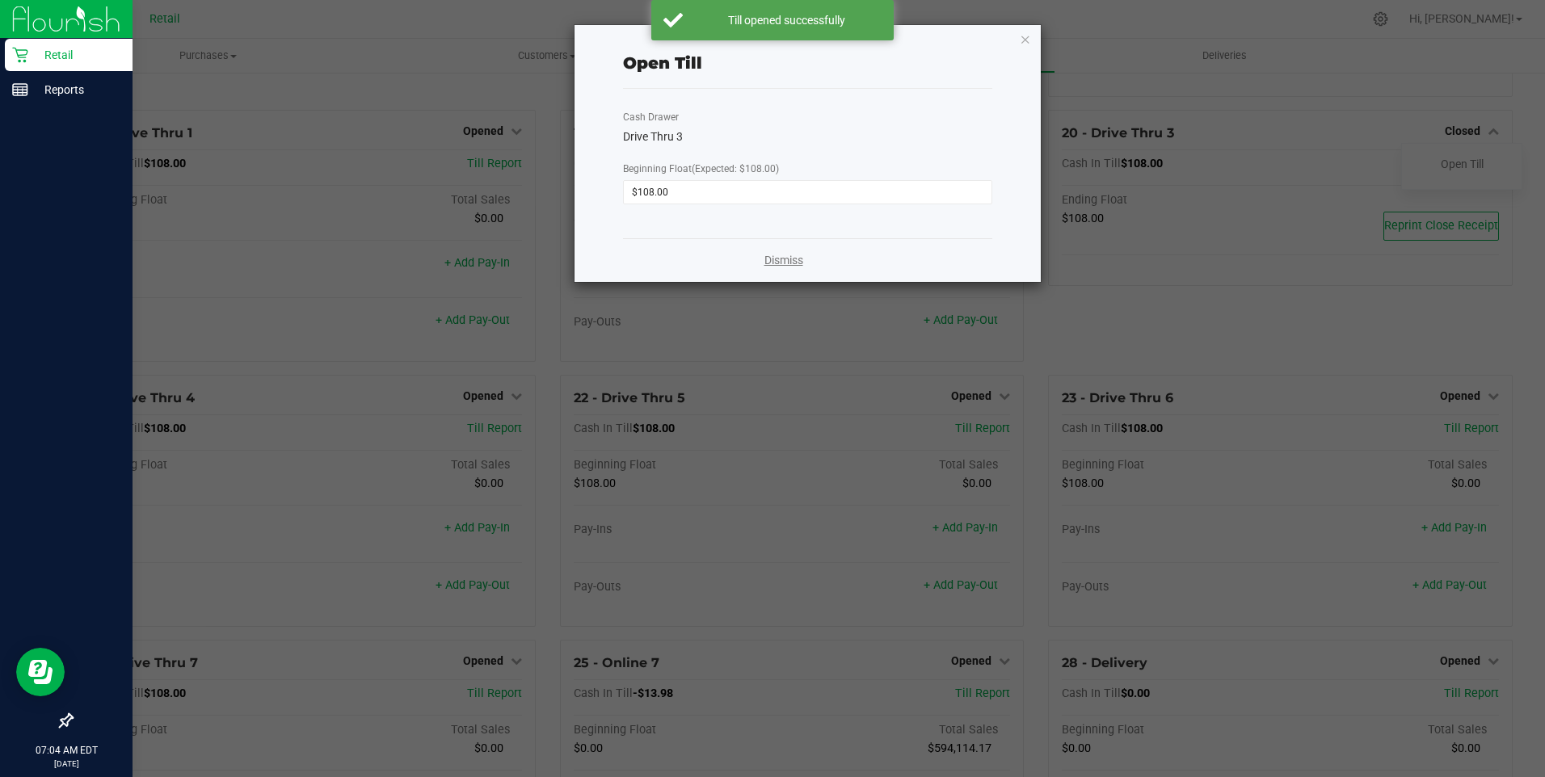
click at [785, 257] on link "Dismiss" at bounding box center [783, 260] width 39 height 17
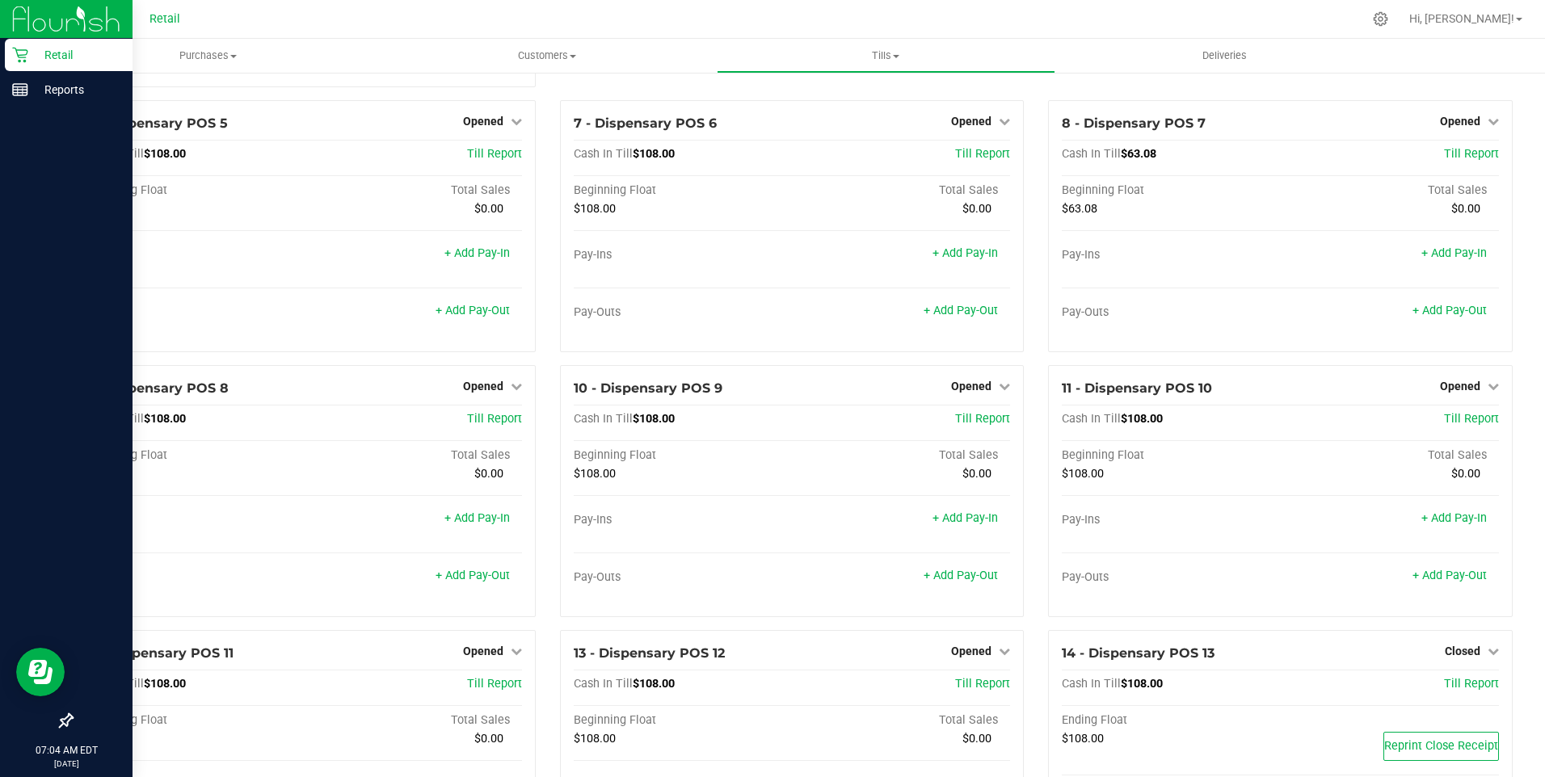
scroll to position [0, 0]
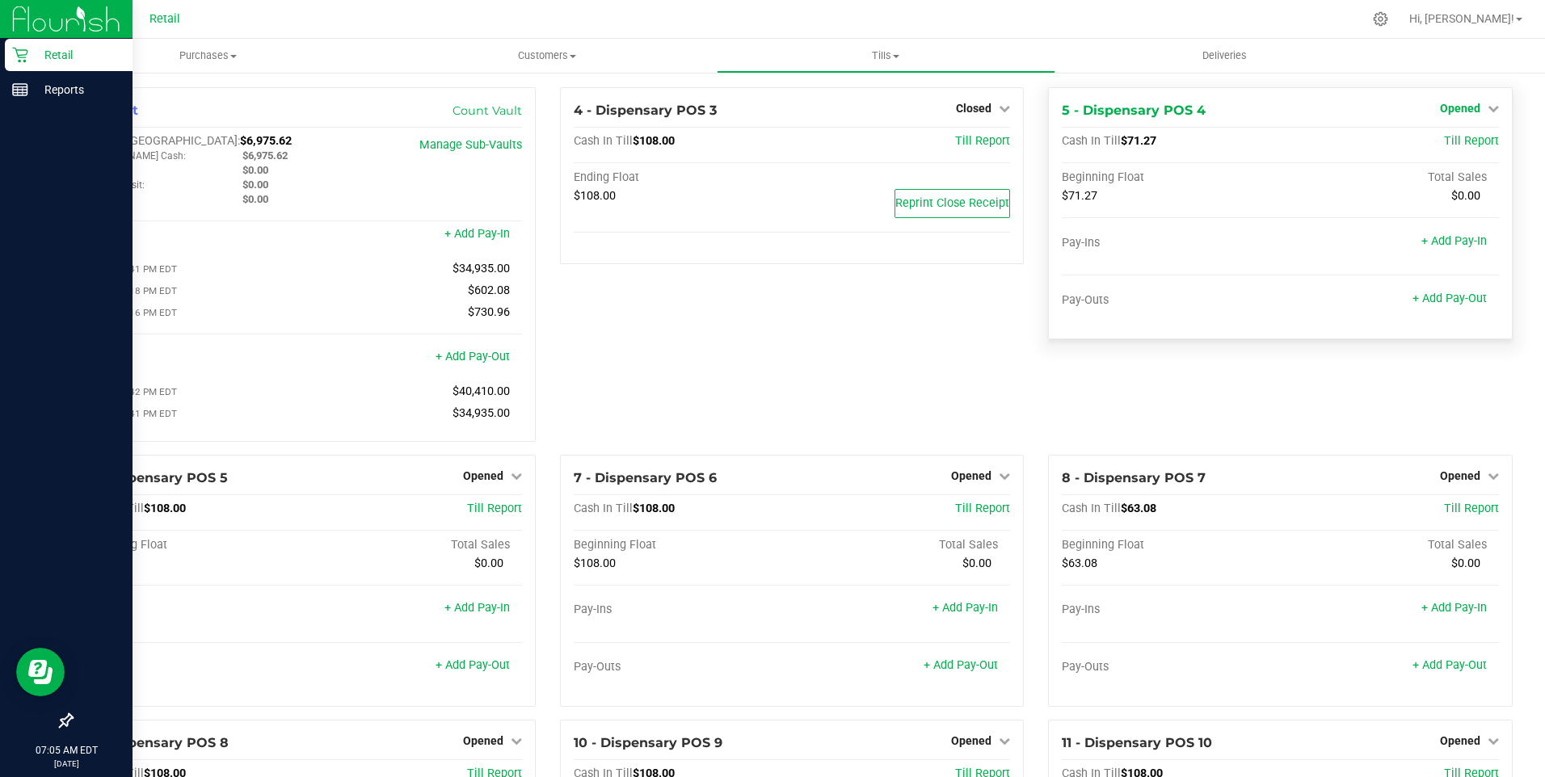
click at [1441, 105] on span "Opened" at bounding box center [1460, 108] width 40 height 13
click at [1462, 147] on link "Close Till" at bounding box center [1462, 142] width 44 height 13
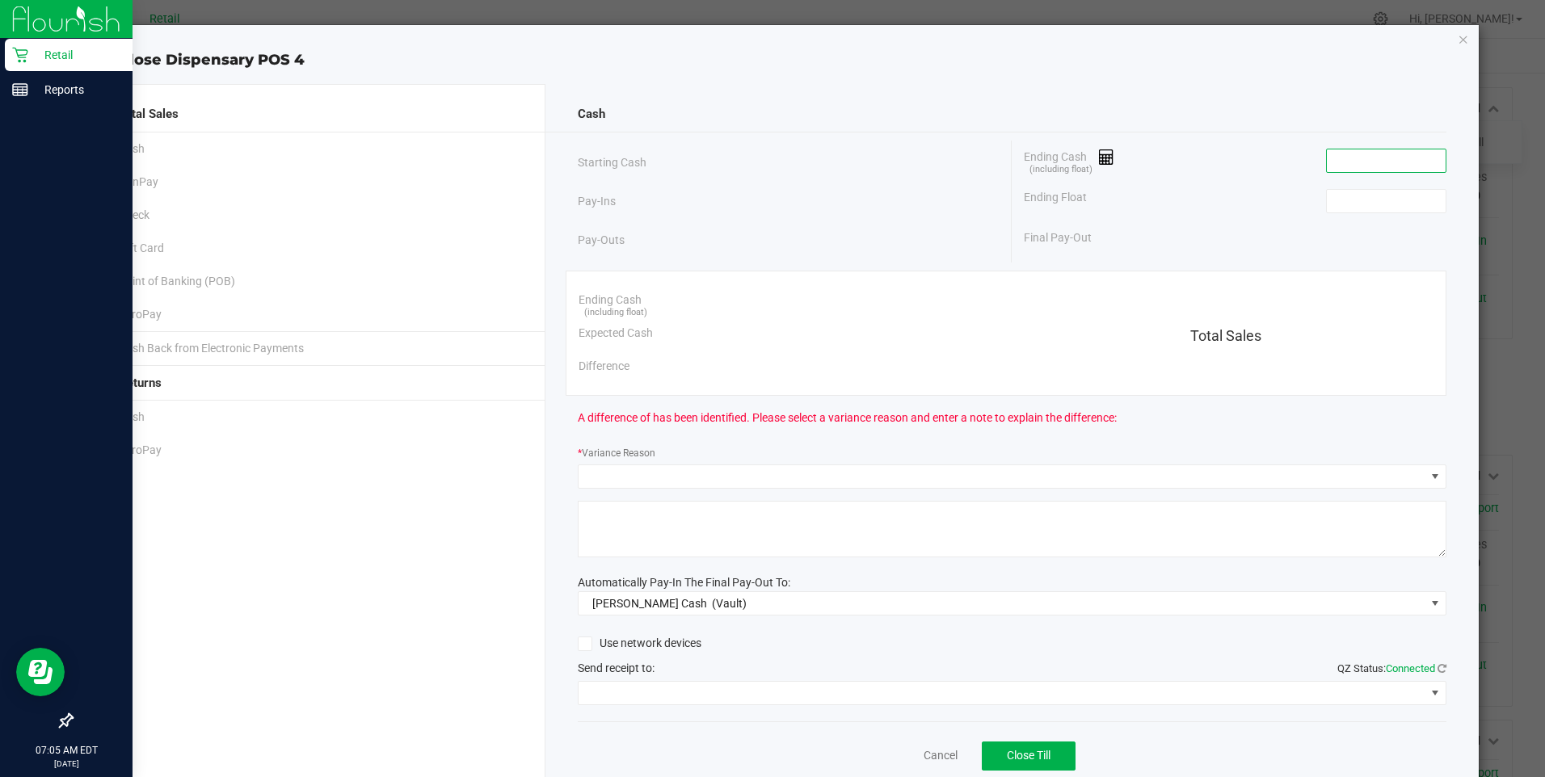
click at [1355, 162] on input at bounding box center [1386, 160] width 119 height 23
type input "$108.00"
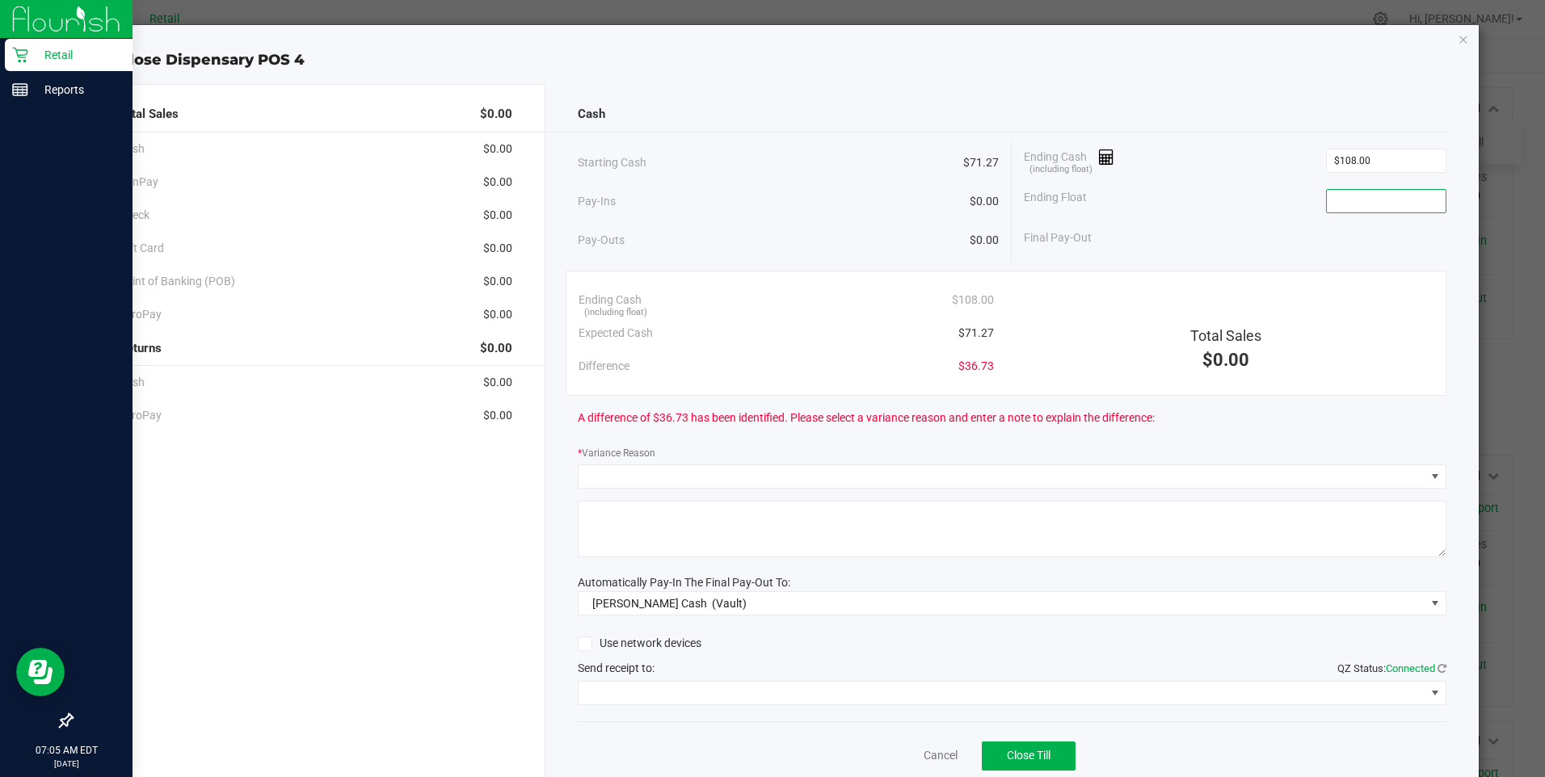
click at [1334, 203] on input at bounding box center [1386, 201] width 119 height 23
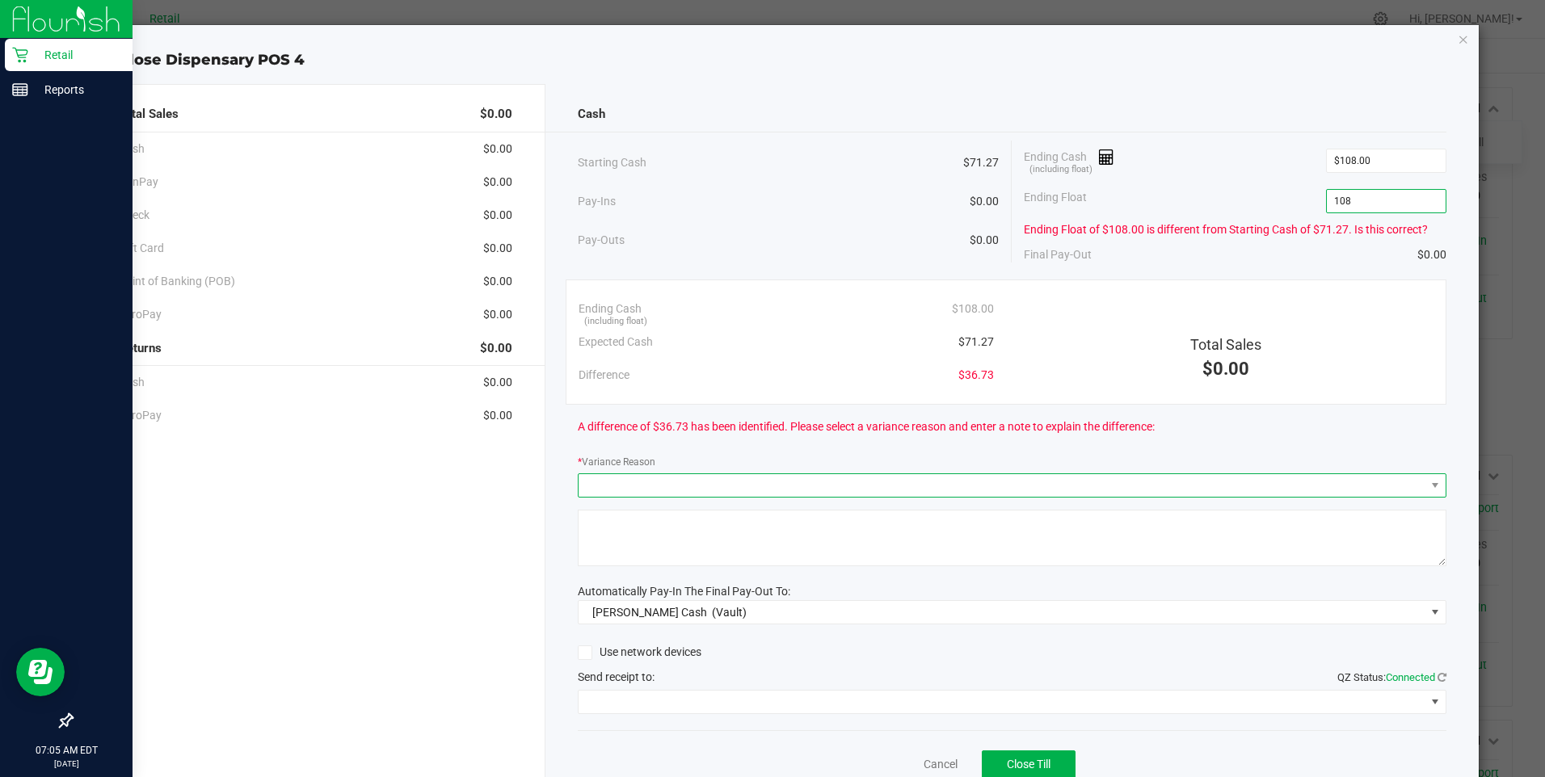
type input "$108.00"
click at [633, 489] on span at bounding box center [1002, 485] width 847 height 23
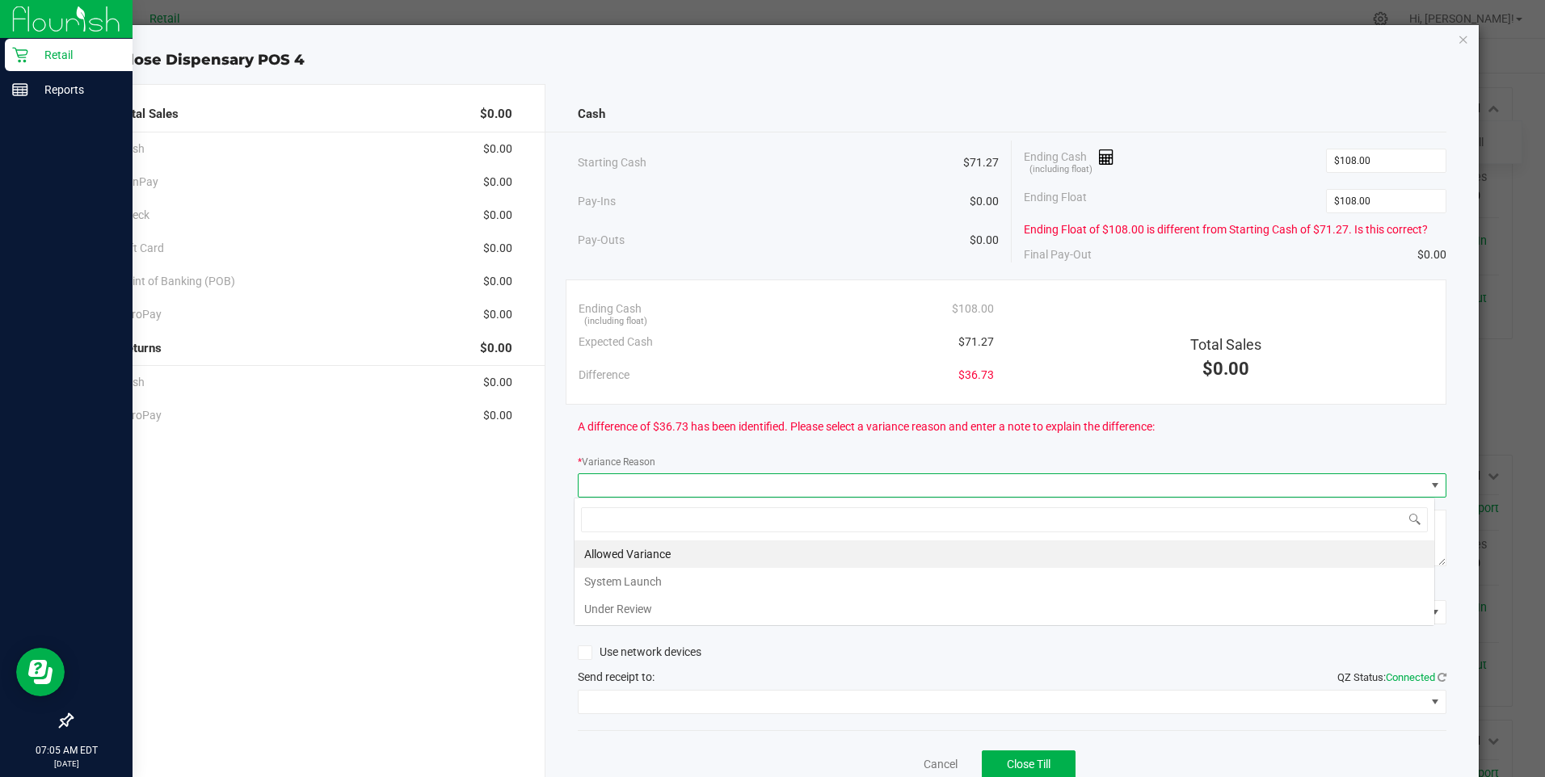
scroll to position [24, 861]
click at [634, 553] on li "Allowed Variance" at bounding box center [1005, 554] width 860 height 27
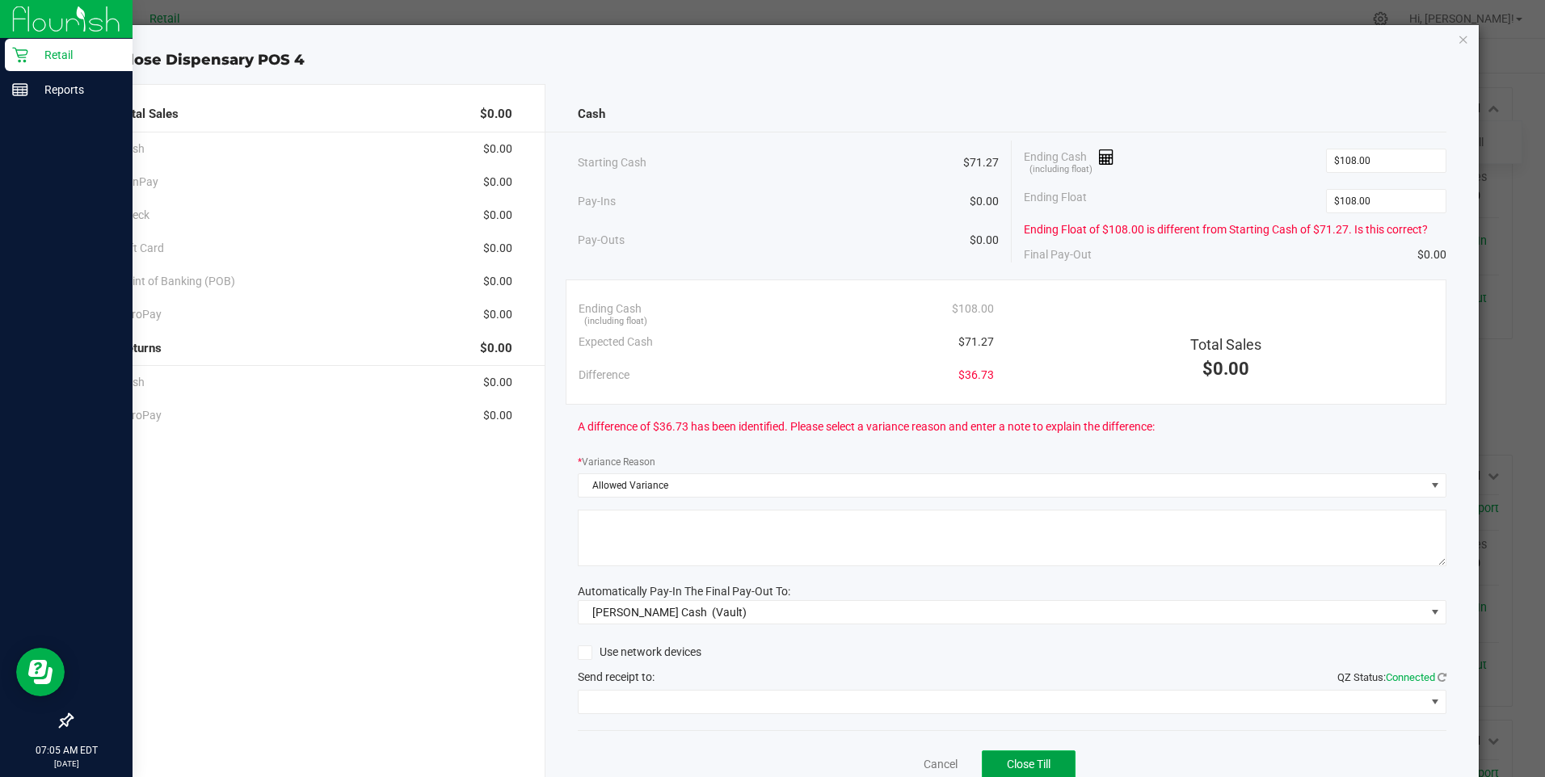
click at [991, 764] on button "Close Till" at bounding box center [1029, 765] width 94 height 29
click at [673, 541] on textarea at bounding box center [1012, 538] width 869 height 57
type textarea "db"
click at [1012, 761] on span "Close Till" at bounding box center [1029, 764] width 44 height 13
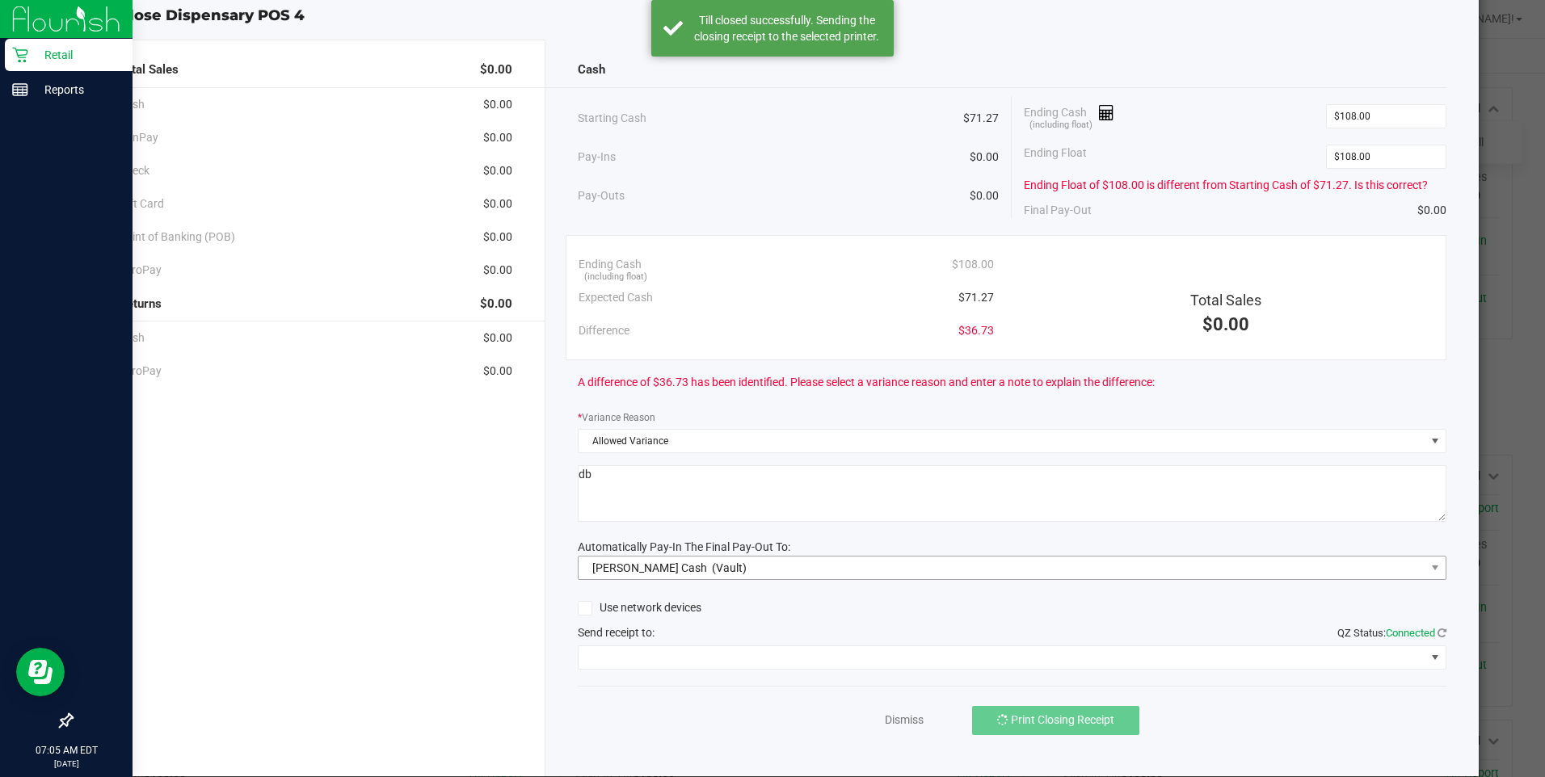
scroll to position [69, 0]
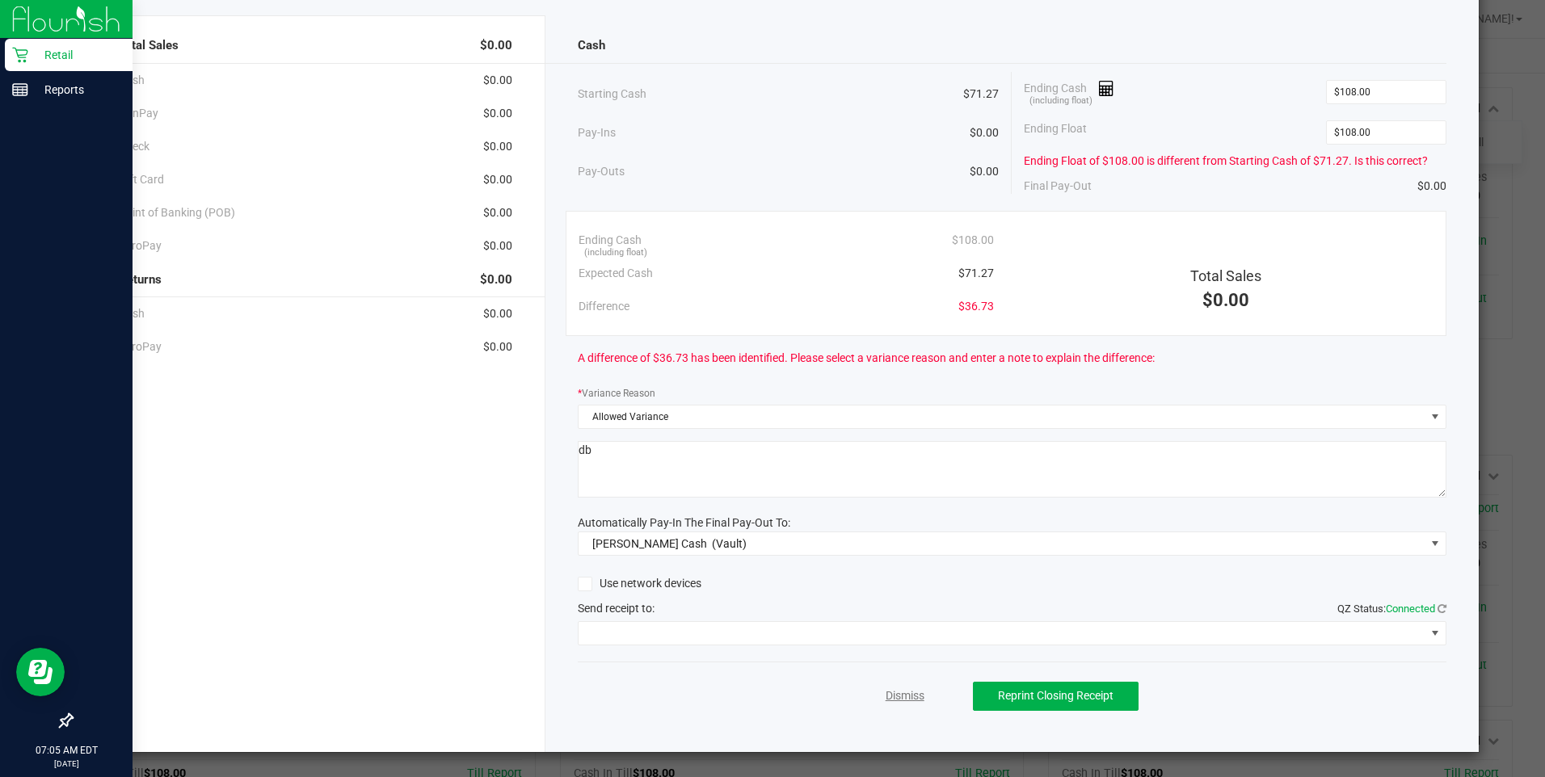
click at [902, 700] on link "Dismiss" at bounding box center [905, 696] width 39 height 17
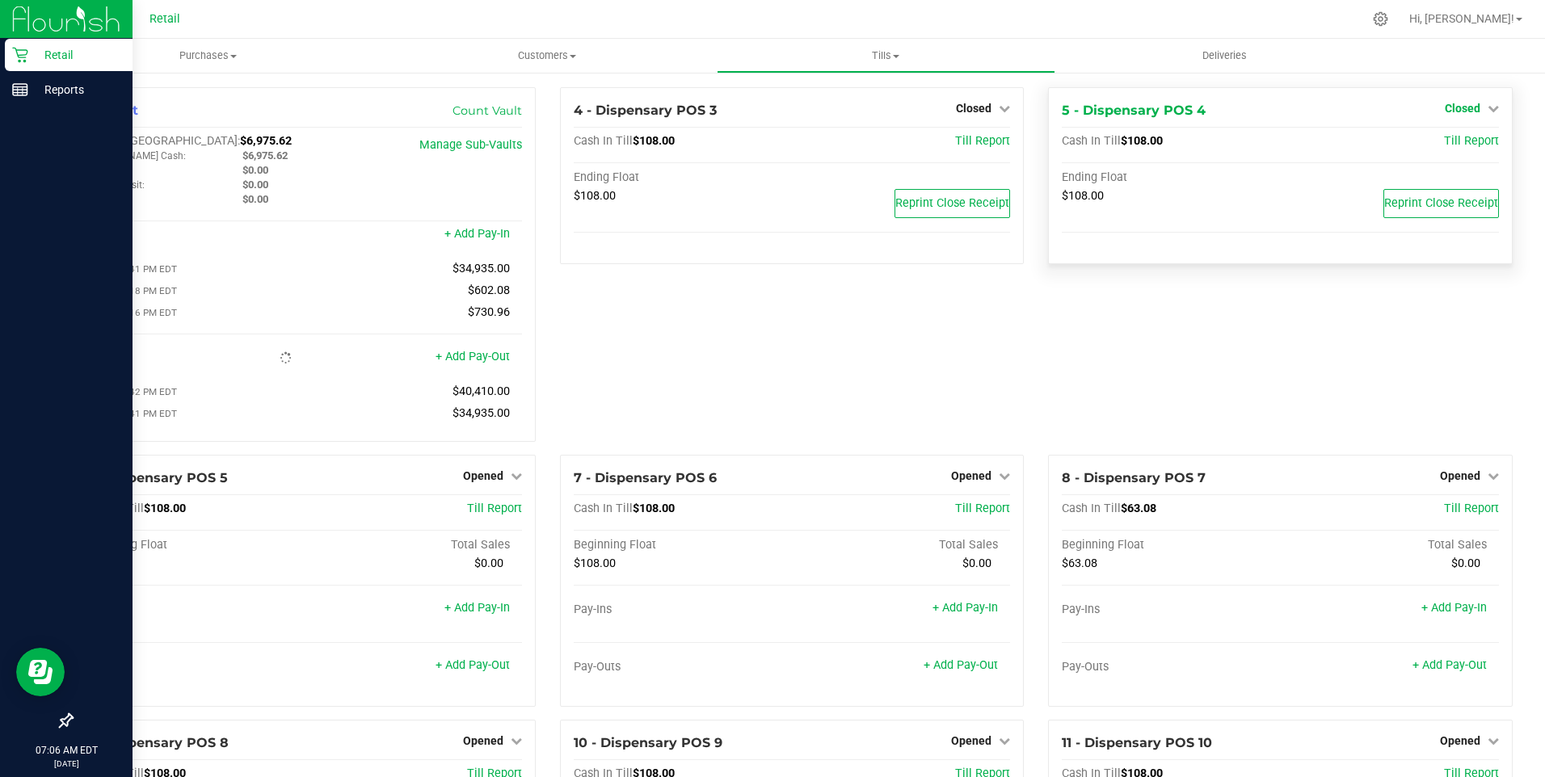
click at [1446, 113] on span "Closed" at bounding box center [1463, 108] width 36 height 13
click at [1452, 139] on link "Open Till" at bounding box center [1462, 142] width 43 height 13
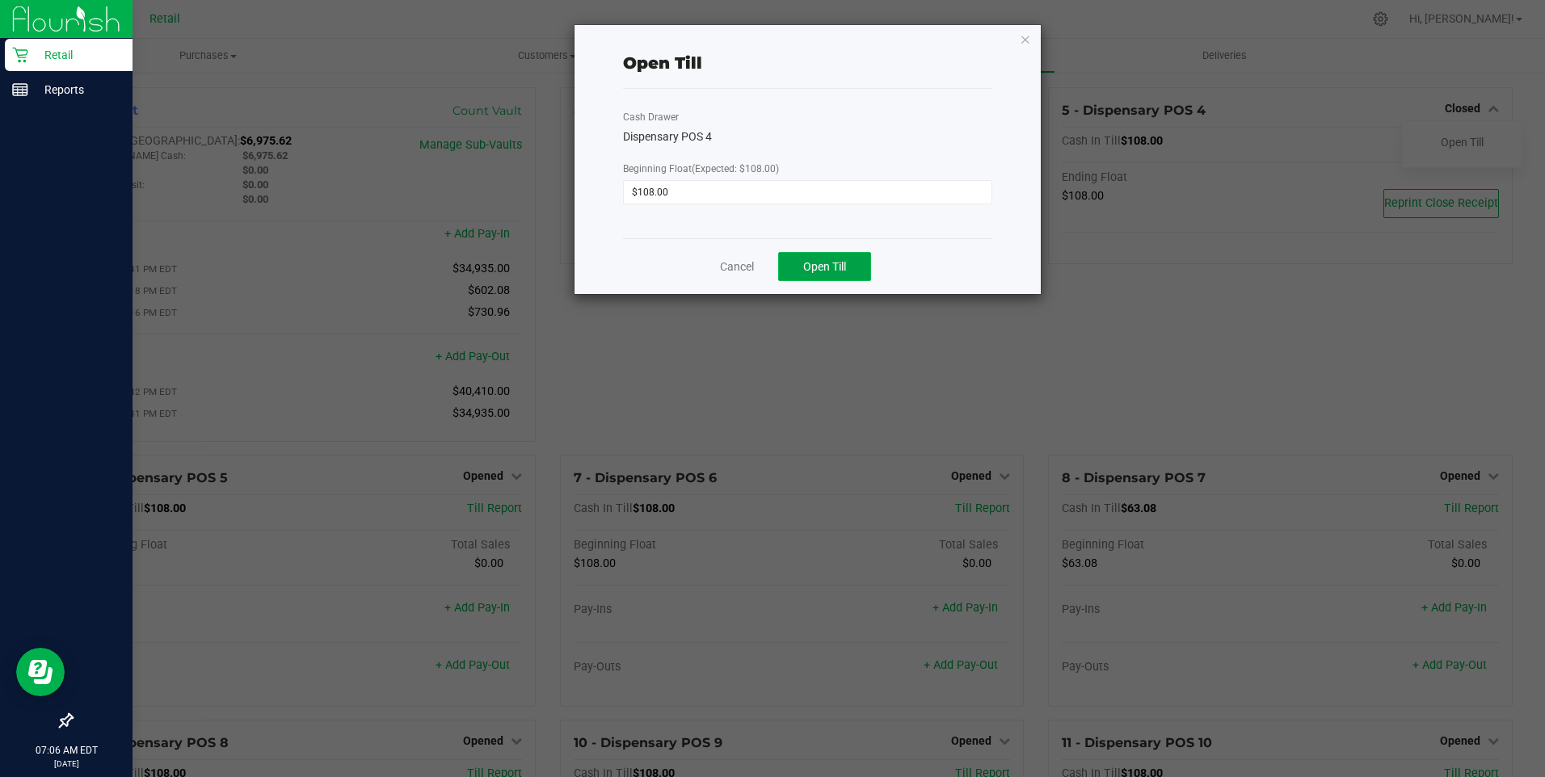
click at [805, 263] on span "Open Till" at bounding box center [824, 266] width 43 height 13
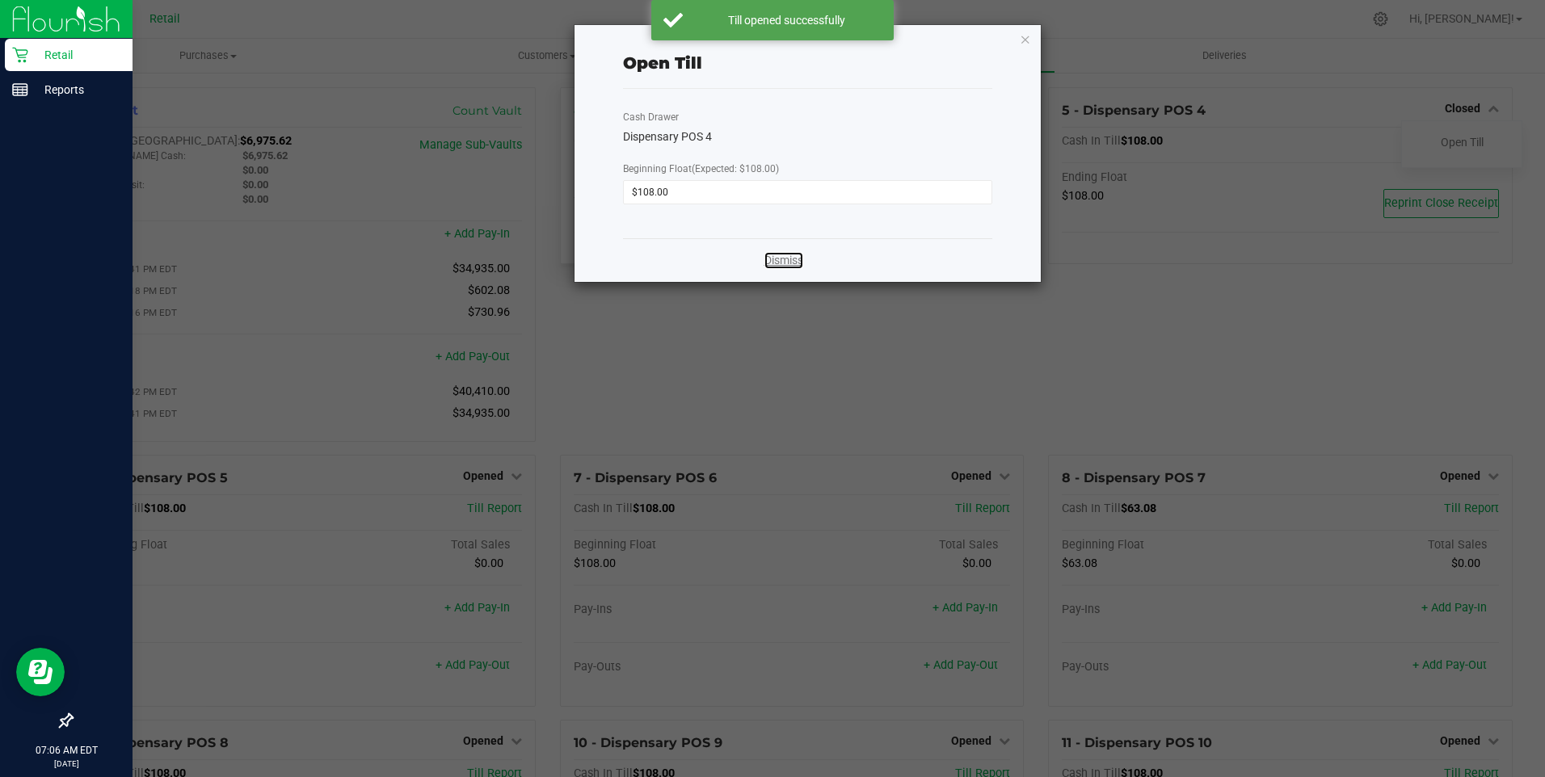
click at [777, 263] on link "Dismiss" at bounding box center [783, 260] width 39 height 17
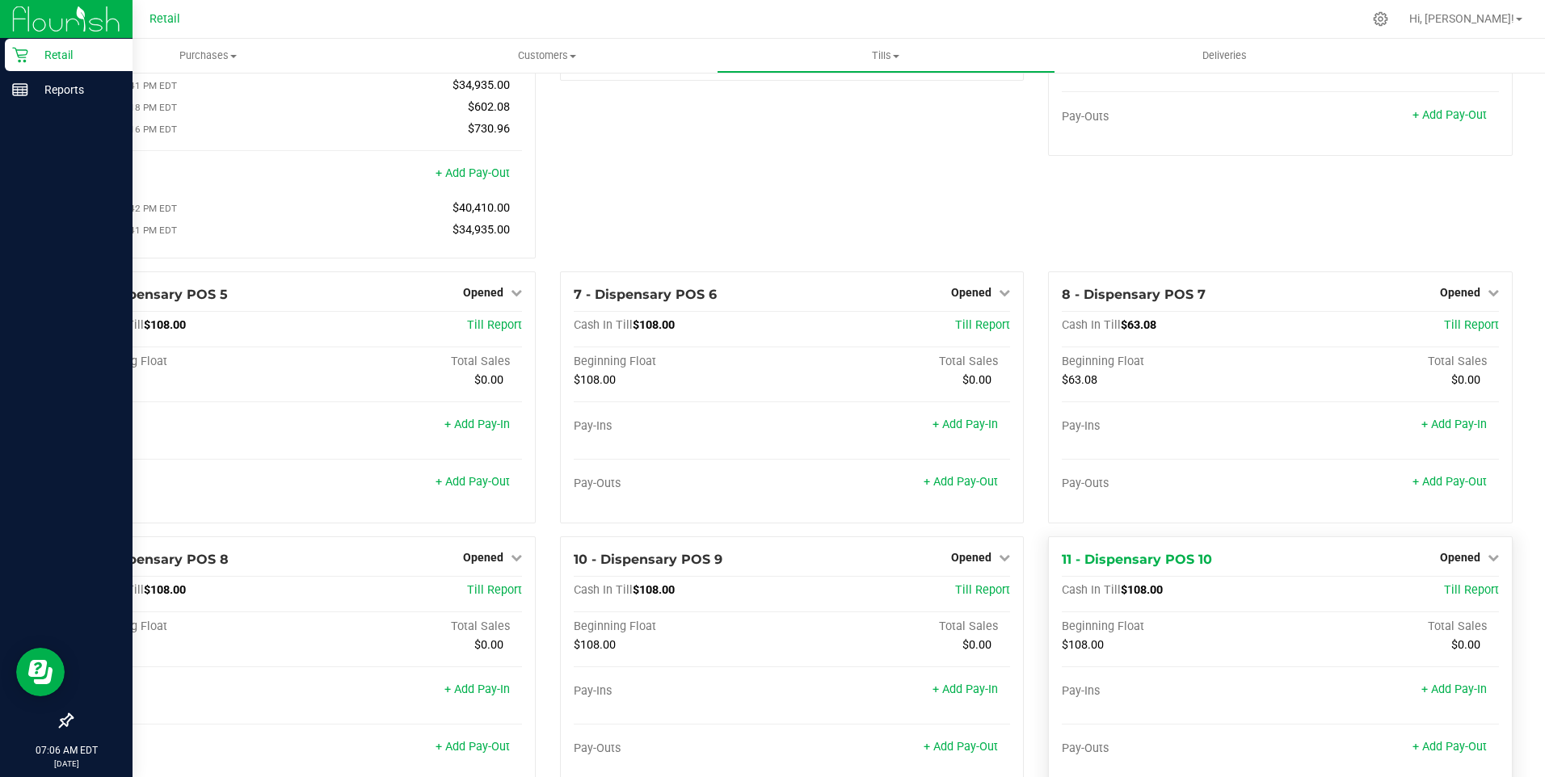
scroll to position [183, 0]
click at [1451, 300] on span "Opened" at bounding box center [1460, 293] width 40 height 13
click at [1444, 331] on link "Close Till" at bounding box center [1462, 326] width 44 height 13
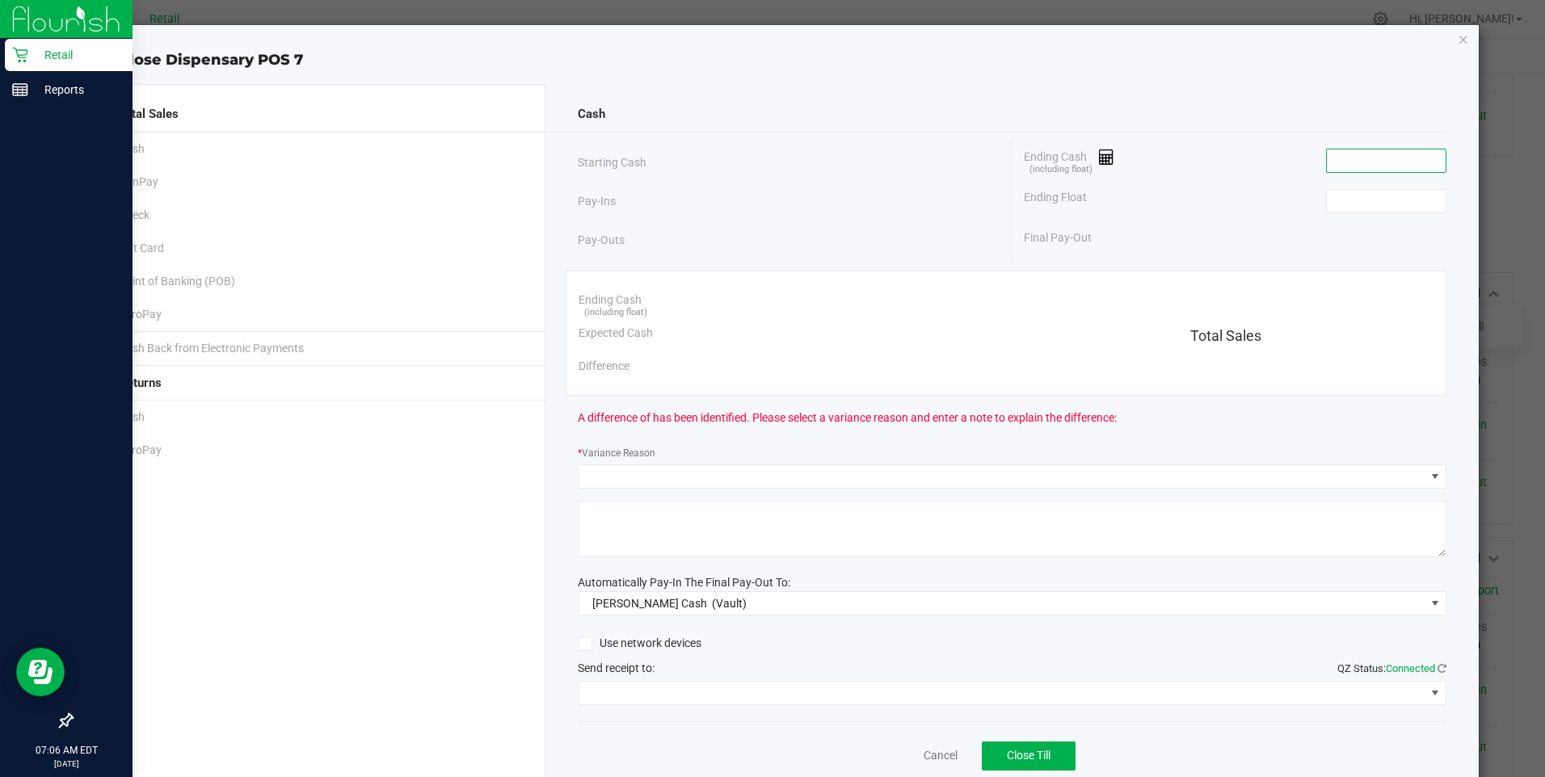
click at [1327, 164] on input at bounding box center [1386, 160] width 119 height 23
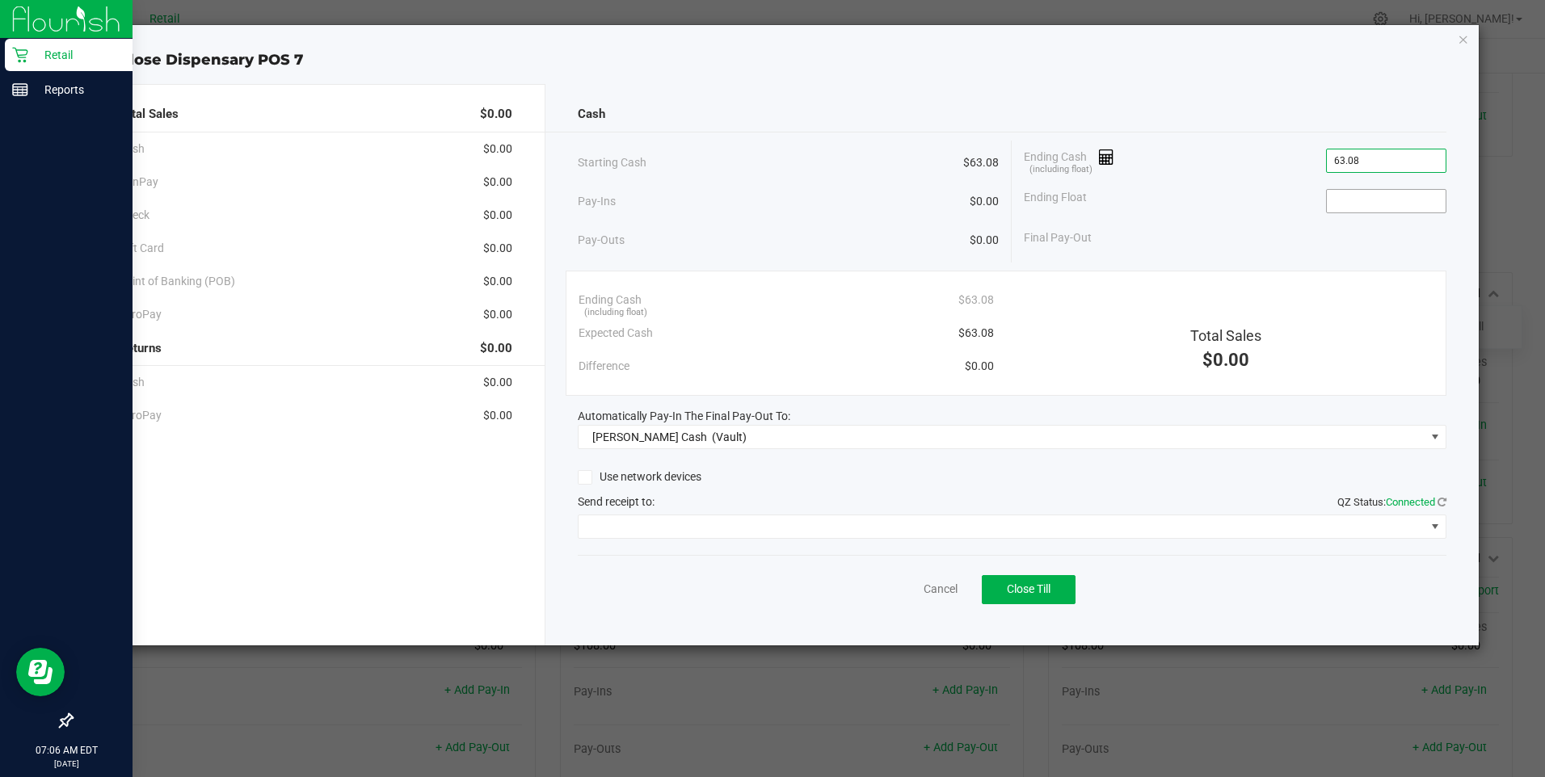
type input "$63.08"
click at [1345, 200] on input at bounding box center [1386, 201] width 119 height 23
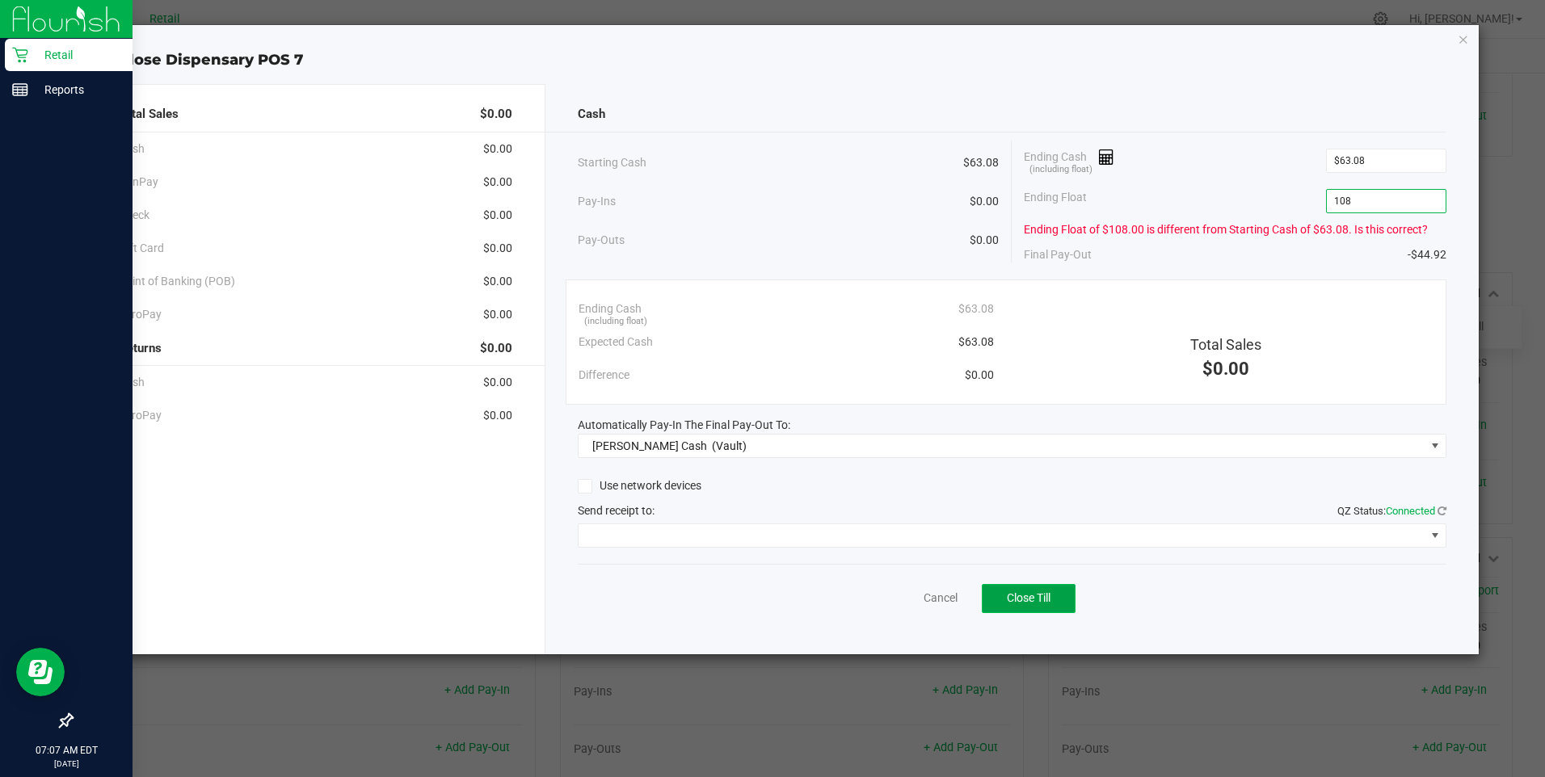
type input "$108.00"
click at [1033, 599] on span "Close Till" at bounding box center [1029, 597] width 44 height 13
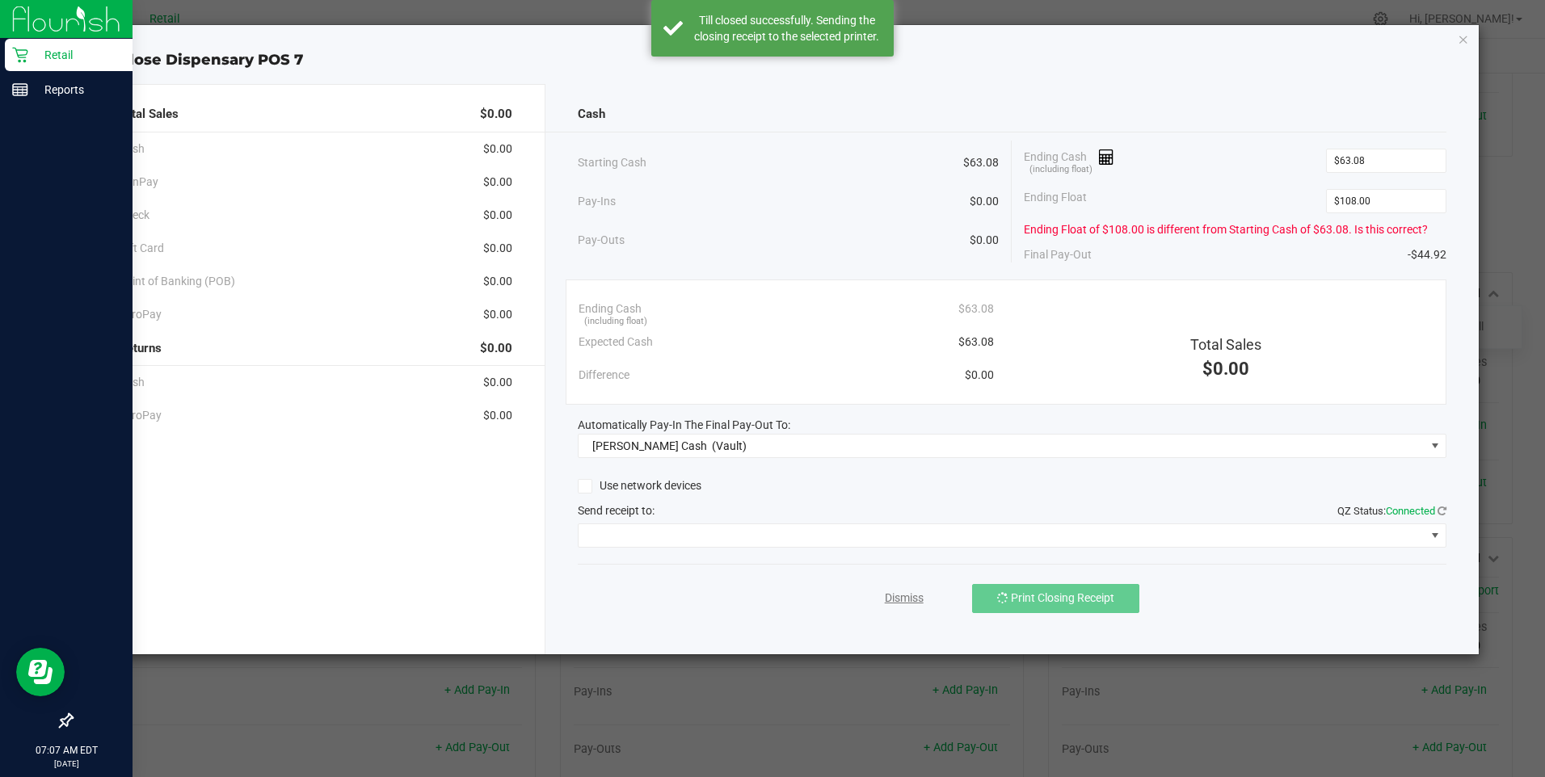
click at [897, 602] on link "Dismiss" at bounding box center [904, 598] width 39 height 17
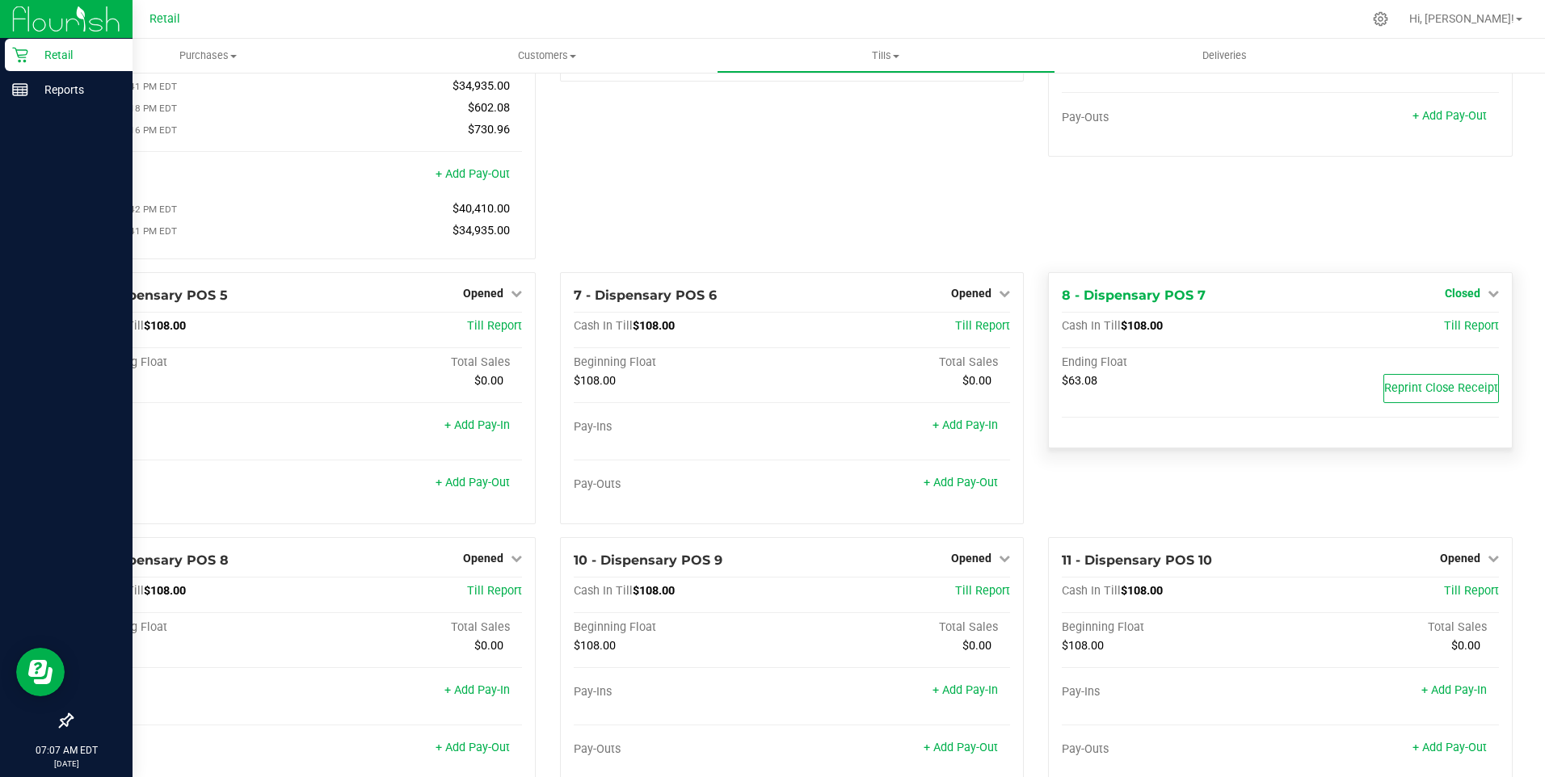
click at [1451, 300] on span "Closed" at bounding box center [1463, 293] width 36 height 13
click at [1457, 333] on link "Open Till" at bounding box center [1462, 326] width 43 height 13
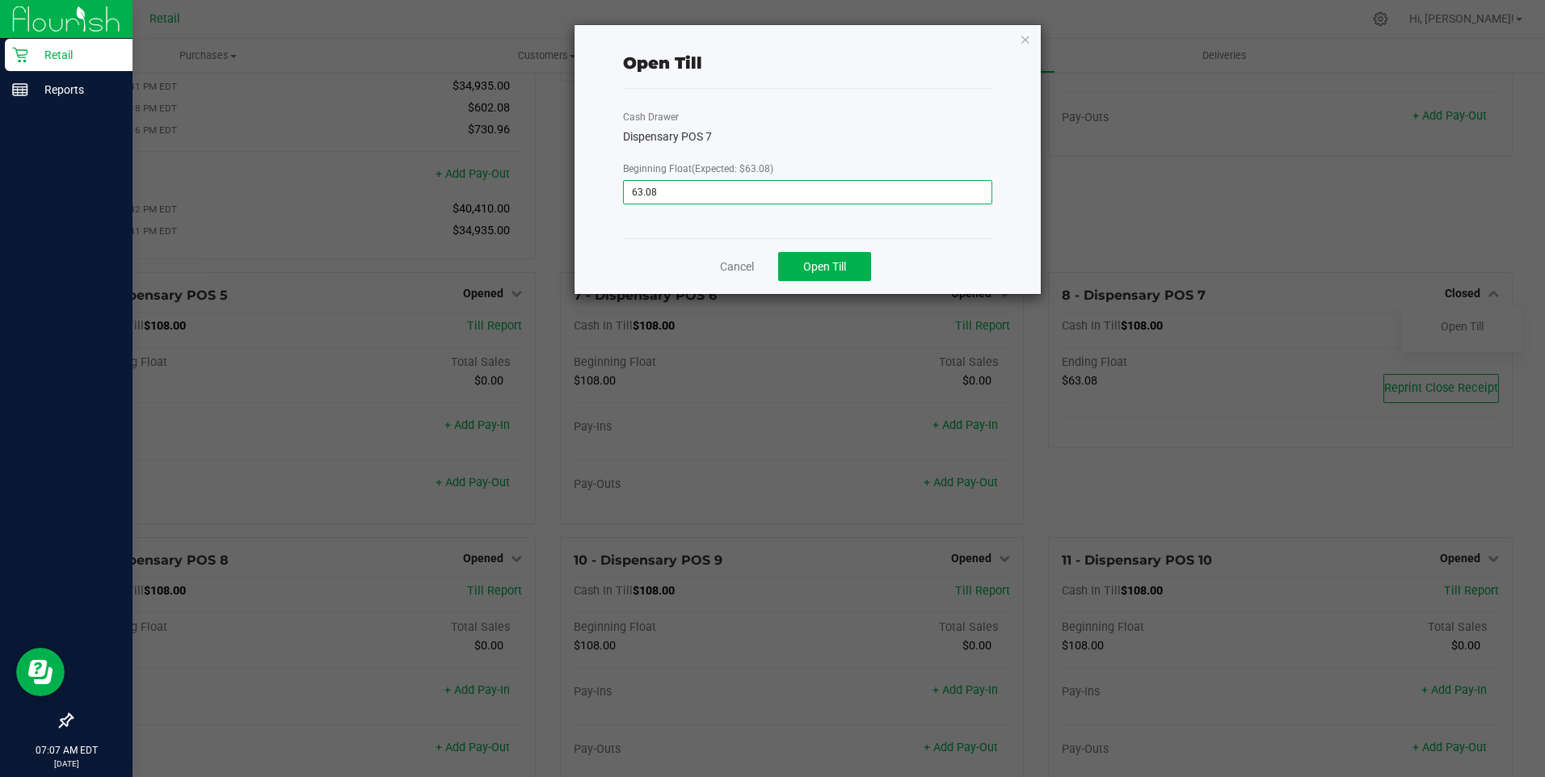
click at [676, 191] on input "63.08" at bounding box center [807, 192] width 367 height 23
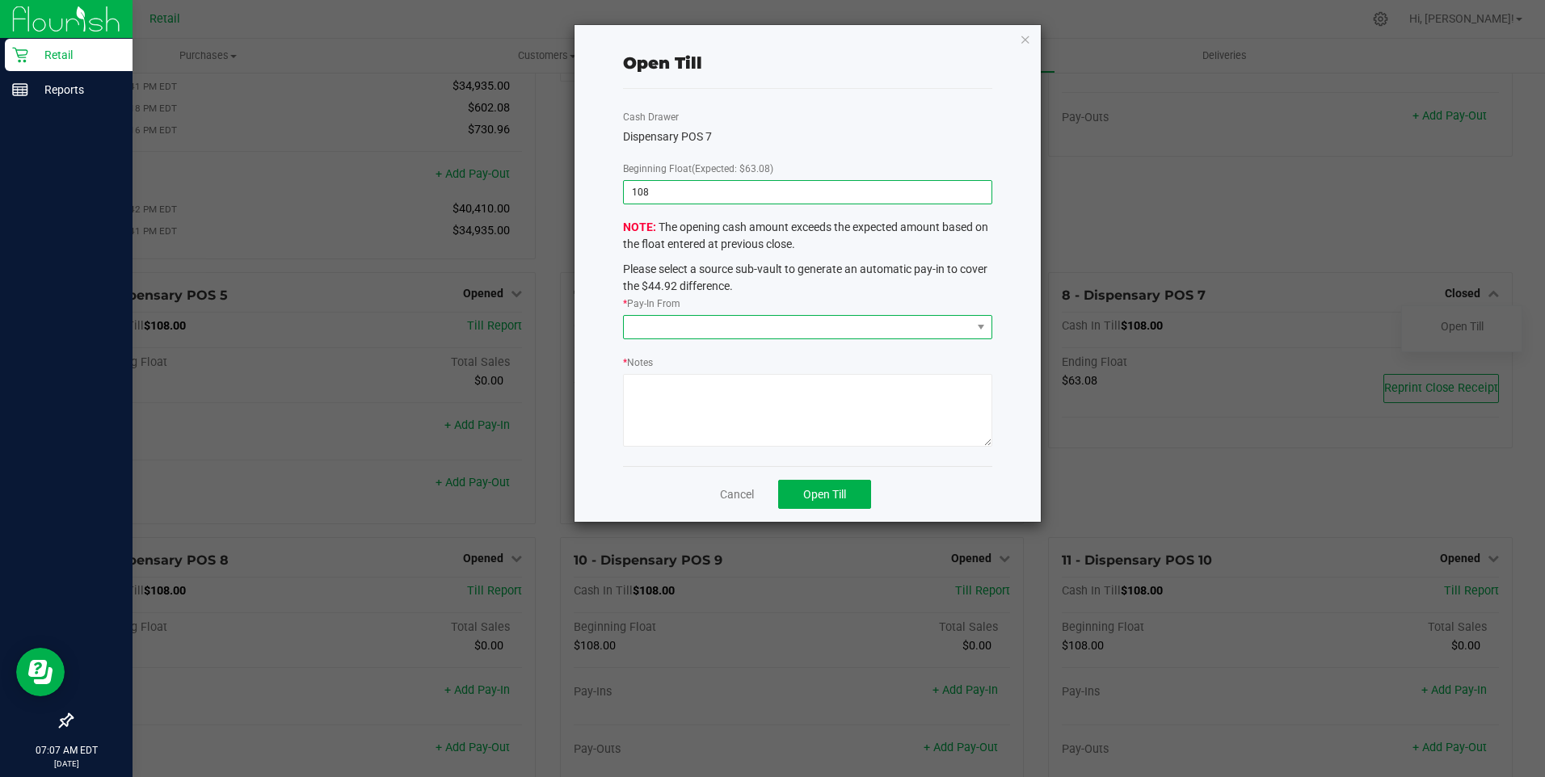
type input "$108.00"
click at [655, 324] on span at bounding box center [797, 327] width 347 height 23
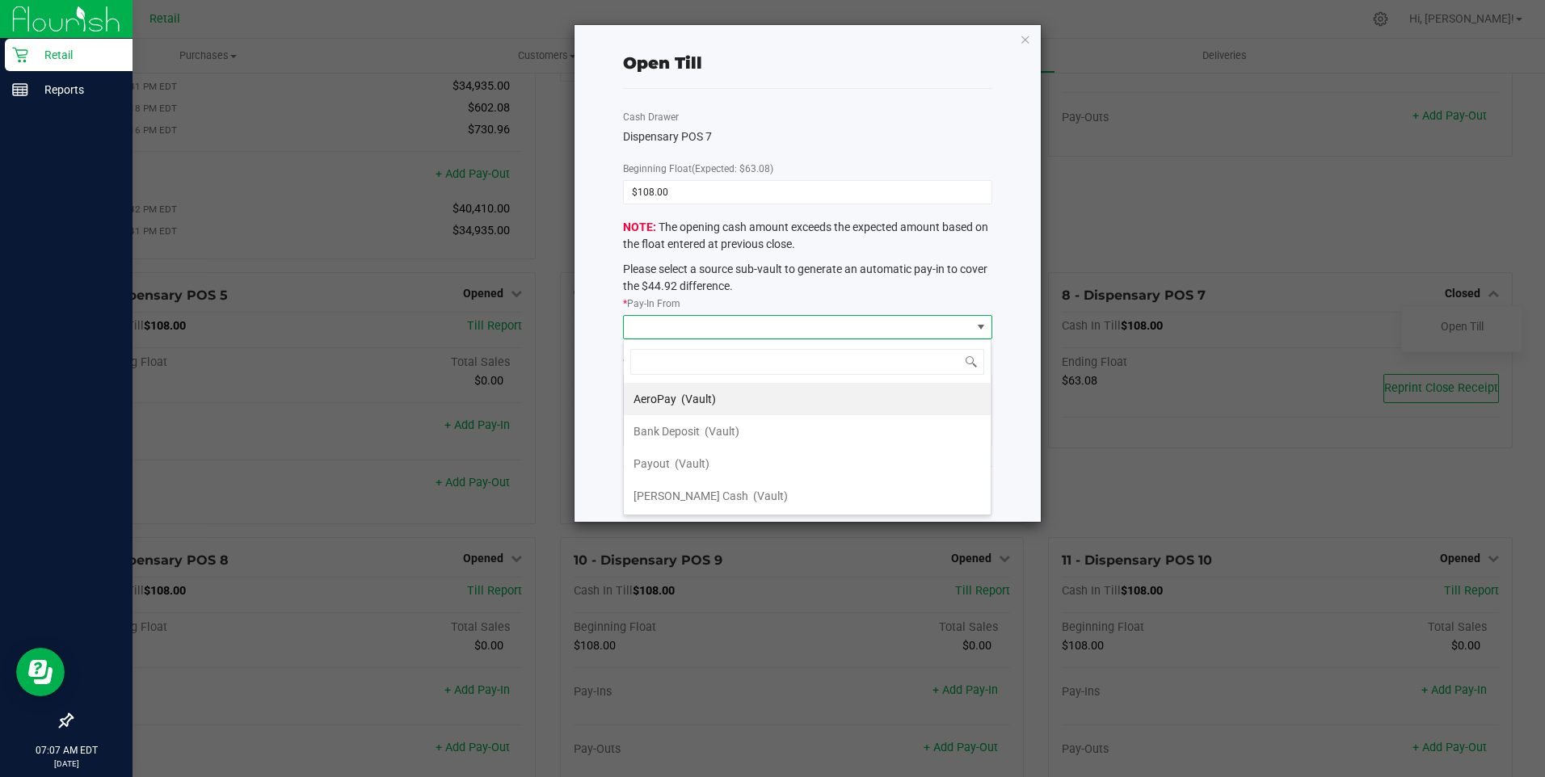
scroll to position [24, 368]
click at [659, 495] on span "[PERSON_NAME] Cash" at bounding box center [691, 496] width 115 height 13
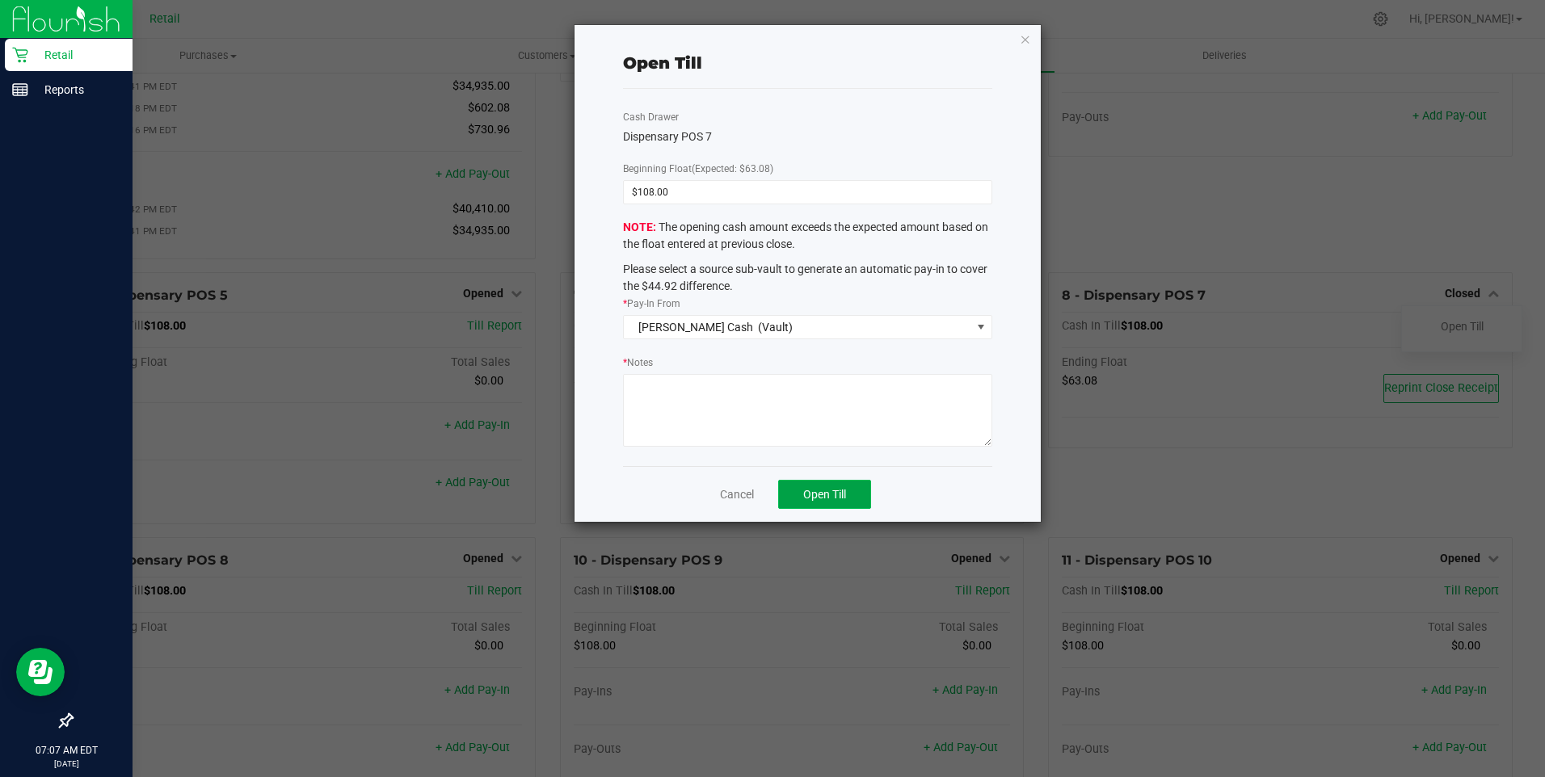
click at [821, 499] on span "Open Till" at bounding box center [824, 494] width 43 height 13
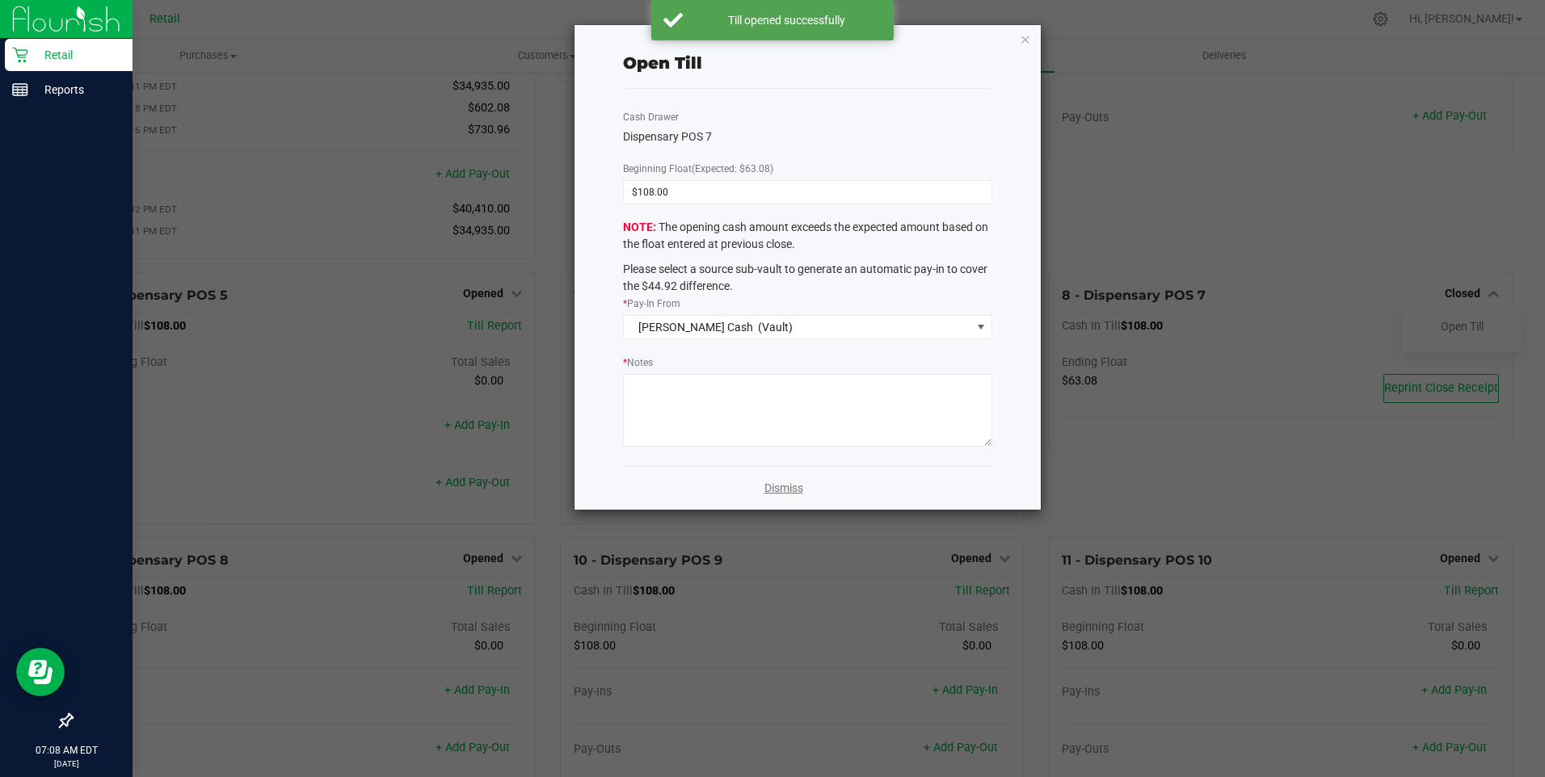
click at [791, 496] on link "Dismiss" at bounding box center [783, 488] width 39 height 17
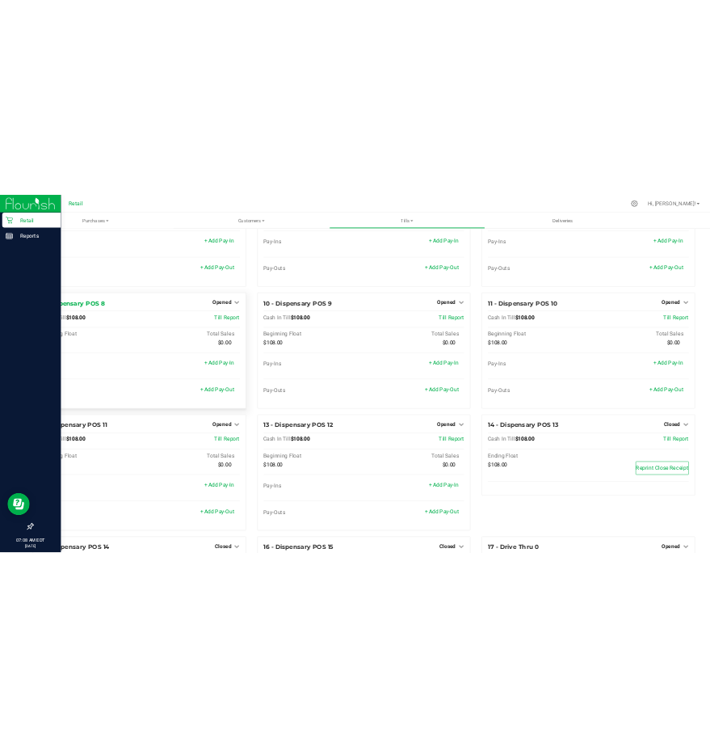
scroll to position [205, 0]
